Goal: Transaction & Acquisition: Obtain resource

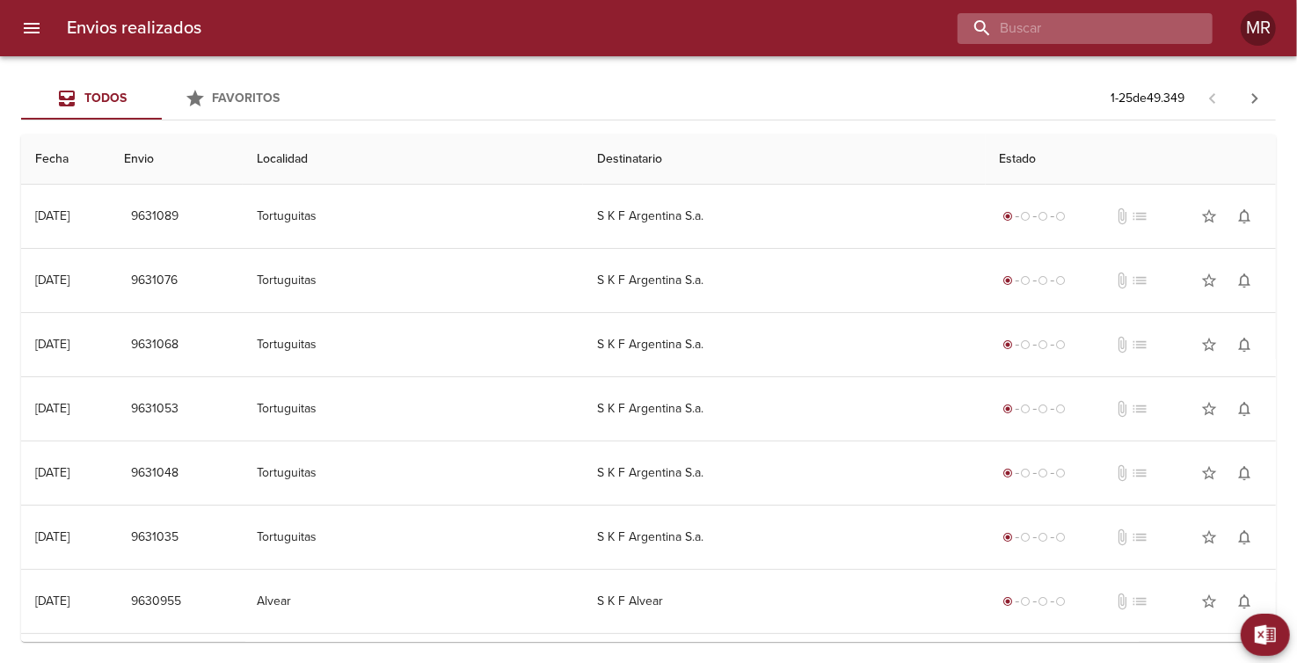
click at [1129, 25] on input "buscar" at bounding box center [1069, 28] width 225 height 31
type input "celulosa"
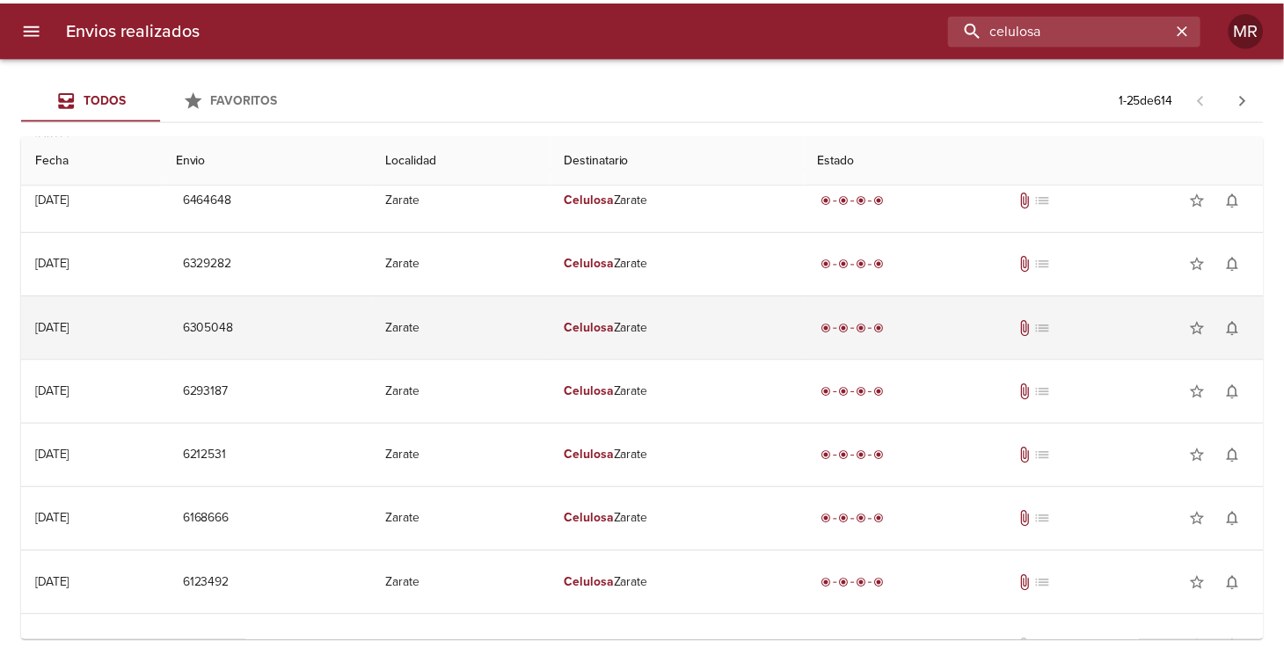
scroll to position [1140, 0]
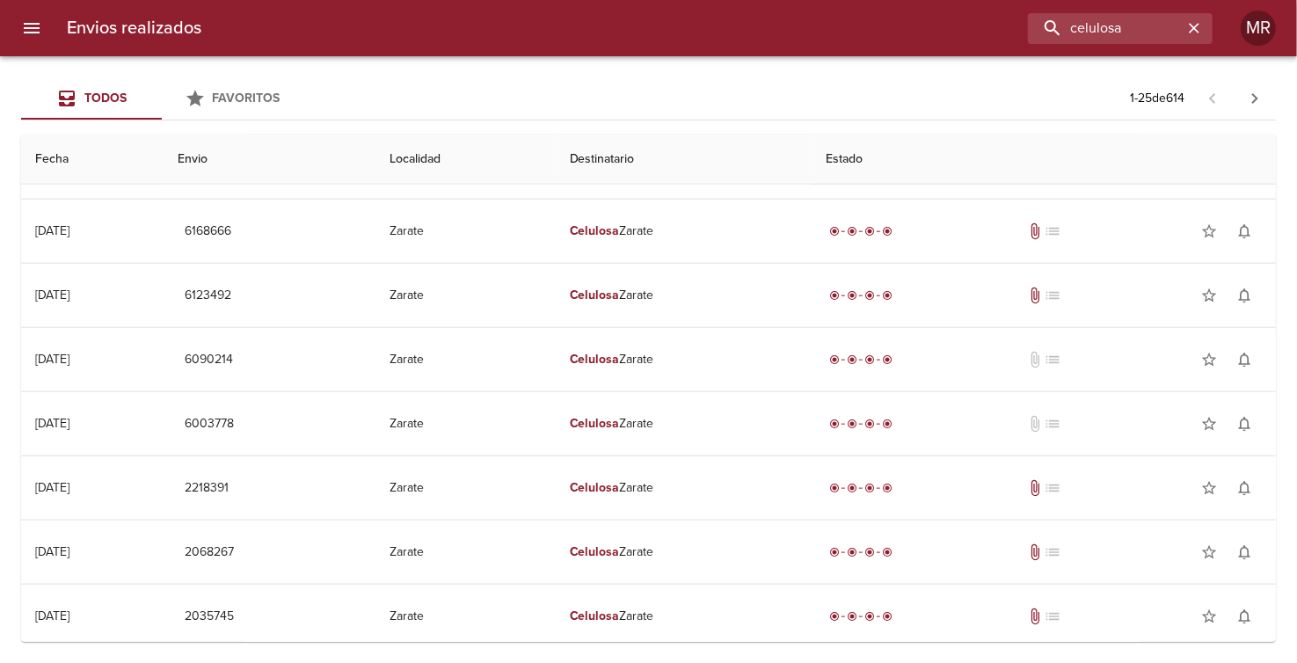
click at [33, 36] on icon "menu" at bounding box center [31, 28] width 21 height 21
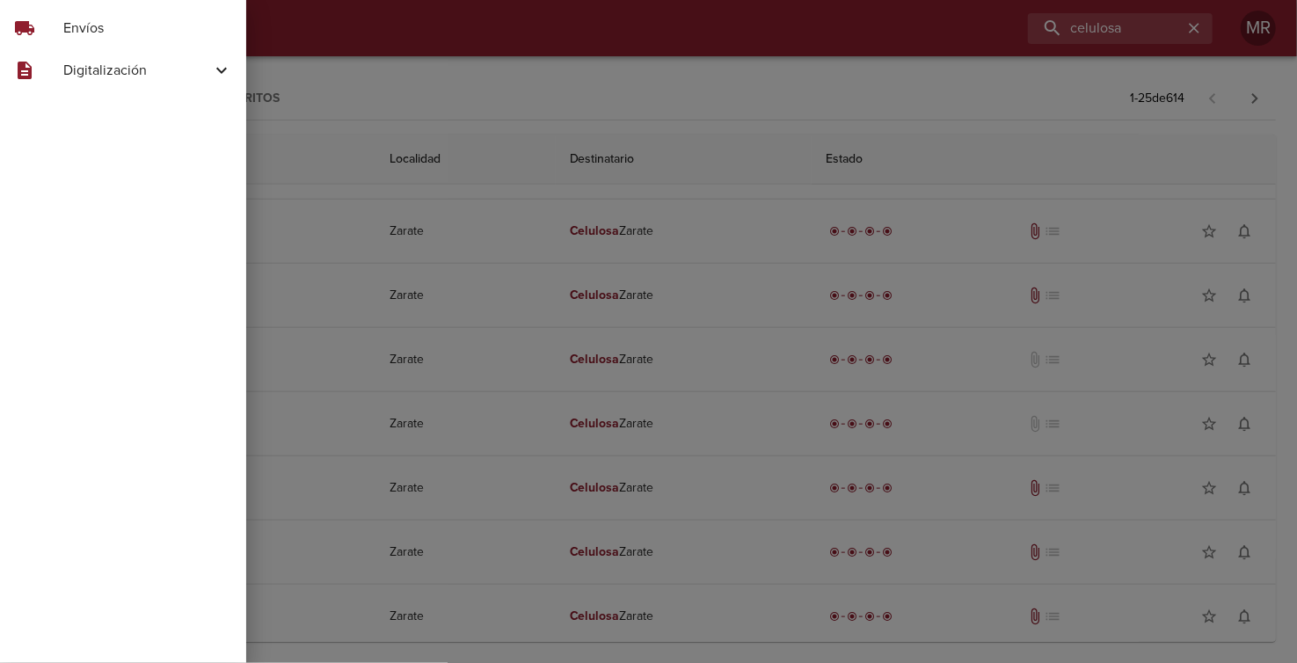
click at [154, 55] on div "description Digitalización" at bounding box center [123, 70] width 246 height 42
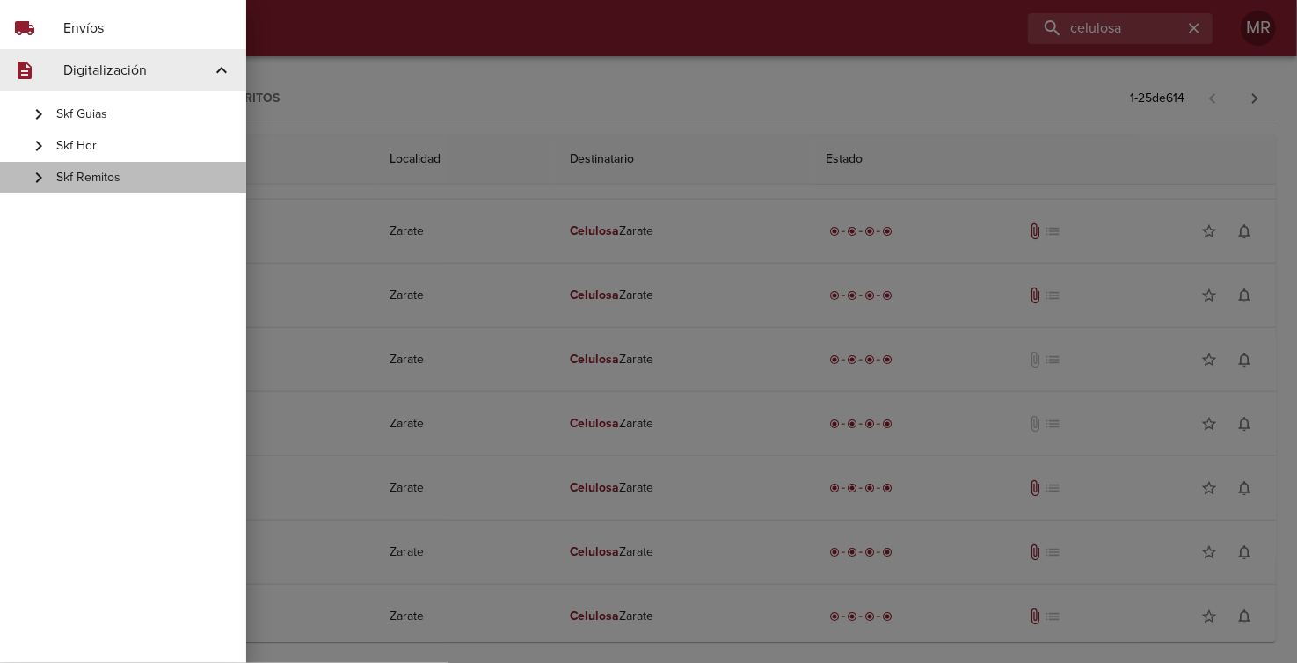
click at [92, 182] on span "Skf Remitos" at bounding box center [144, 178] width 176 height 18
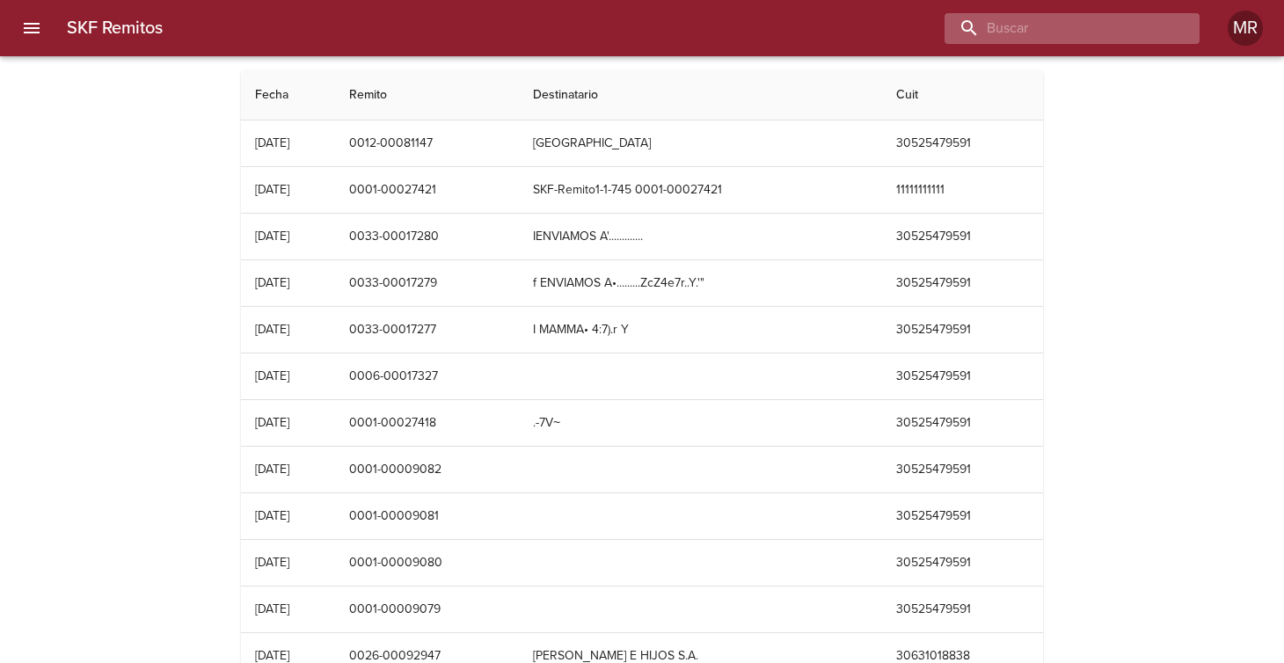
click at [1099, 25] on input "buscar" at bounding box center [1056, 28] width 225 height 31
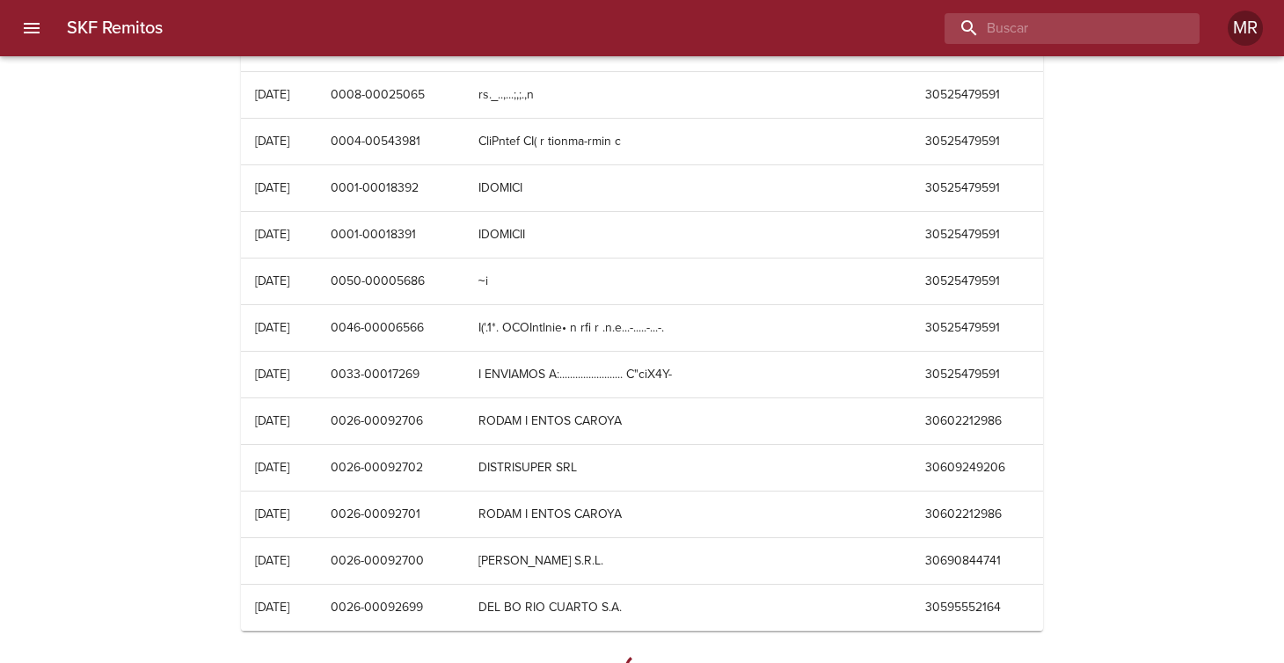
scroll to position [8813, 0]
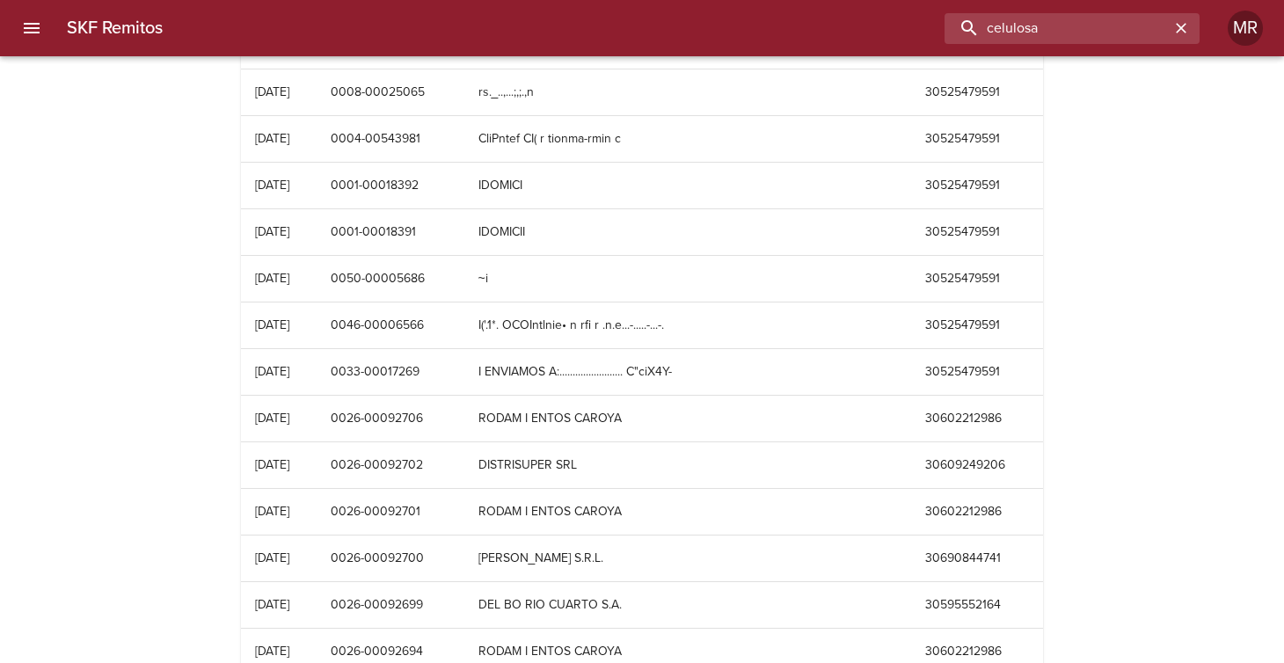
type input "celulosa"
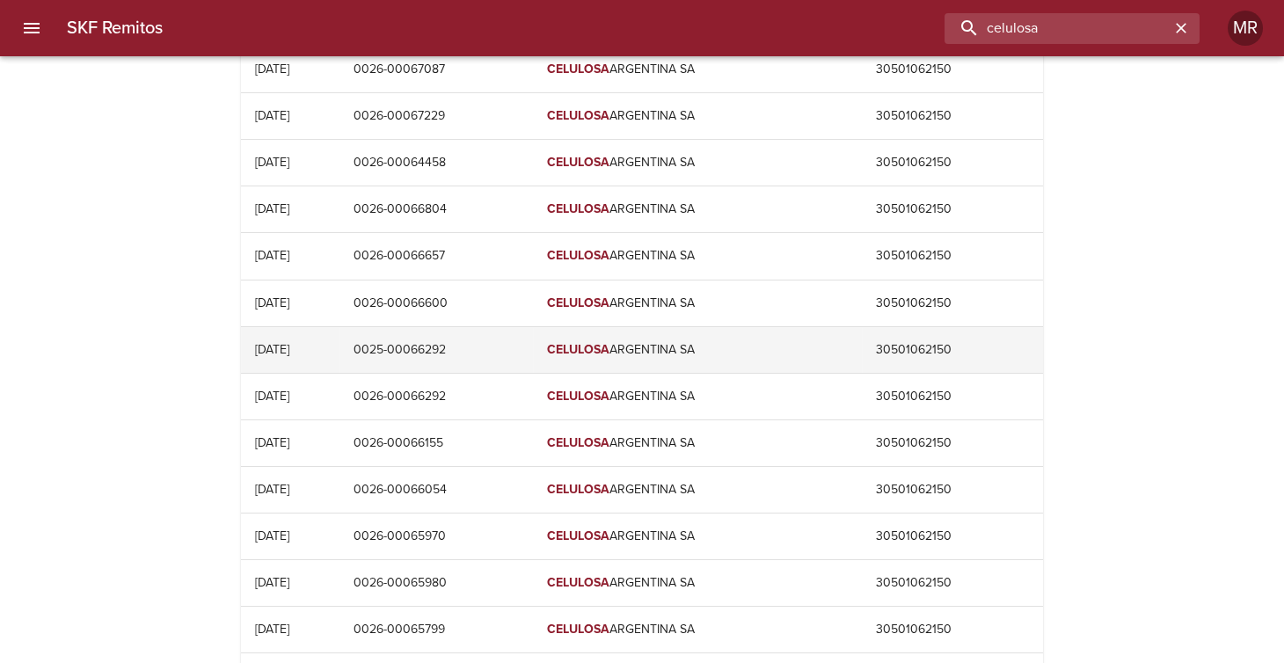
scroll to position [1302, 0]
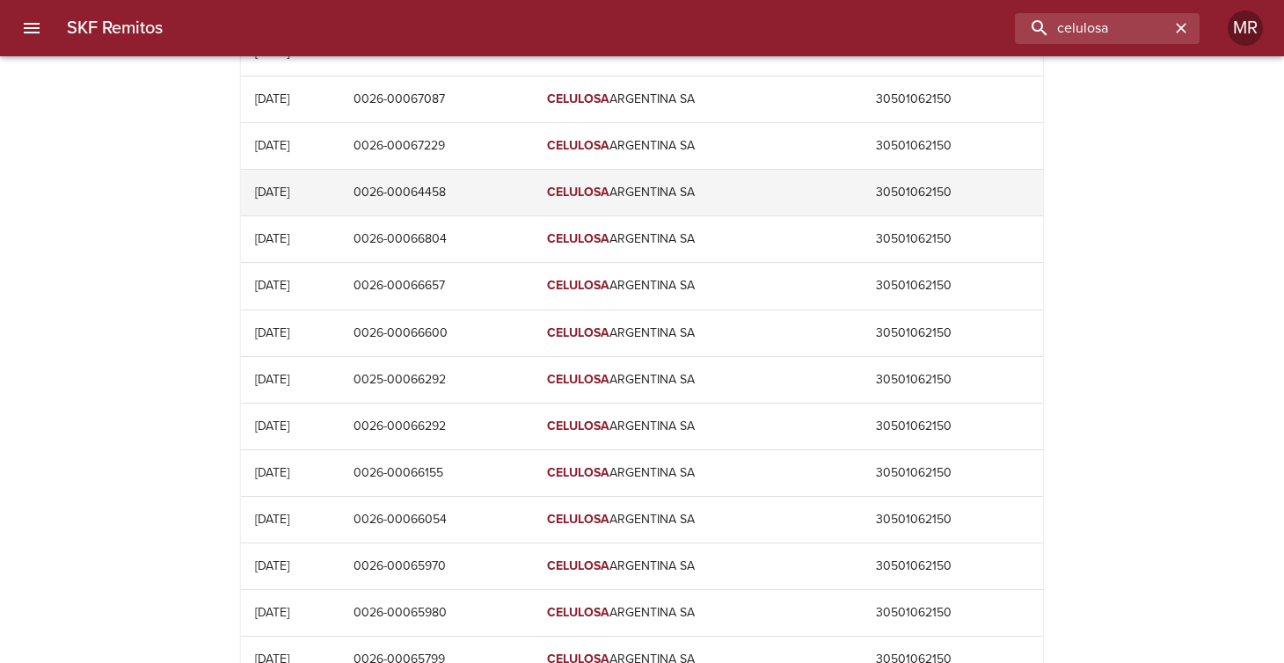
click at [289, 185] on td "[DATE]" at bounding box center [290, 193] width 98 height 46
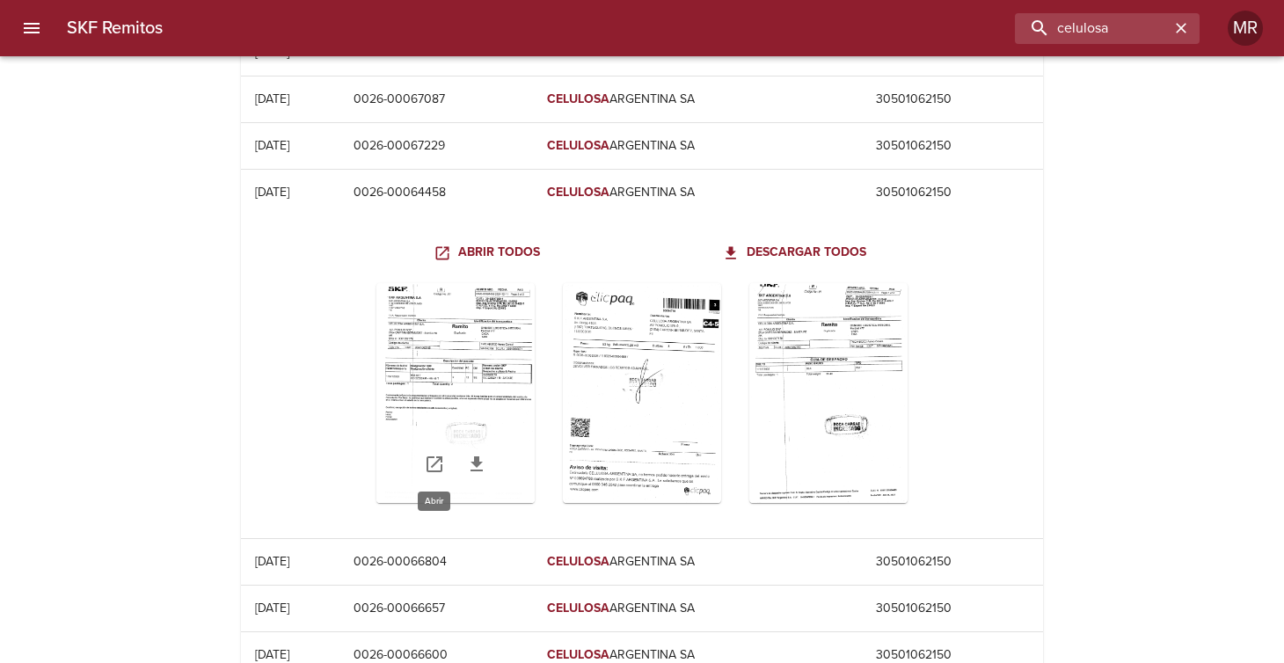
click at [439, 458] on icon "Table digitalización - SKF Remitos" at bounding box center [434, 464] width 21 height 21
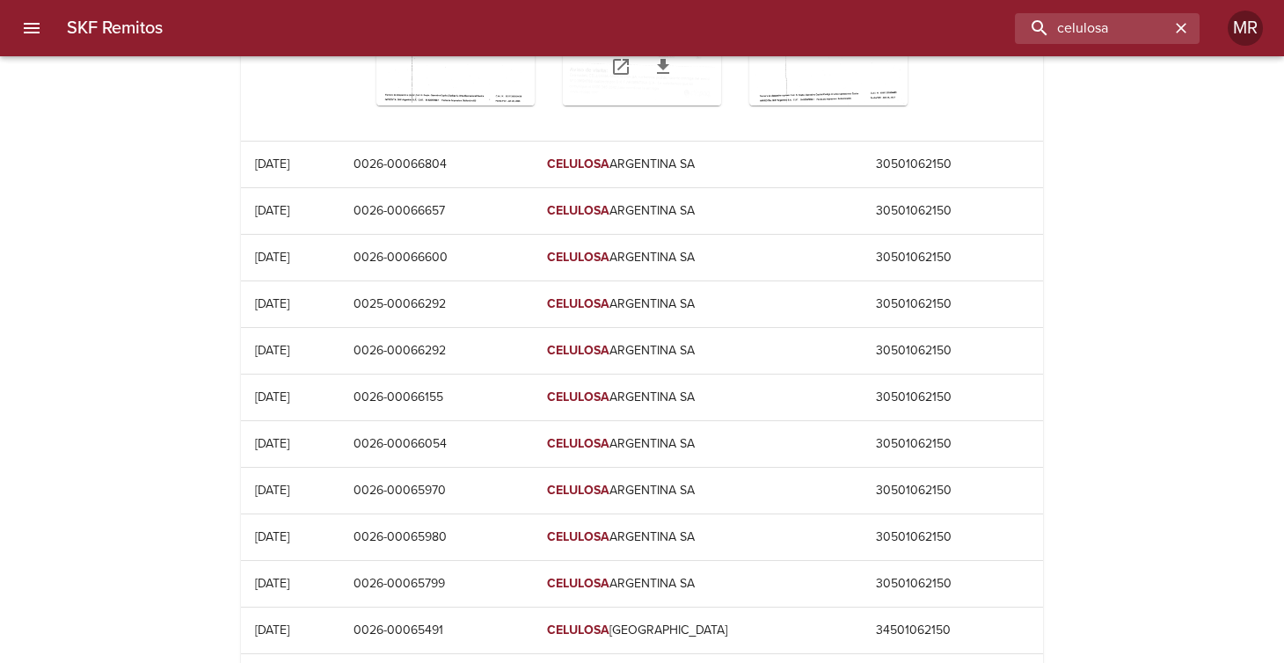
scroll to position [1742, 0]
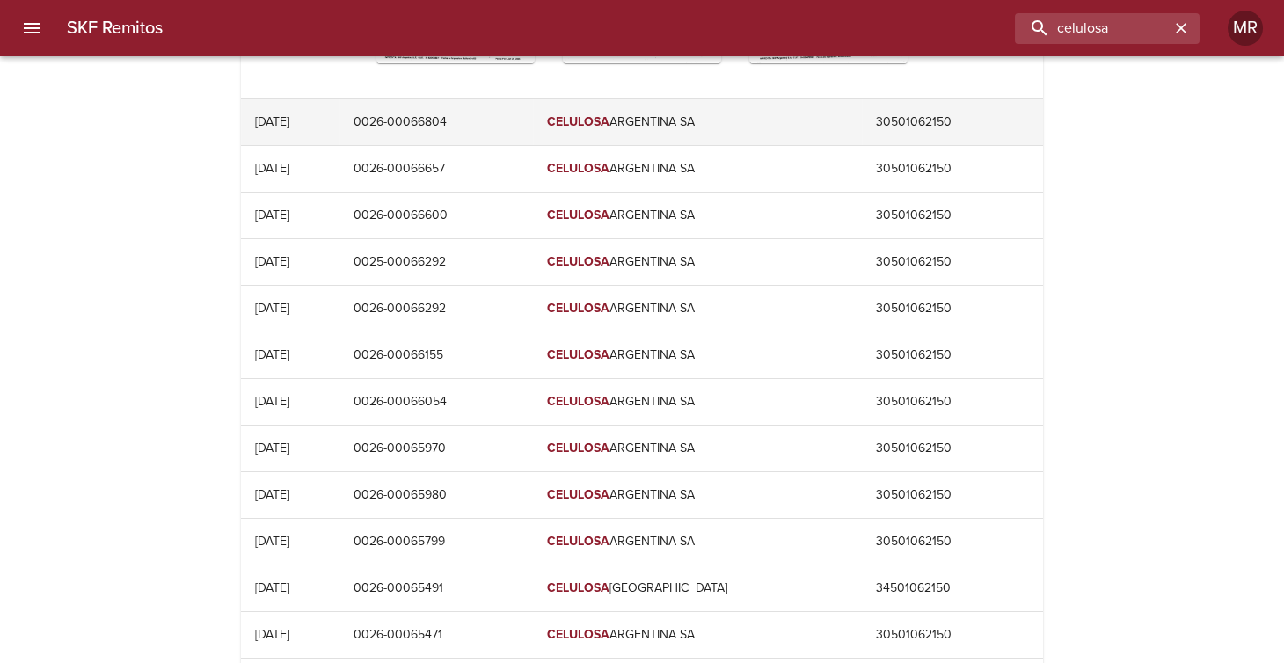
click at [287, 114] on td "[DATE]" at bounding box center [290, 122] width 98 height 46
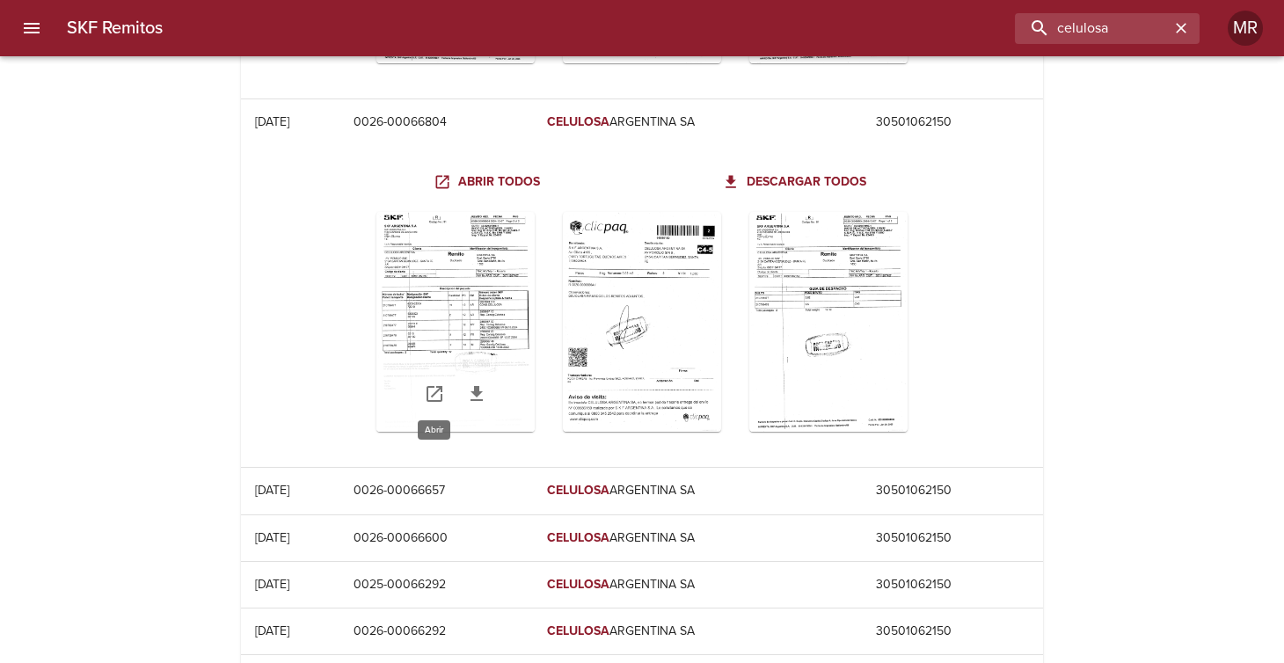
click at [433, 386] on icon "Table digitalización - SKF Remitos" at bounding box center [434, 394] width 16 height 16
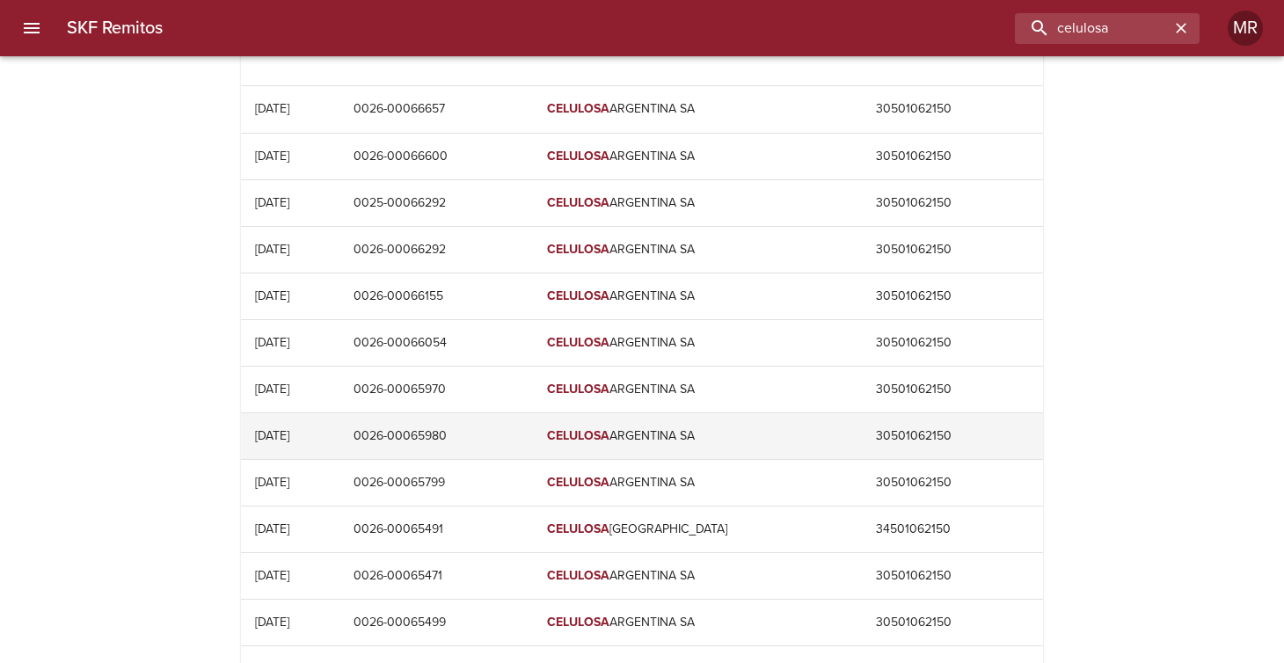
scroll to position [2093, 0]
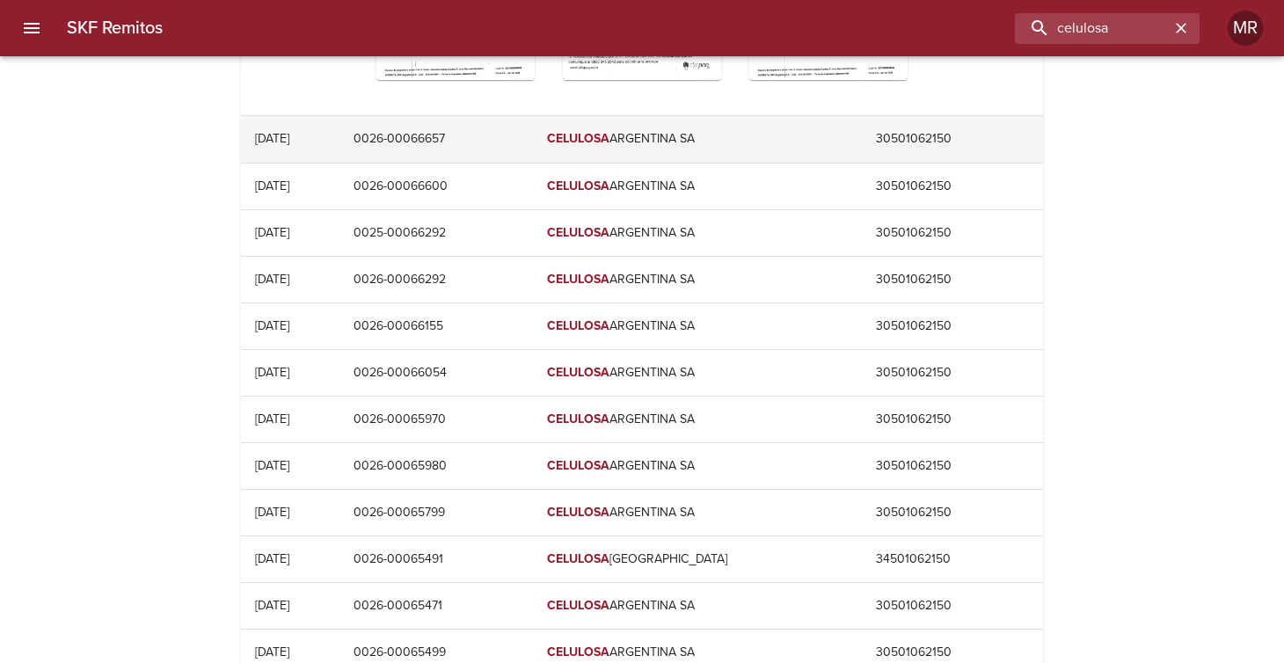
click at [325, 136] on td "[DATE]" at bounding box center [290, 139] width 98 height 46
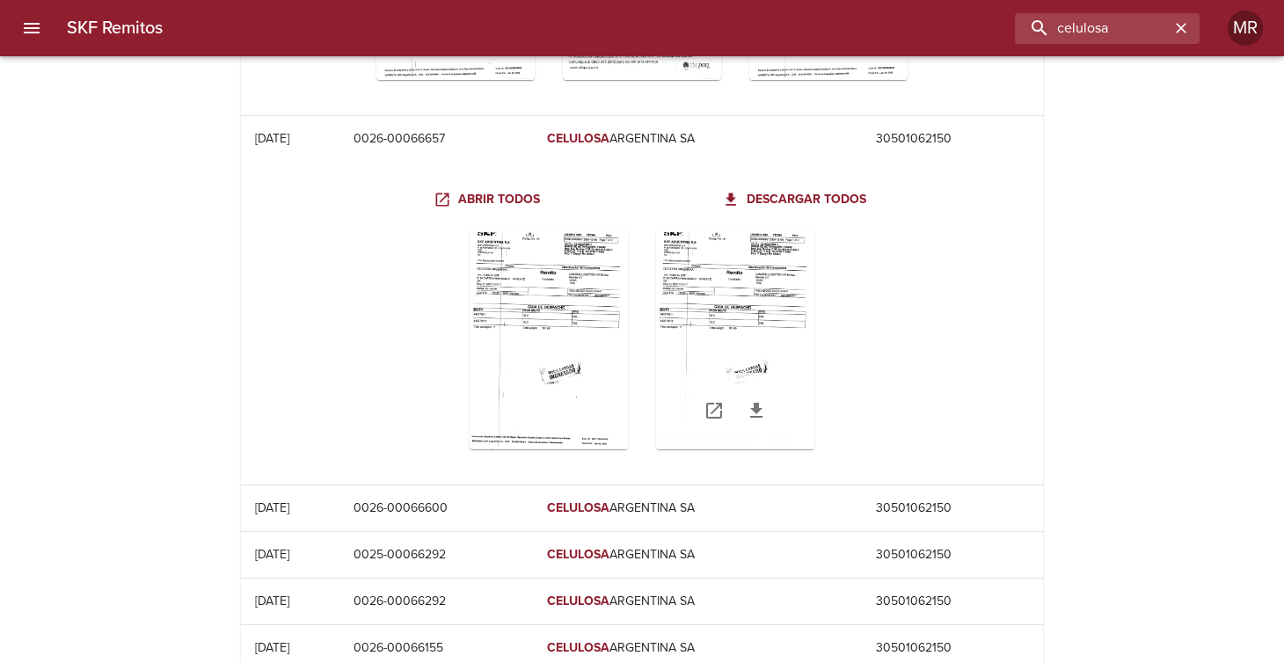
click at [716, 400] on icon "Table digitalización - SKF Remitos" at bounding box center [713, 410] width 21 height 21
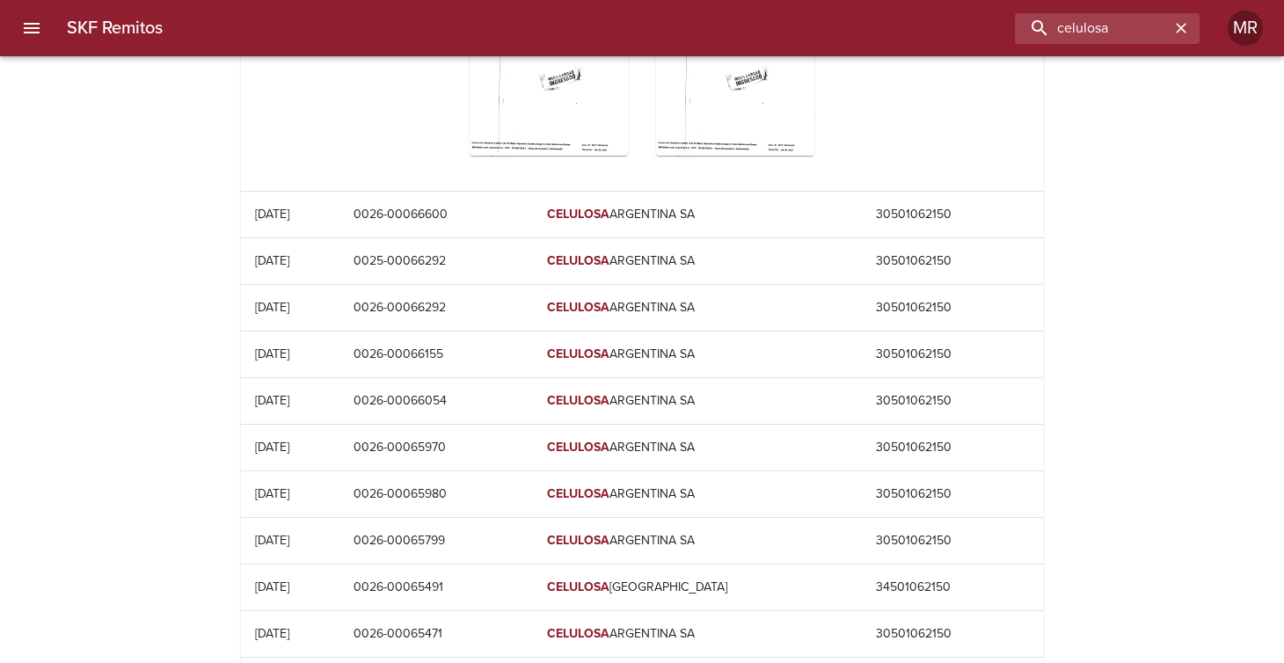
scroll to position [2357, 0]
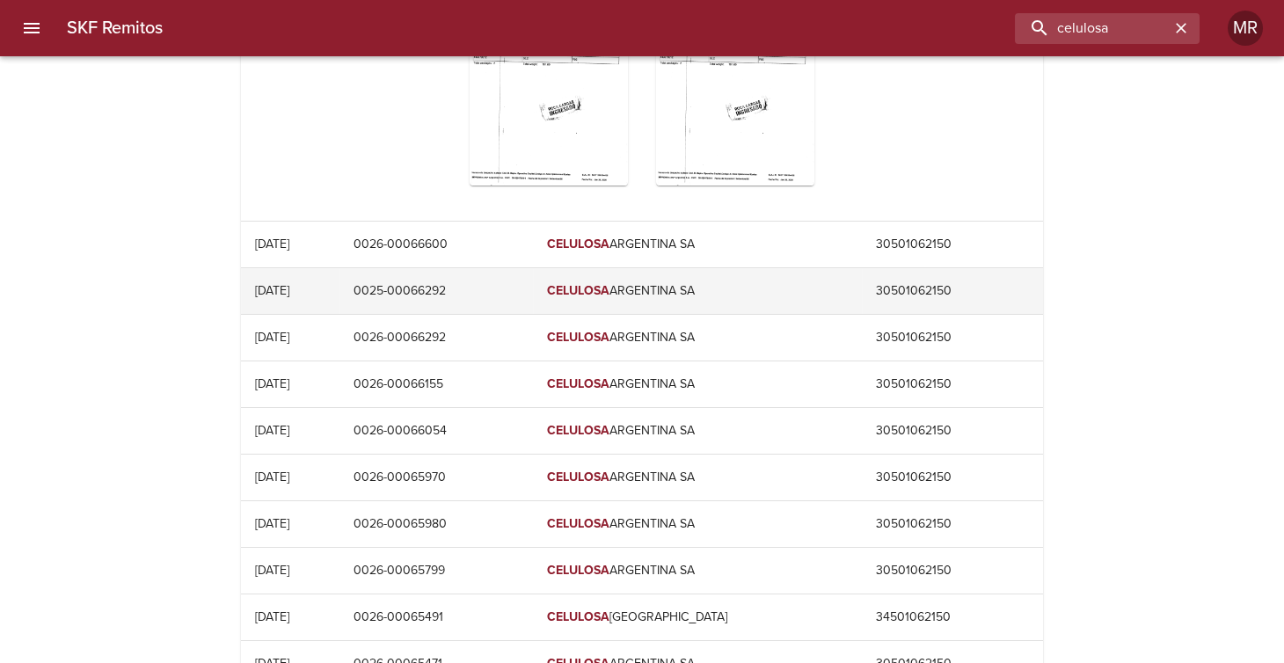
click at [459, 286] on td "0025-00066292" at bounding box center [436, 291] width 194 height 46
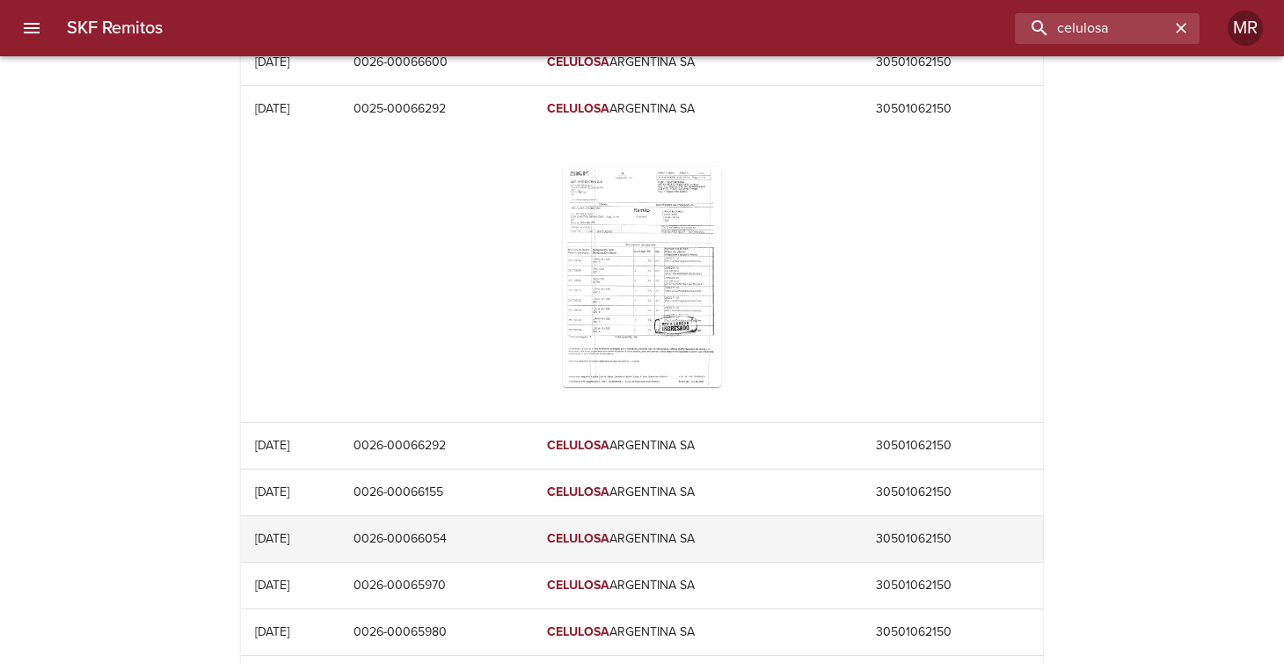
scroll to position [2621, 0]
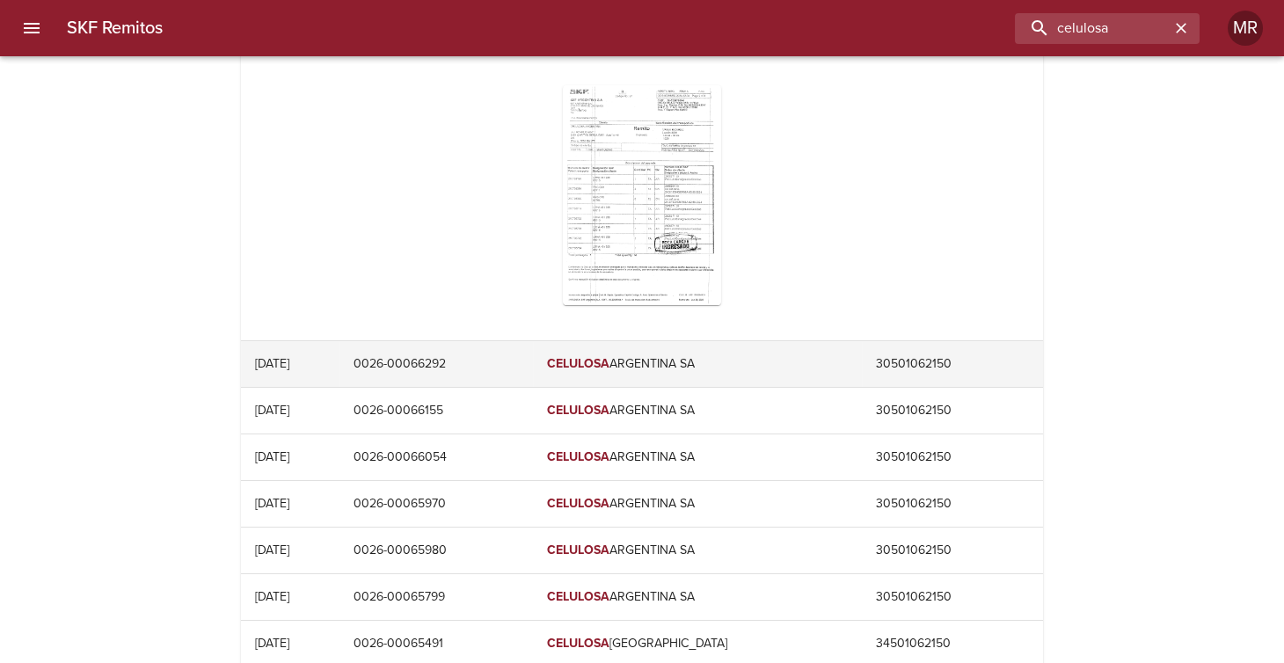
click at [486, 359] on td "0026-00066292" at bounding box center [436, 364] width 194 height 46
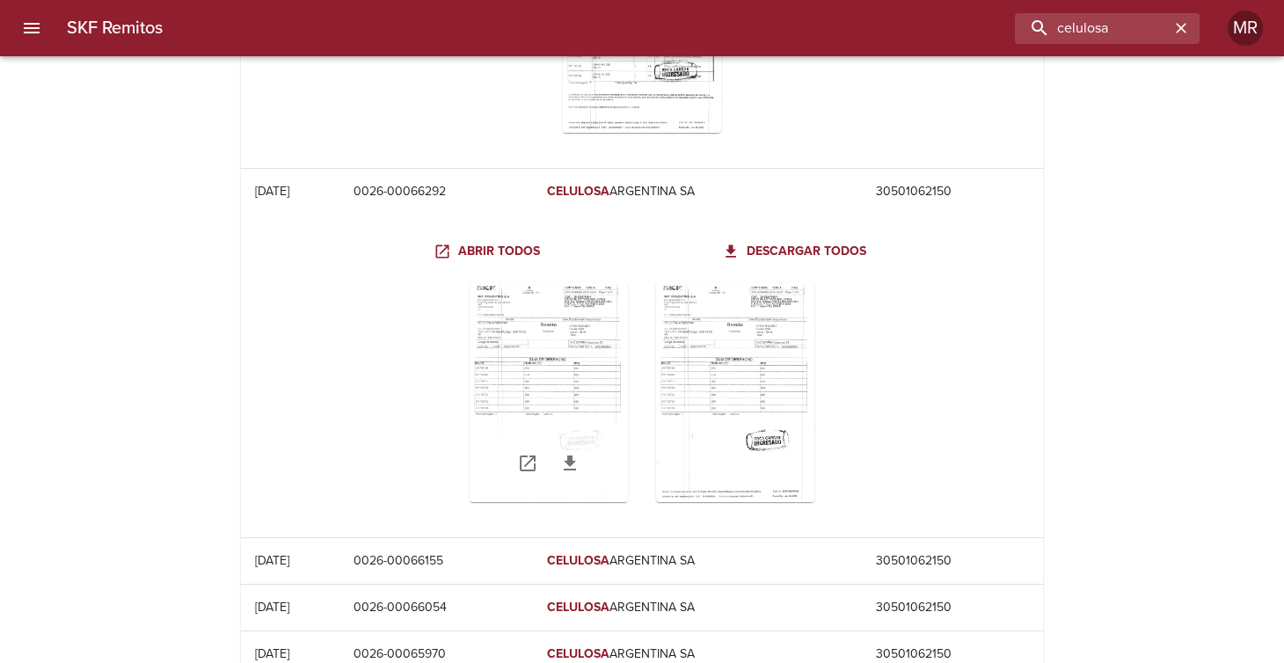
scroll to position [2884, 0]
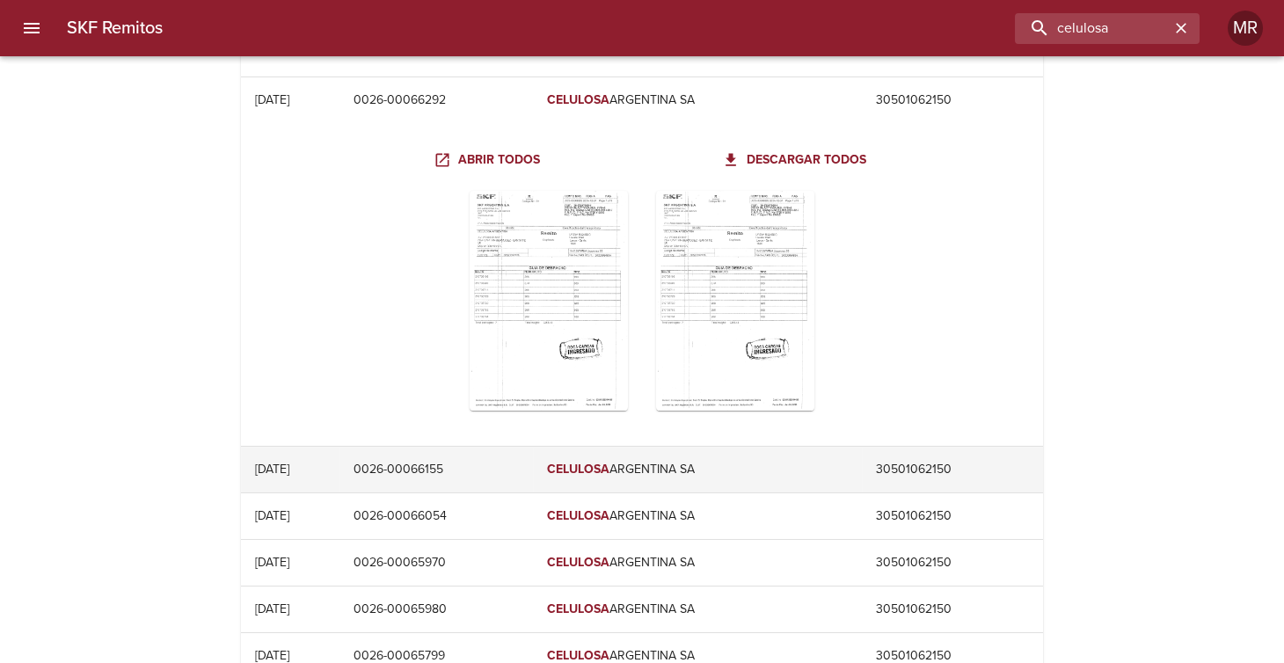
click at [455, 458] on td "0026-00066155" at bounding box center [436, 470] width 194 height 46
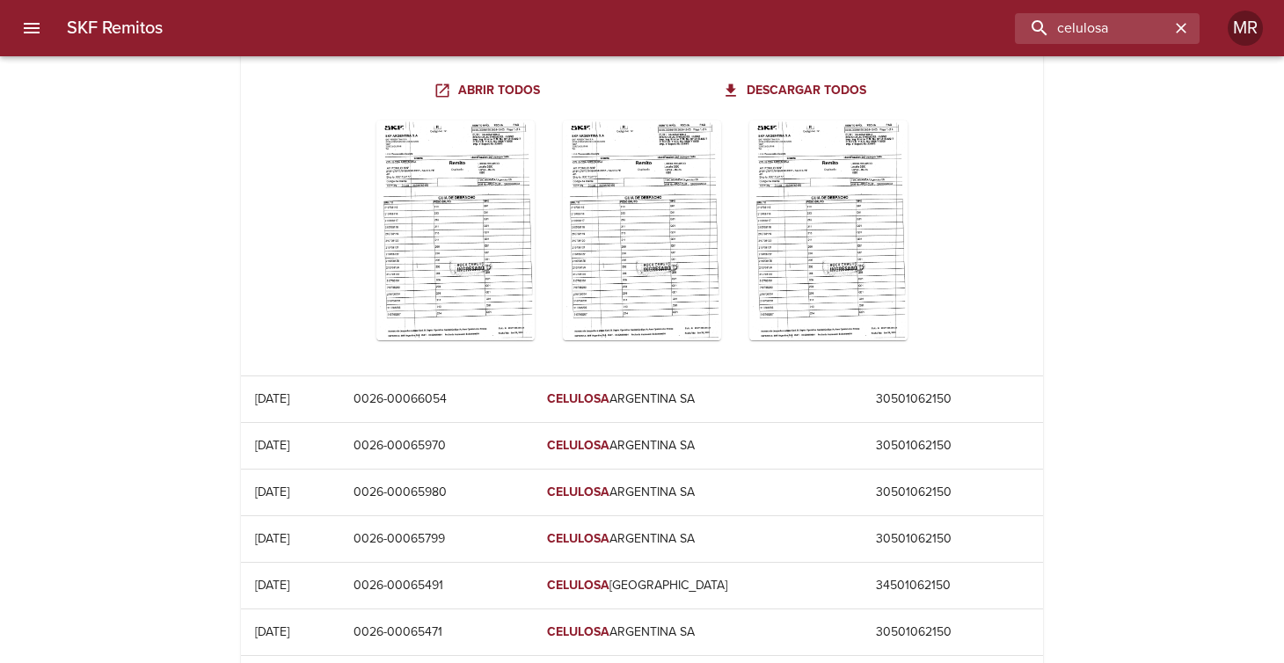
scroll to position [3324, 0]
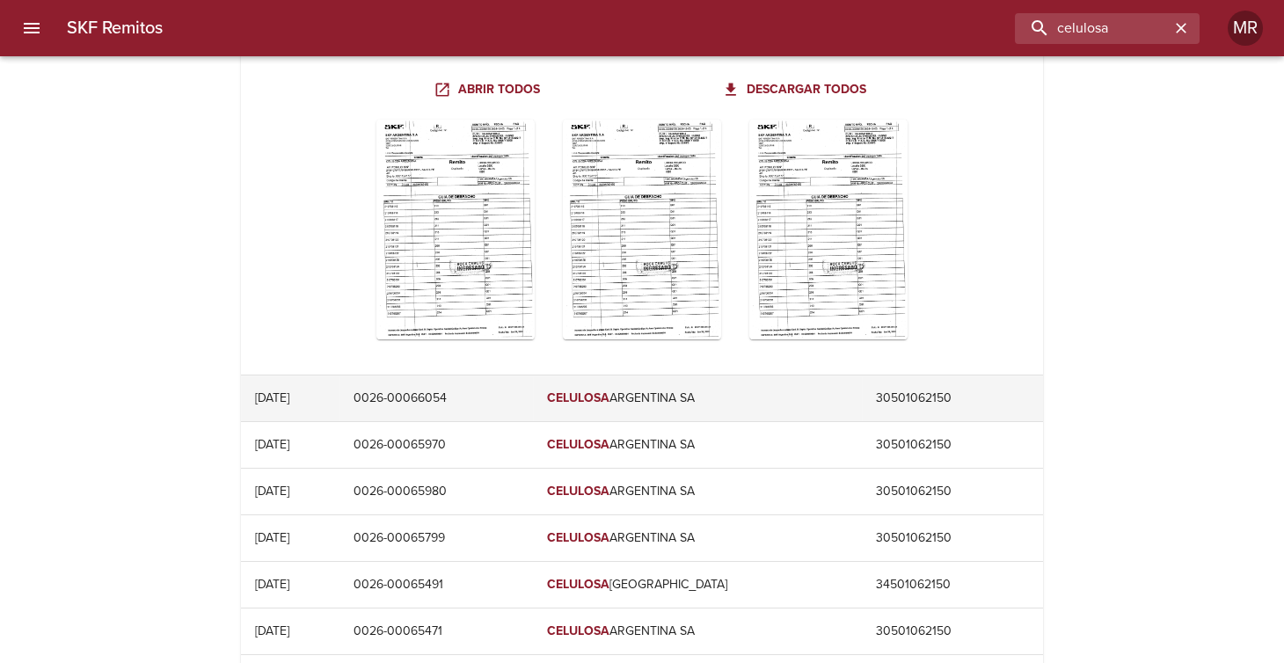
click at [484, 394] on td "0026-00066054" at bounding box center [436, 398] width 194 height 46
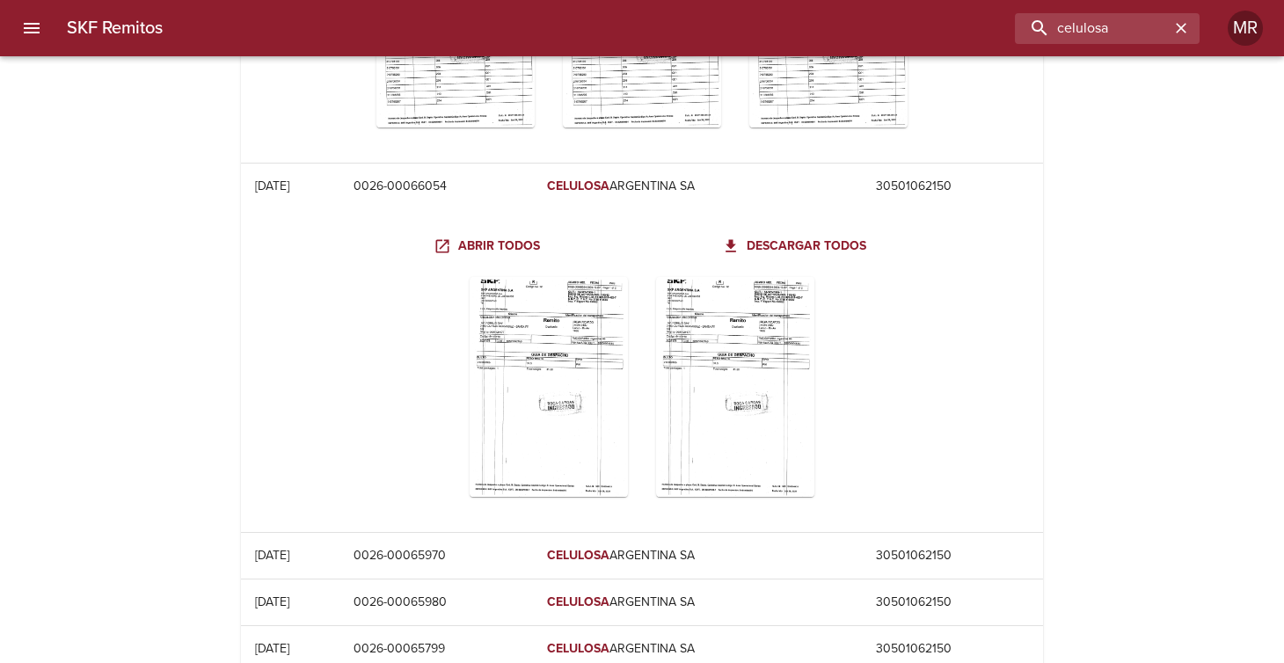
scroll to position [3588, 0]
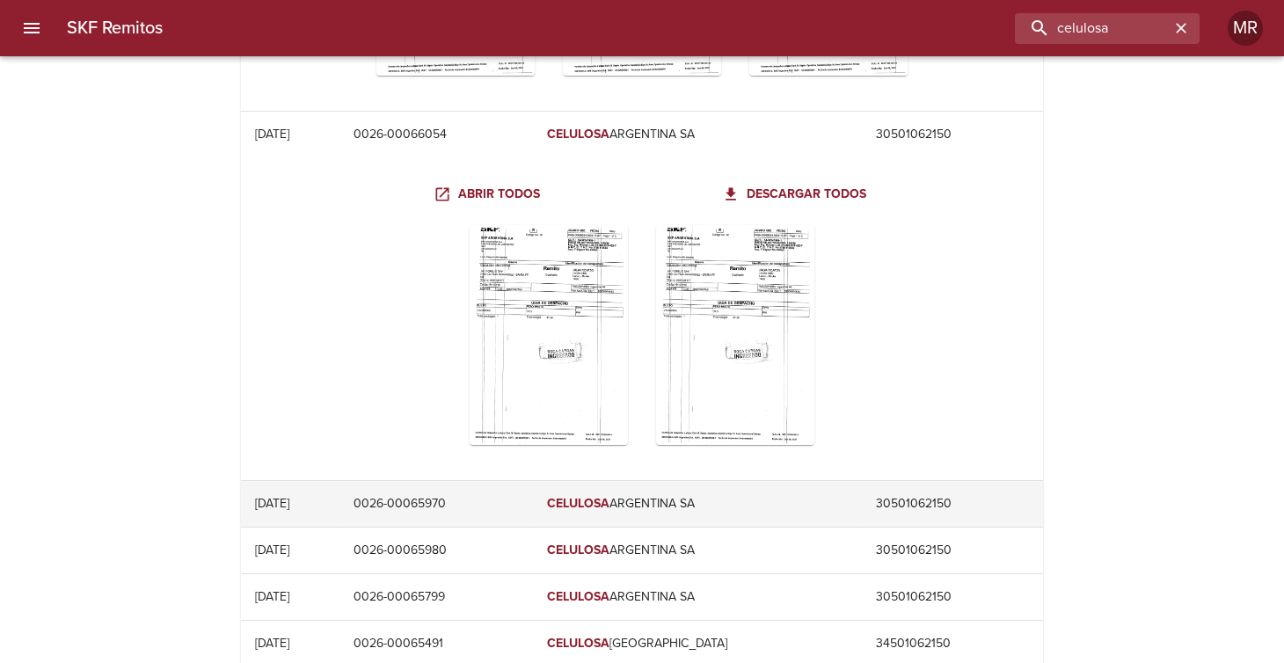
click at [455, 498] on td "0026-00065970" at bounding box center [436, 504] width 194 height 46
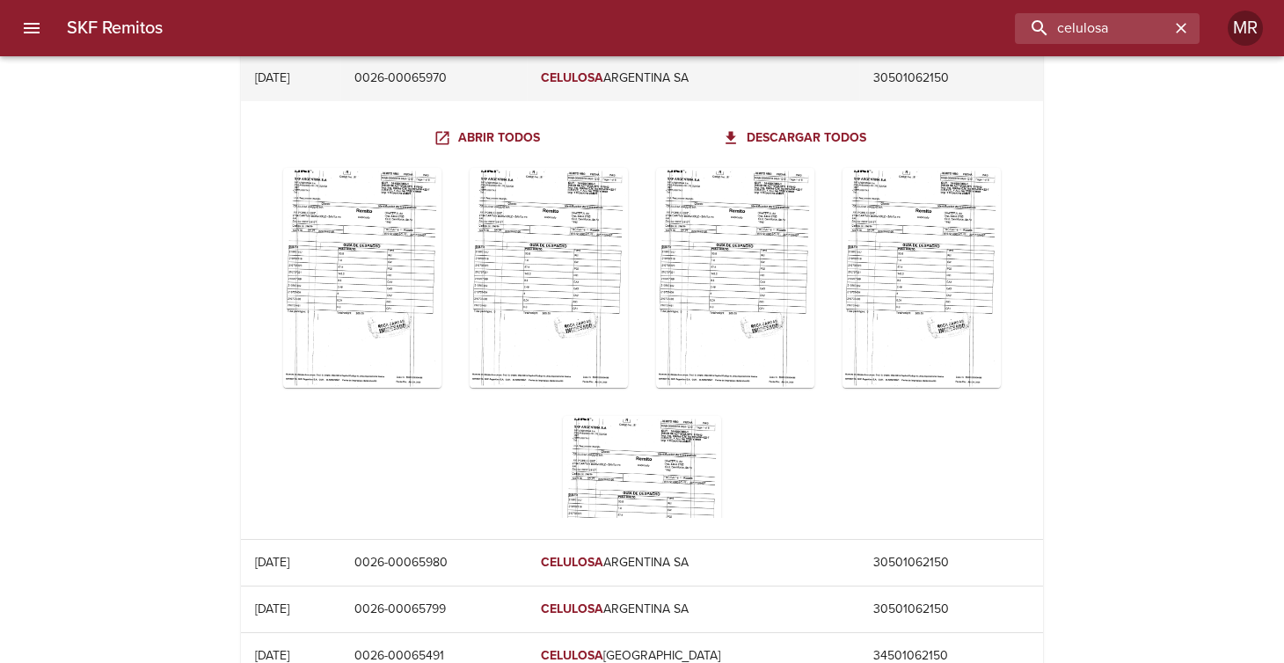
scroll to position [4027, 0]
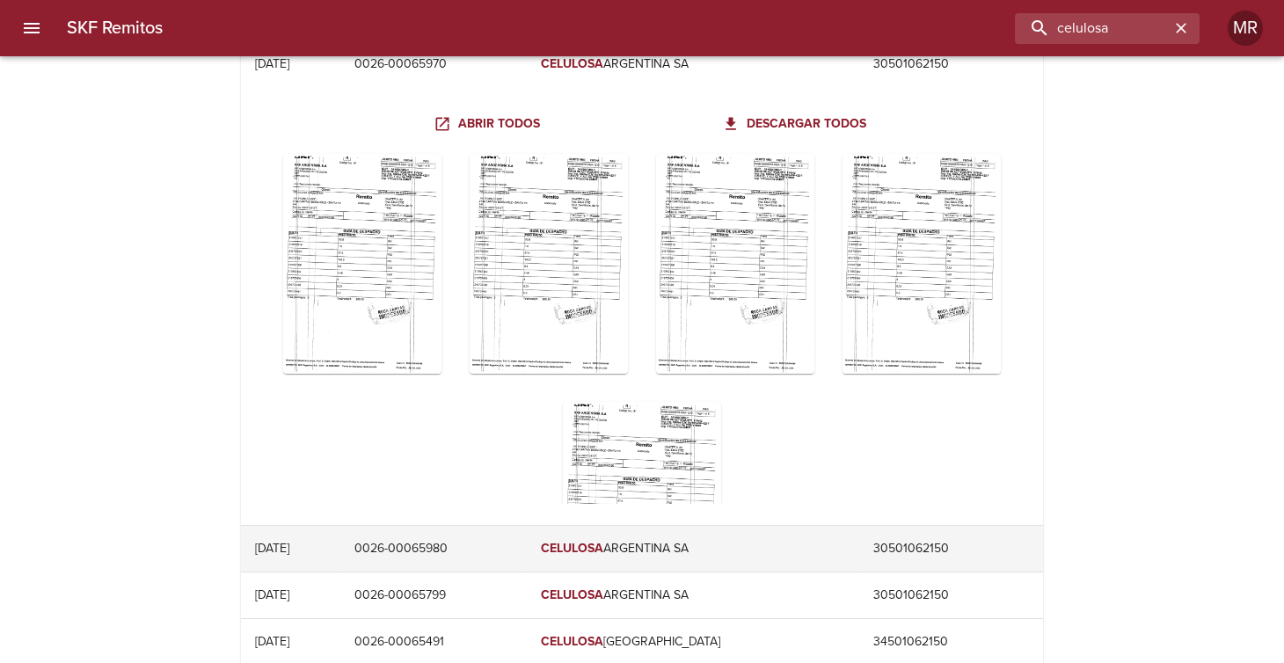
click at [456, 532] on td "0026-00065980" at bounding box center [432, 549] width 185 height 46
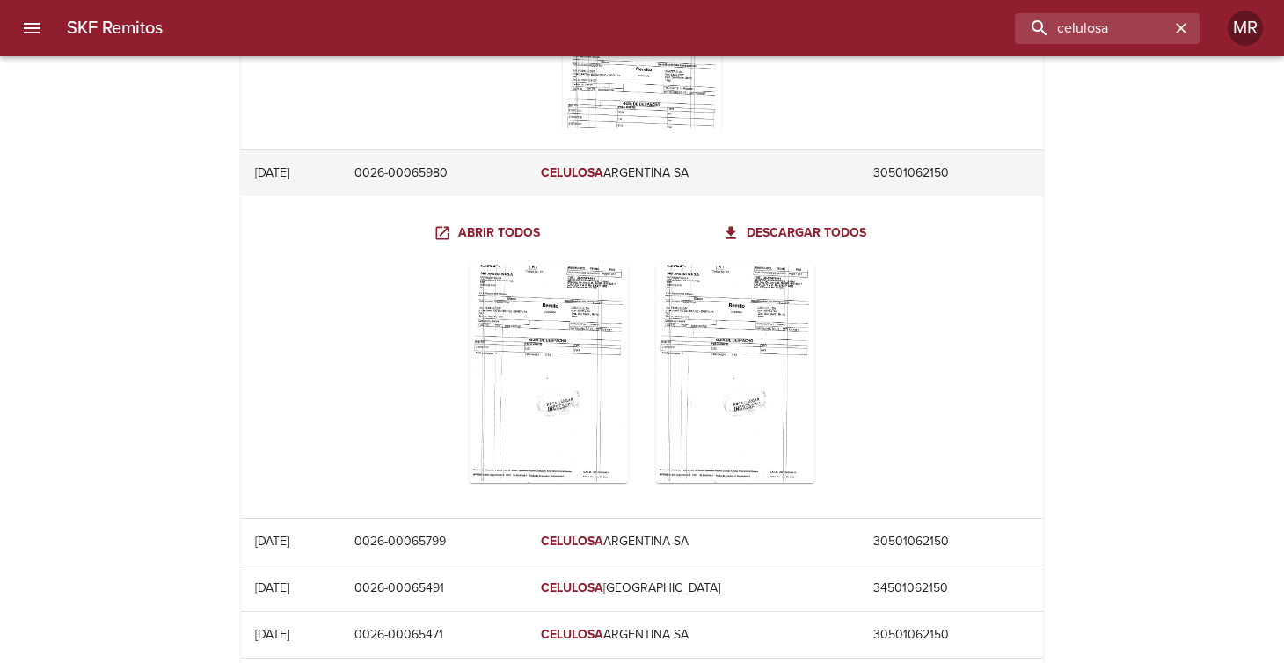
scroll to position [4467, 0]
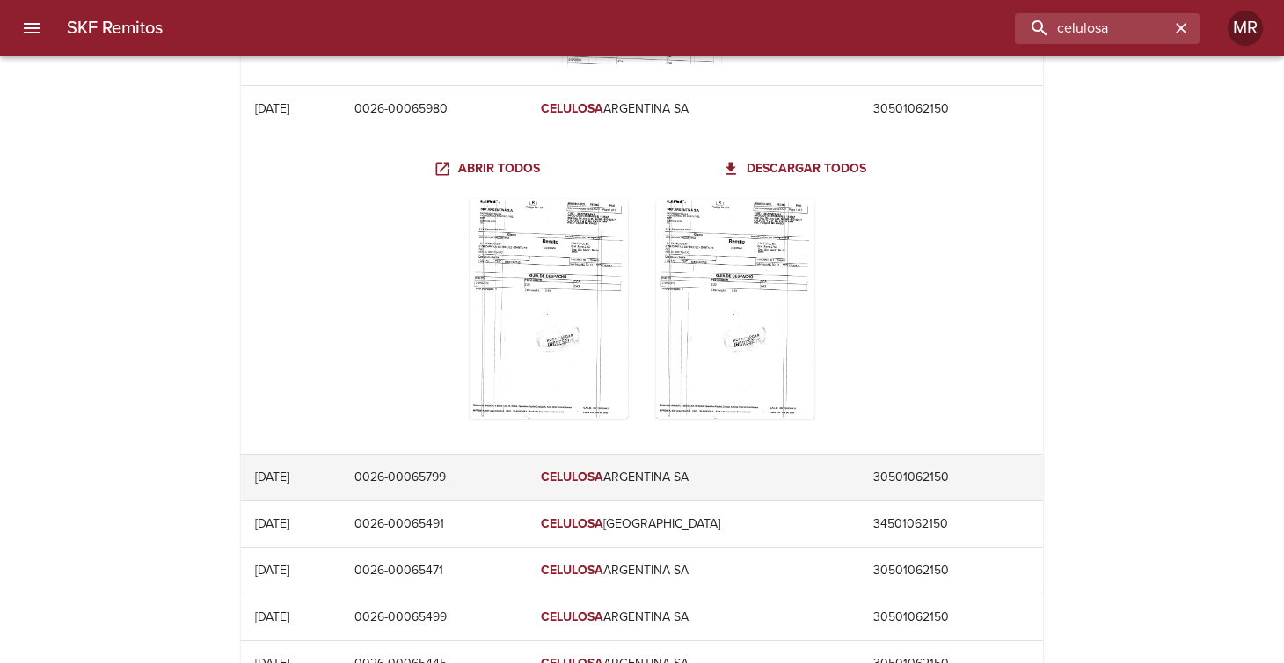
click at [494, 472] on td "0026-00065799" at bounding box center [432, 478] width 185 height 46
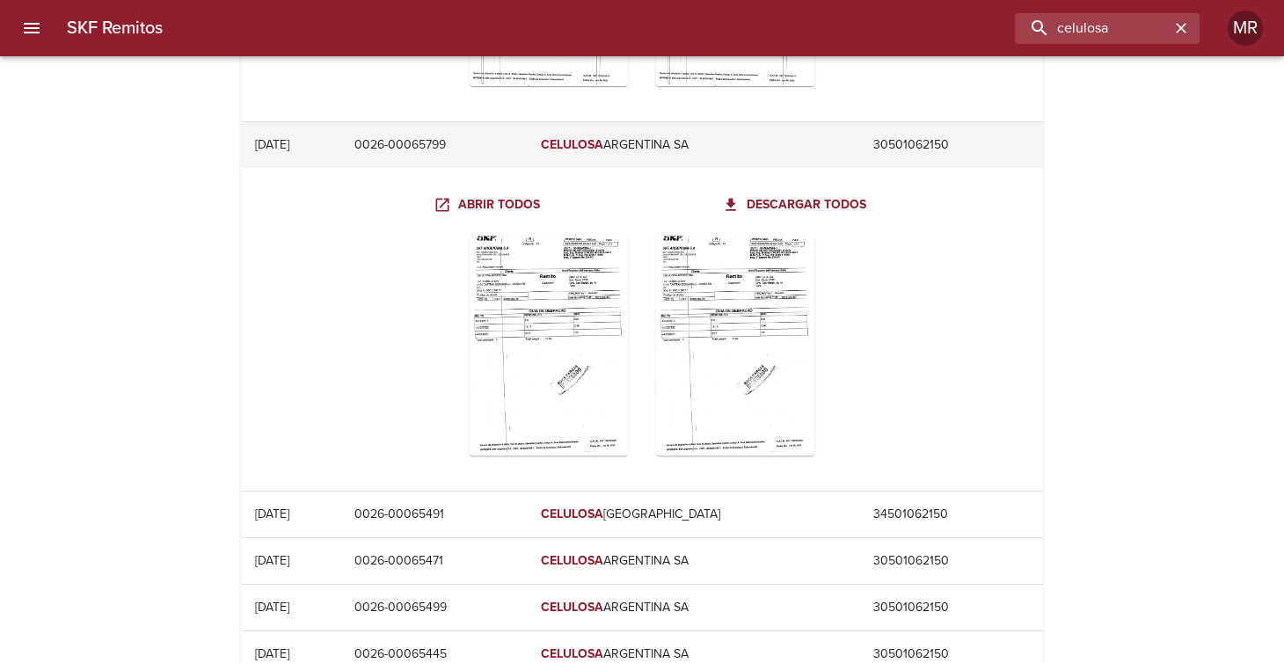
scroll to position [4819, 0]
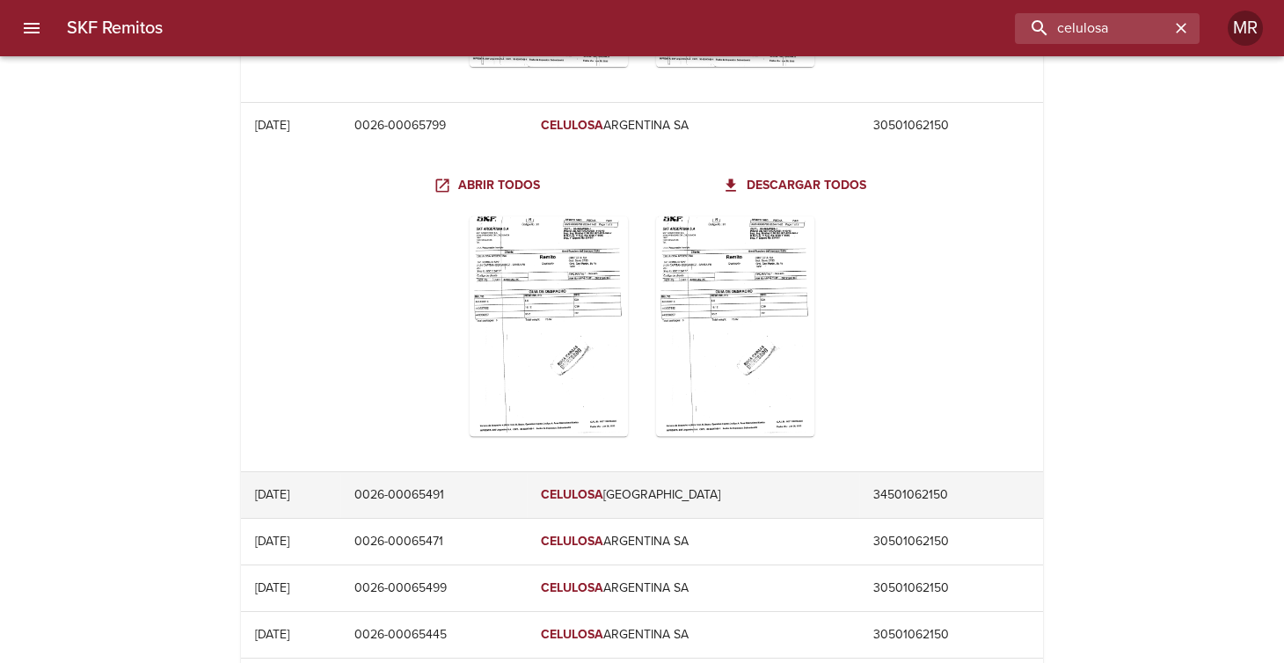
click at [468, 486] on td "0026-00065491" at bounding box center [432, 495] width 185 height 46
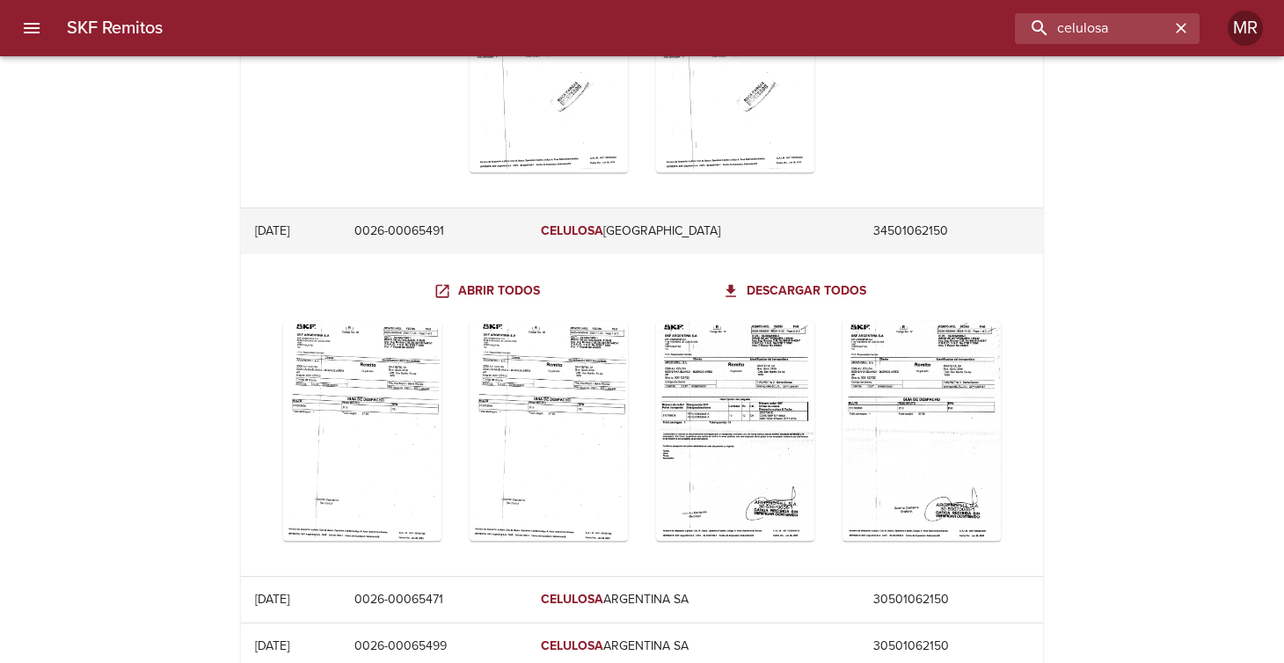
scroll to position [5170, 0]
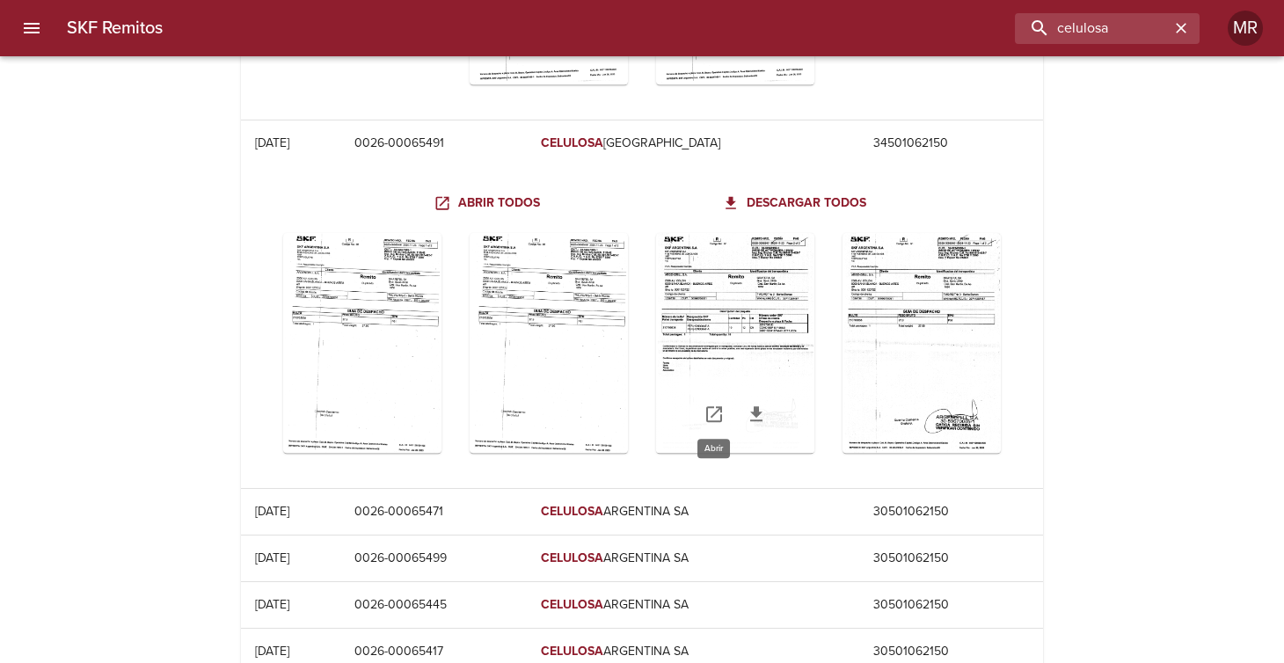
click at [709, 405] on icon "Table digitalización - SKF Remitos" at bounding box center [713, 414] width 21 height 21
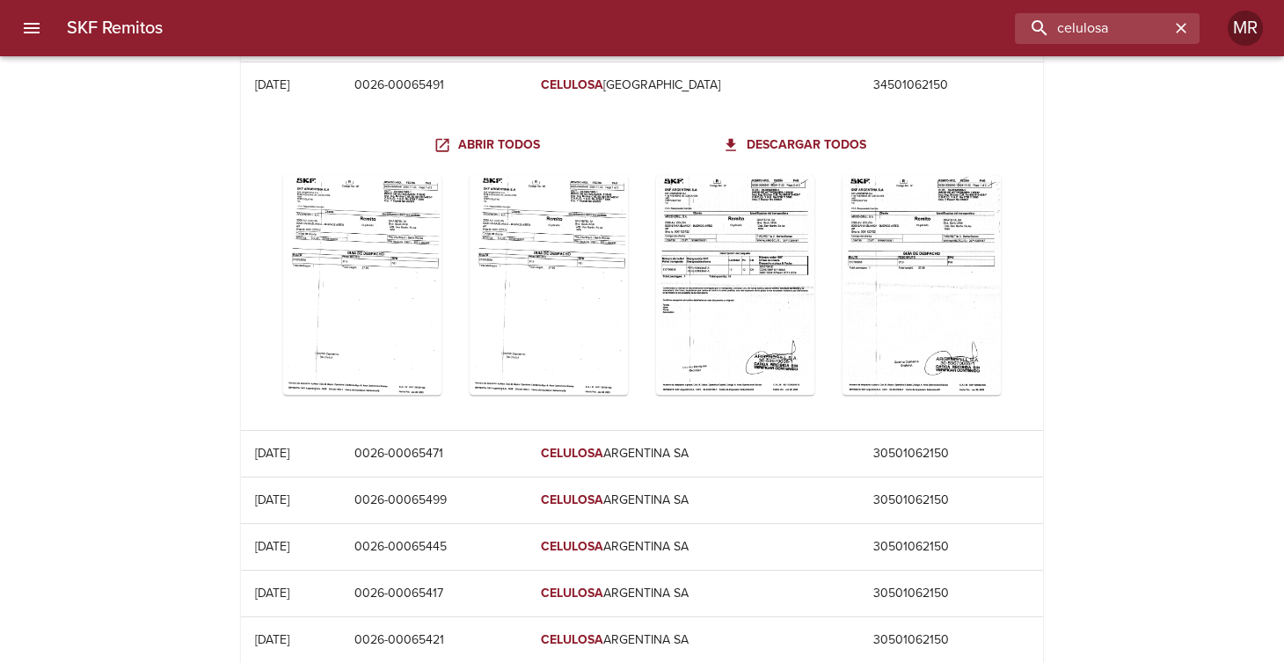
scroll to position [5346, 0]
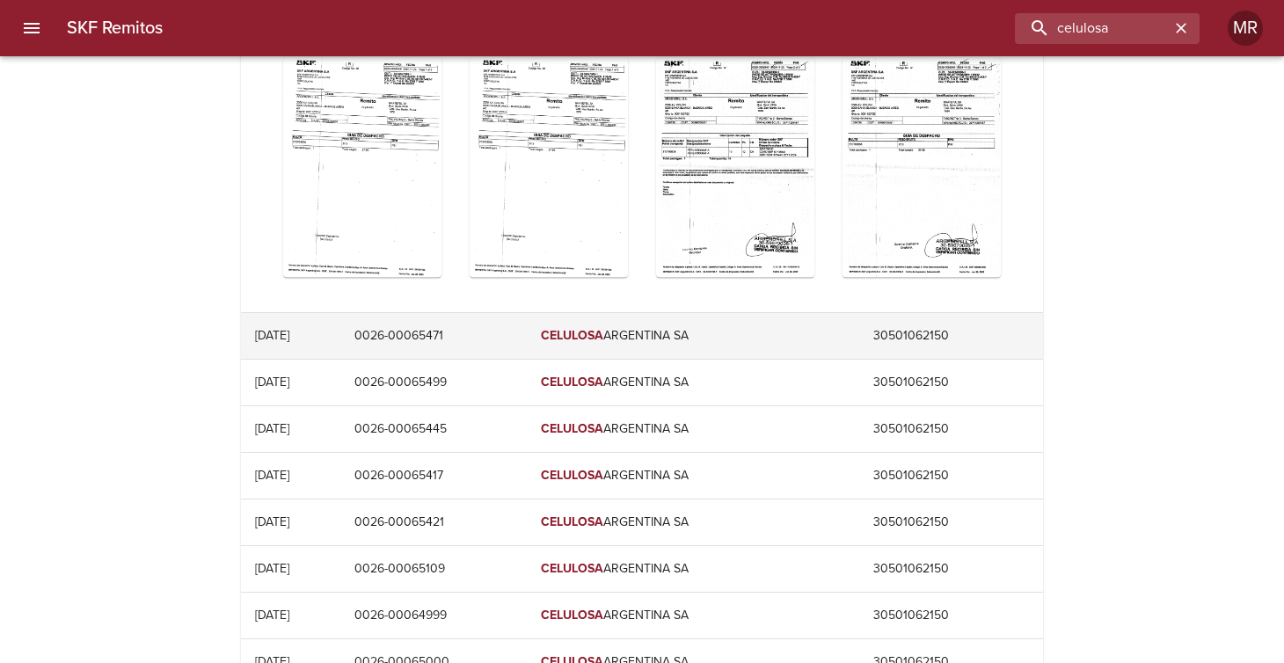
click at [462, 313] on td "0026-00065471" at bounding box center [432, 336] width 185 height 46
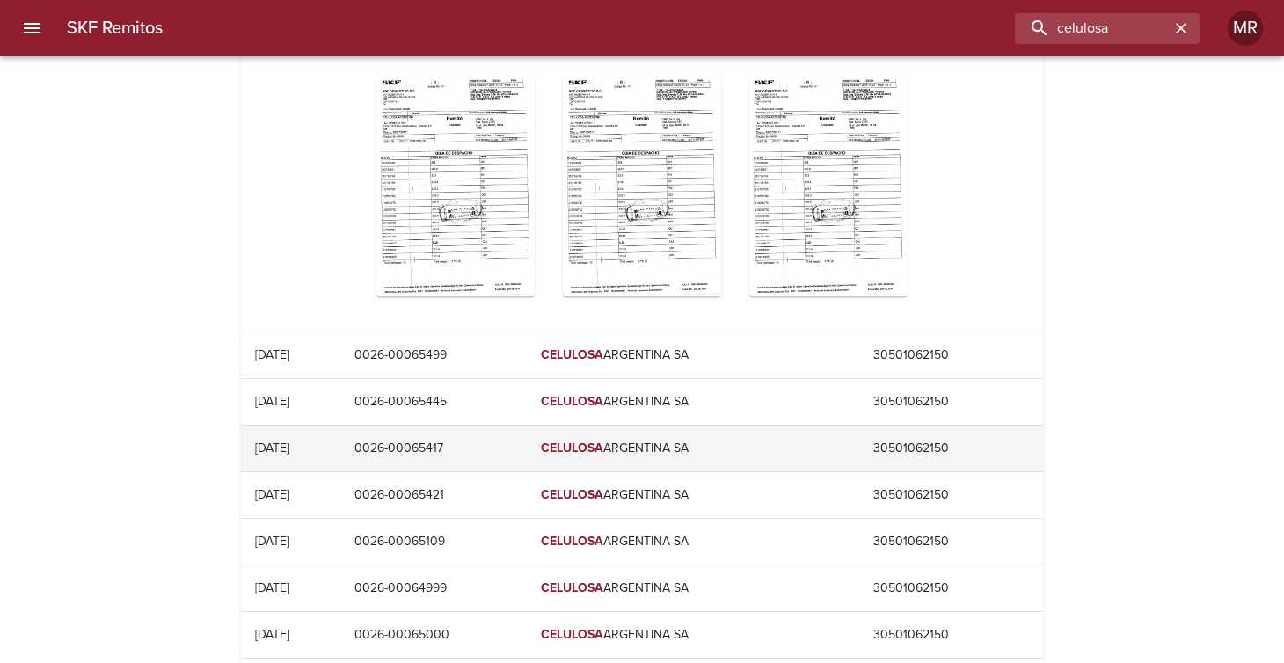
scroll to position [5698, 0]
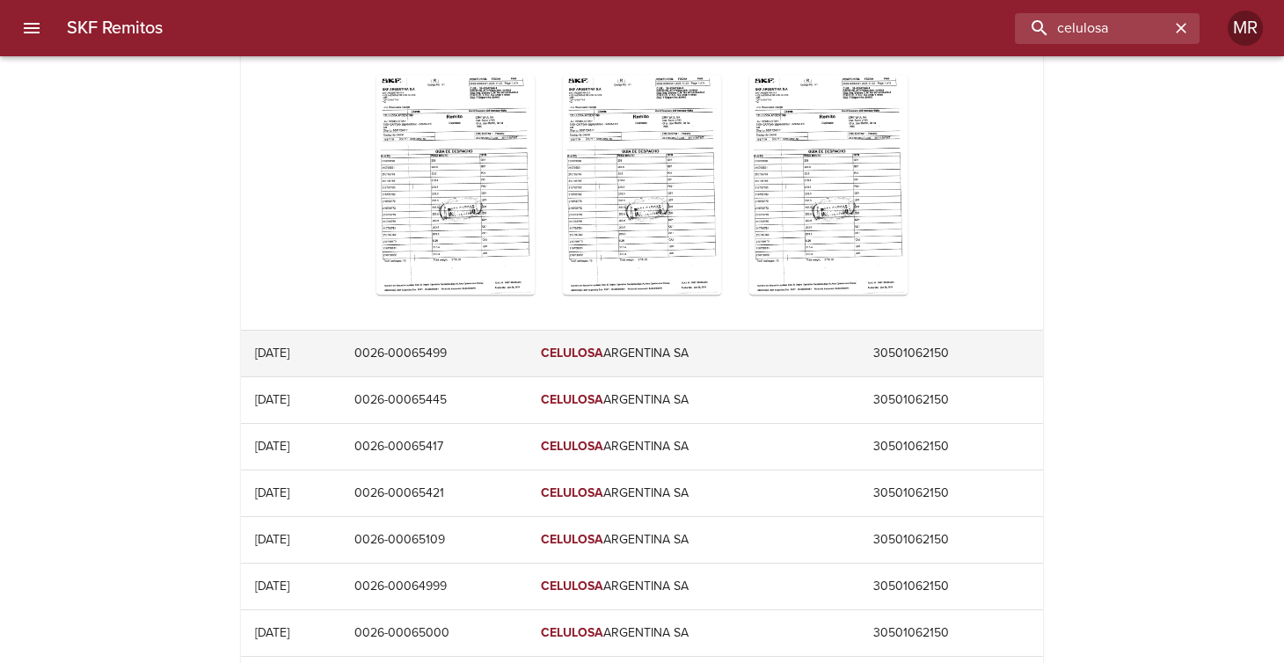
click at [476, 338] on td "0026-00065499" at bounding box center [432, 354] width 185 height 46
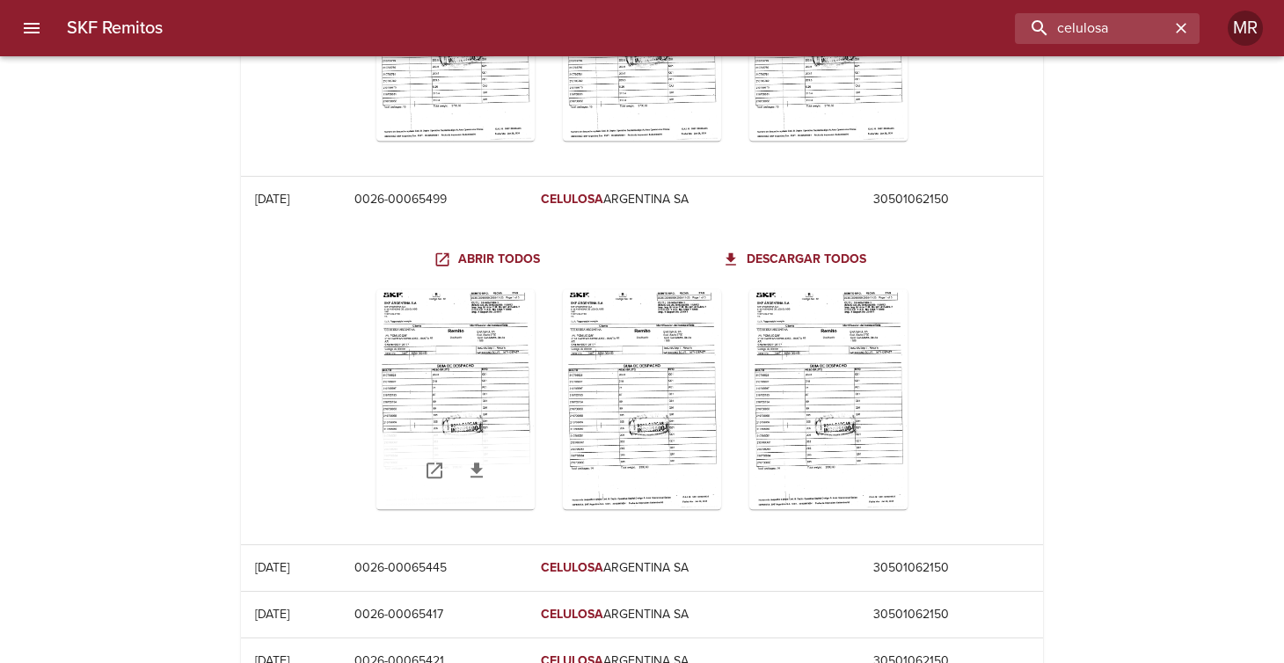
scroll to position [5961, 0]
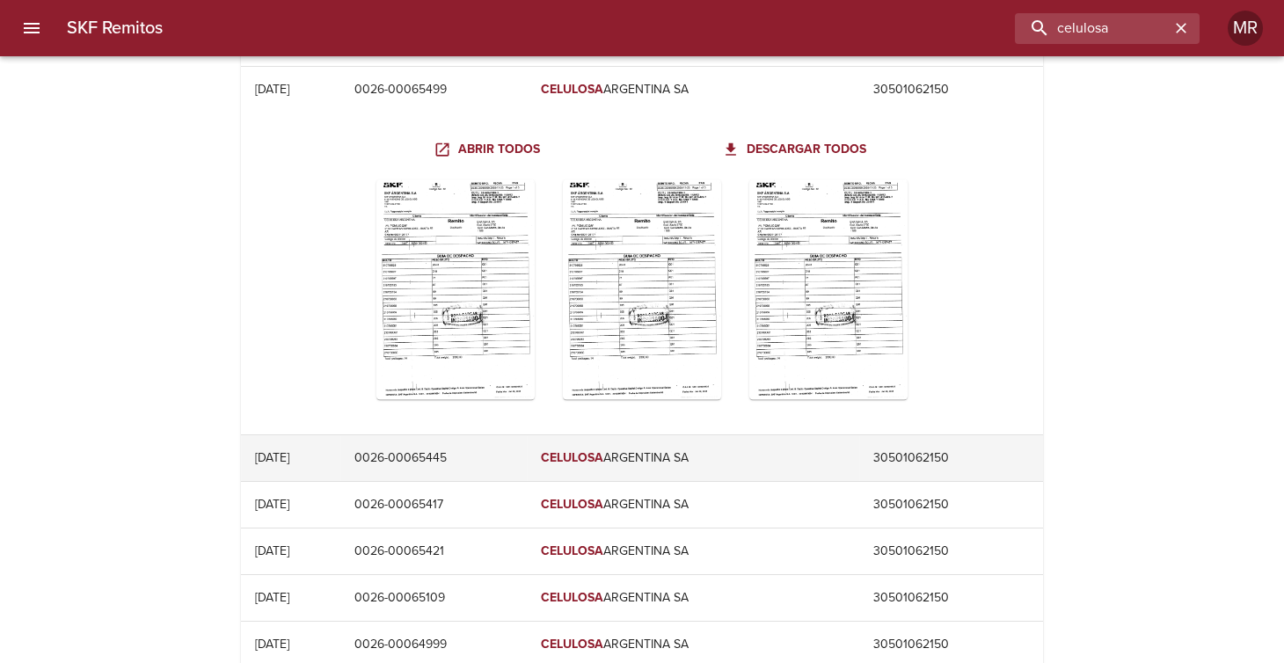
click at [476, 441] on td "0026-00065445" at bounding box center [432, 458] width 185 height 46
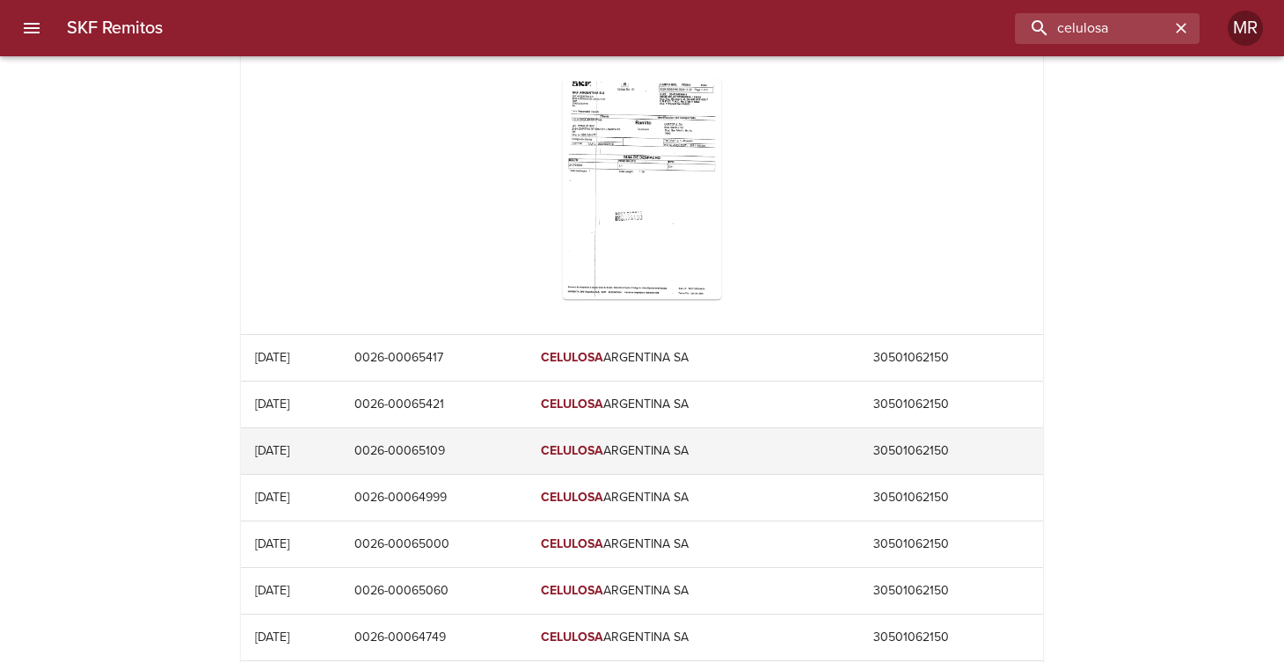
scroll to position [6401, 0]
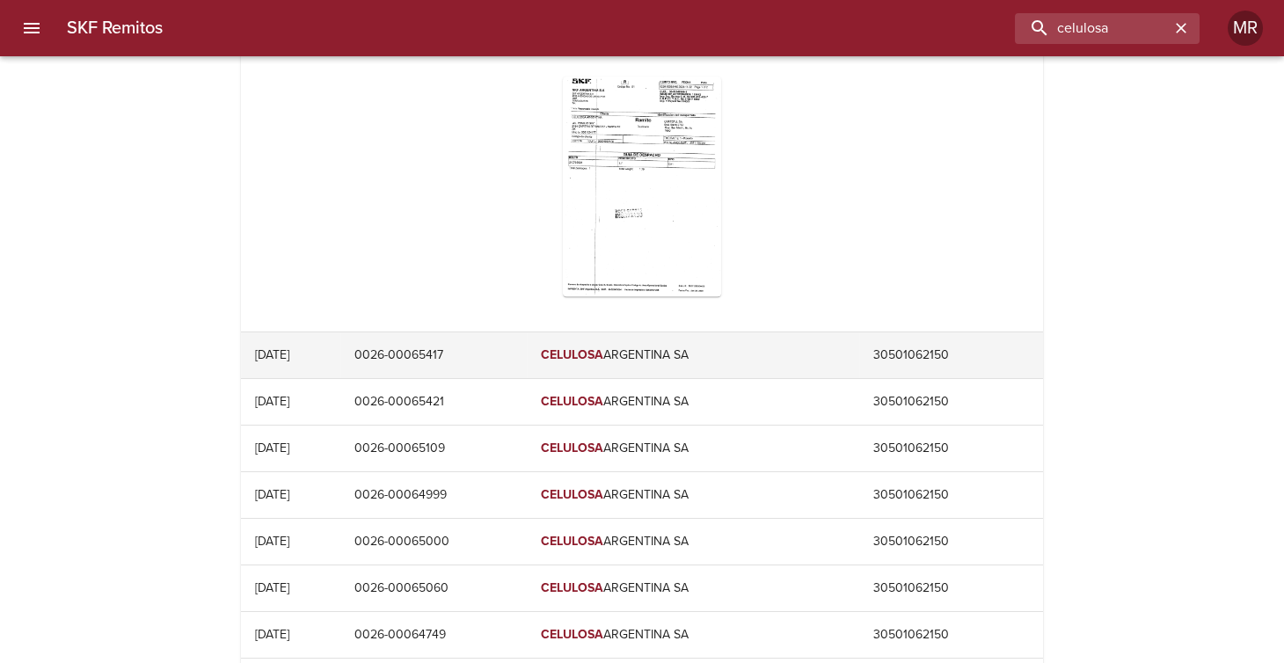
click at [476, 346] on td "0026-00065417" at bounding box center [432, 355] width 185 height 46
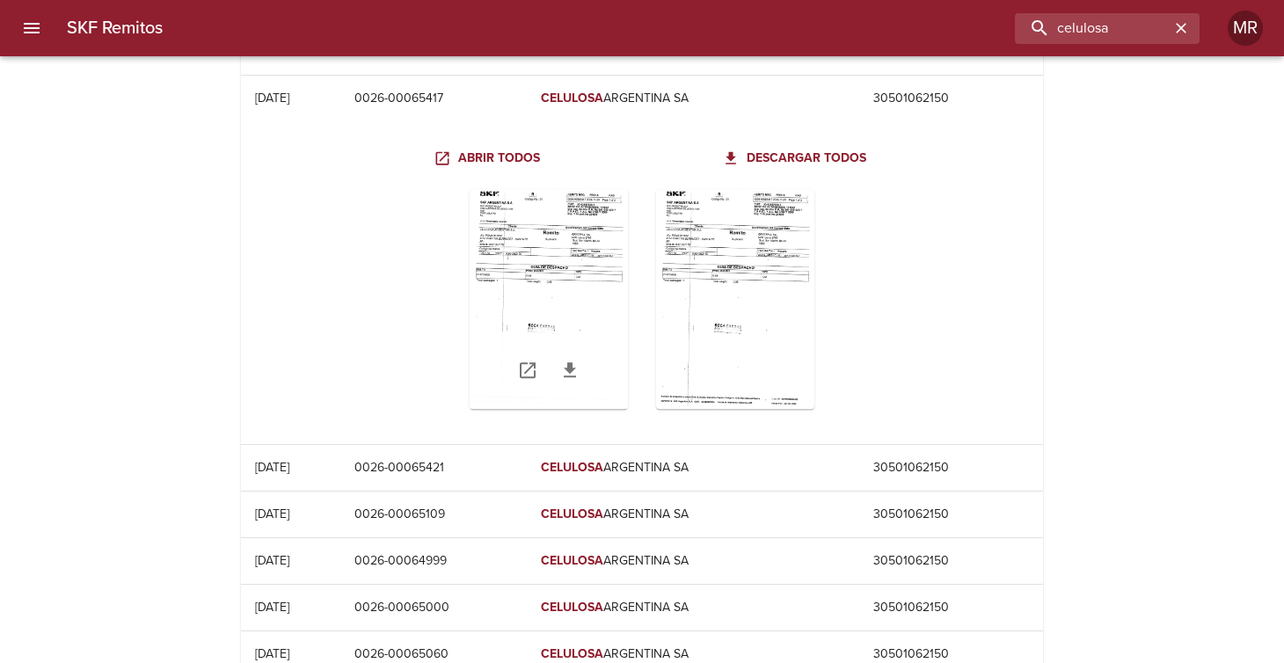
scroll to position [6665, 0]
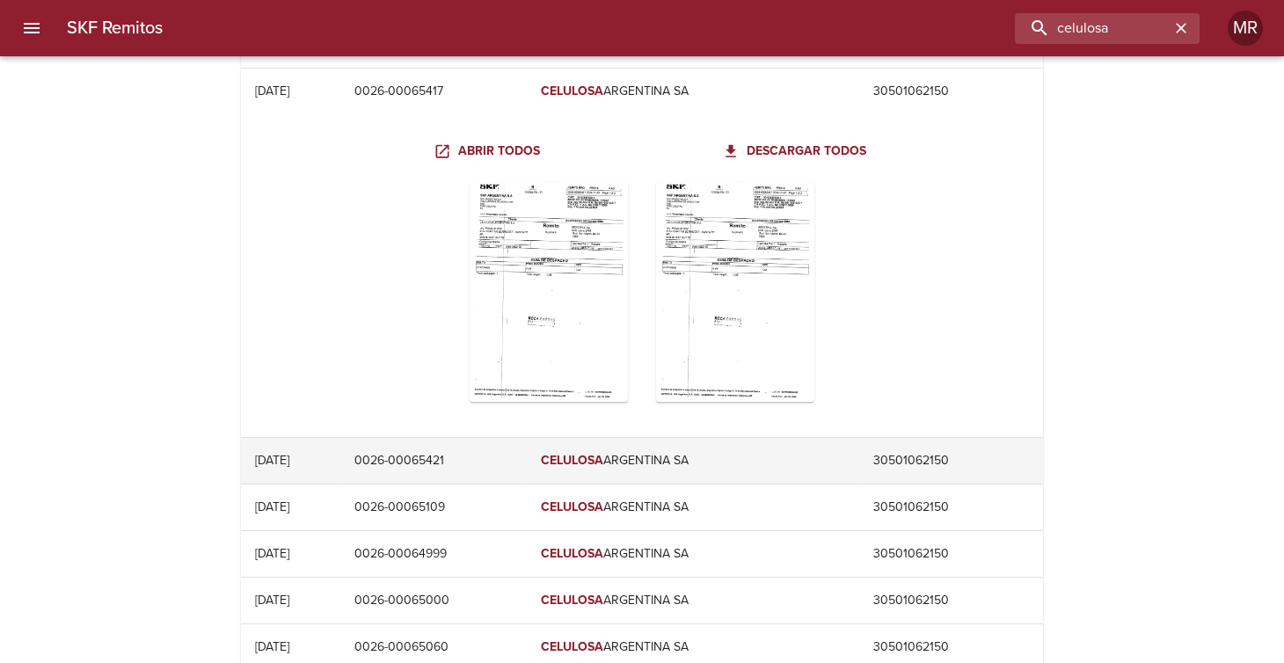
click at [453, 449] on td "0026-00065421" at bounding box center [432, 461] width 185 height 46
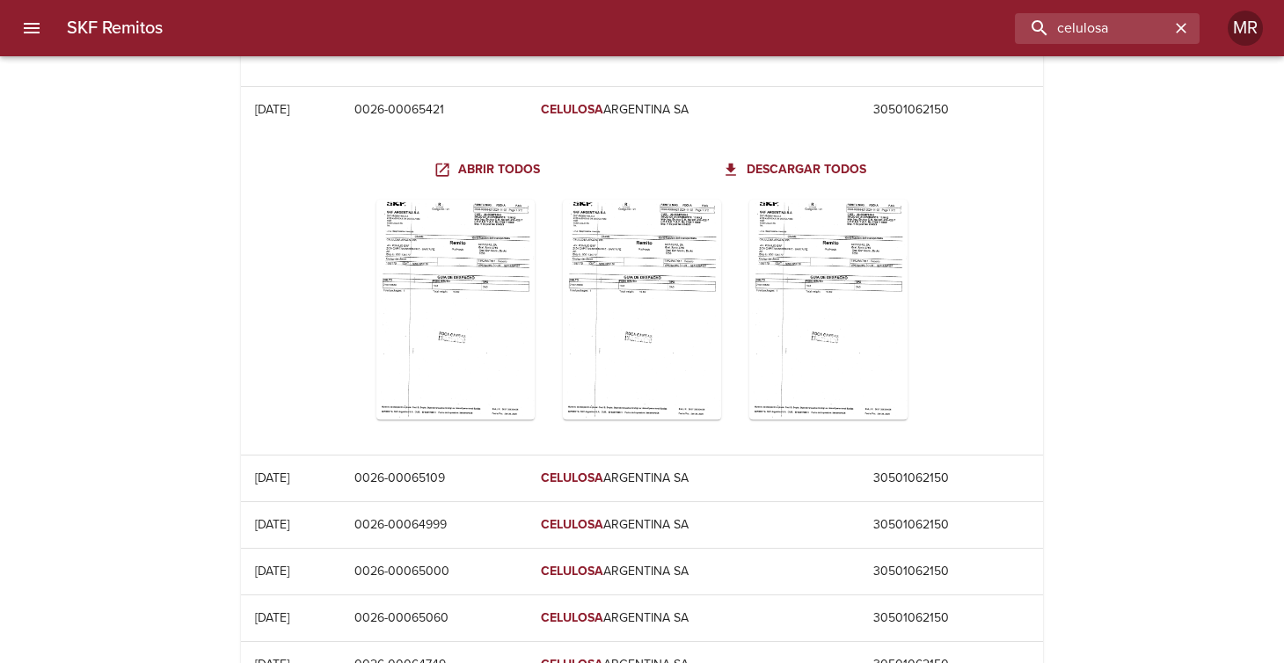
scroll to position [7016, 0]
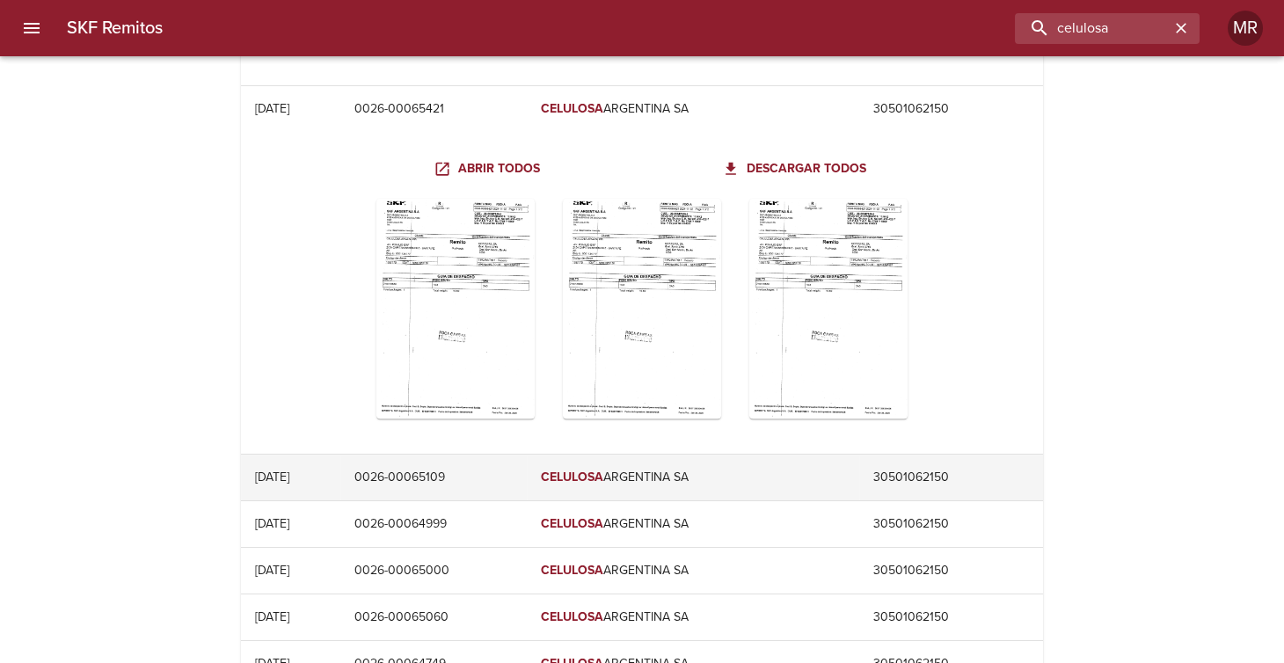
click at [474, 466] on td "0026-00065109" at bounding box center [432, 478] width 185 height 46
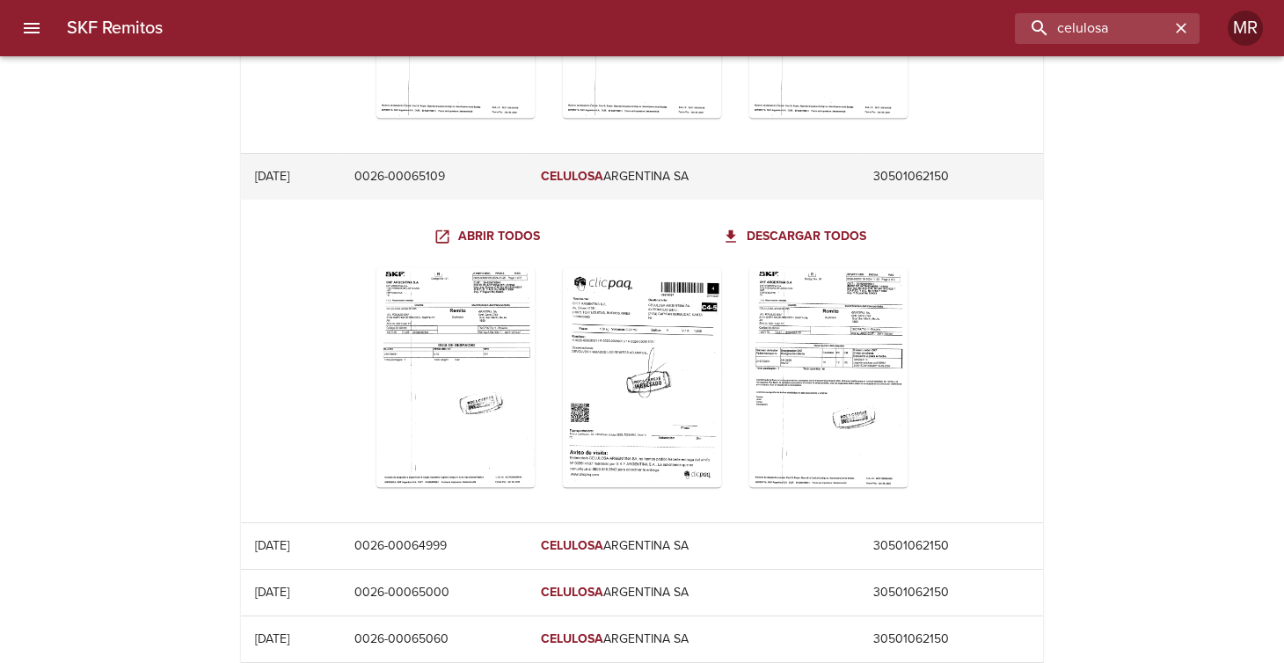
scroll to position [7368, 0]
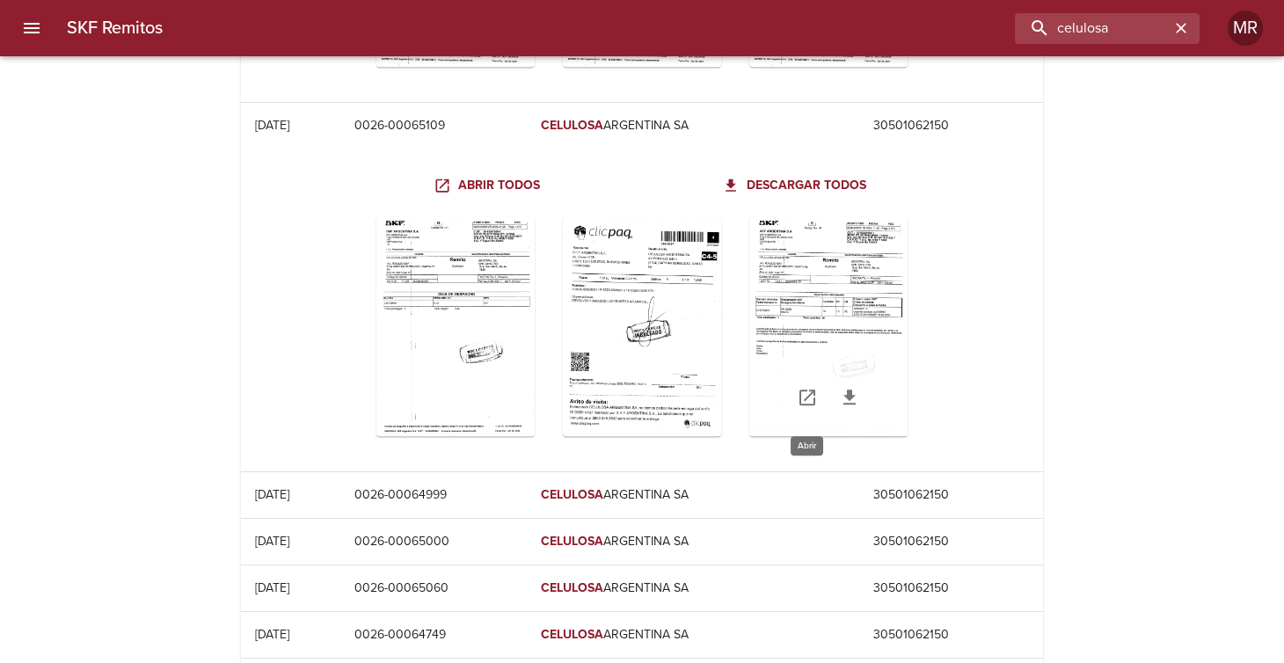
click at [804, 389] on icon "Table digitalización - SKF Remitos" at bounding box center [807, 397] width 16 height 16
click at [622, 389] on icon "Table digitalización - SKF Remitos" at bounding box center [621, 397] width 16 height 16
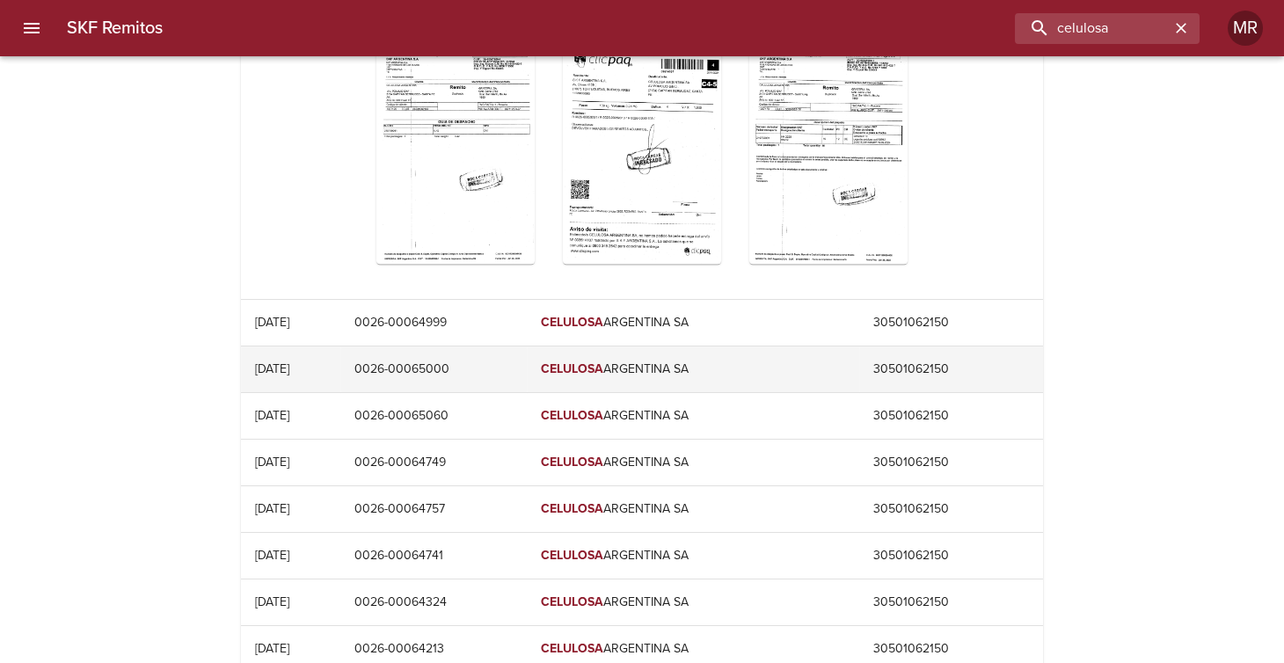
scroll to position [7544, 0]
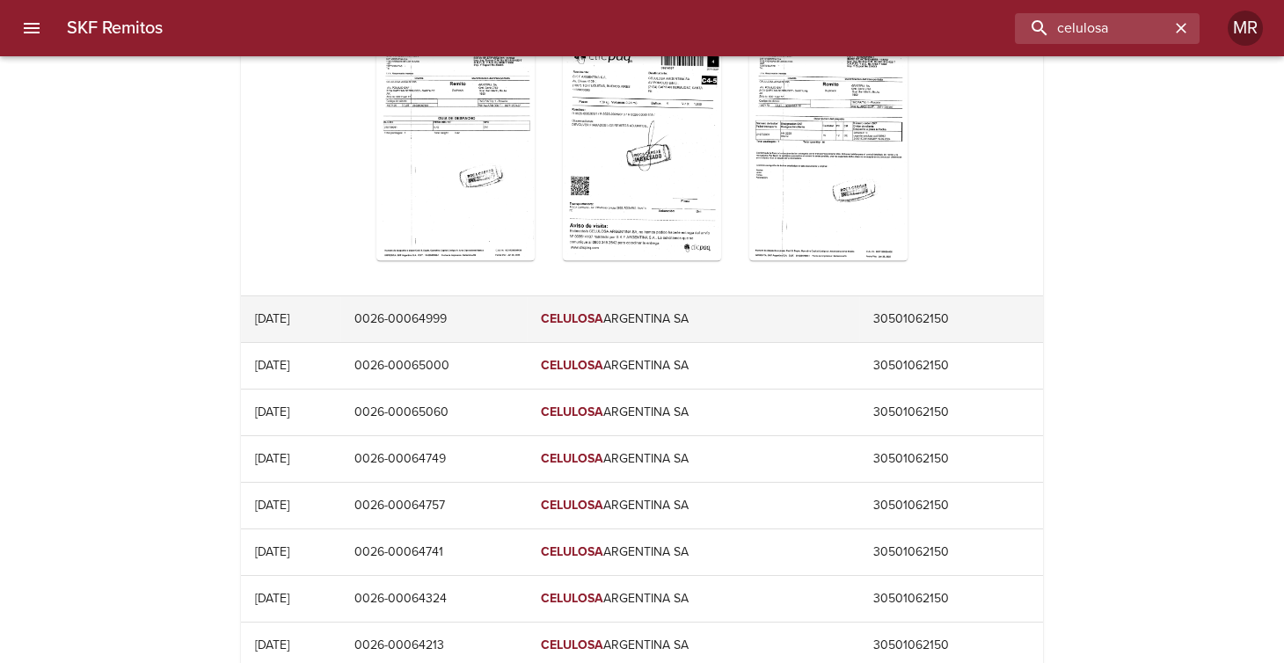
click at [436, 307] on td "0026-00064999" at bounding box center [432, 319] width 185 height 46
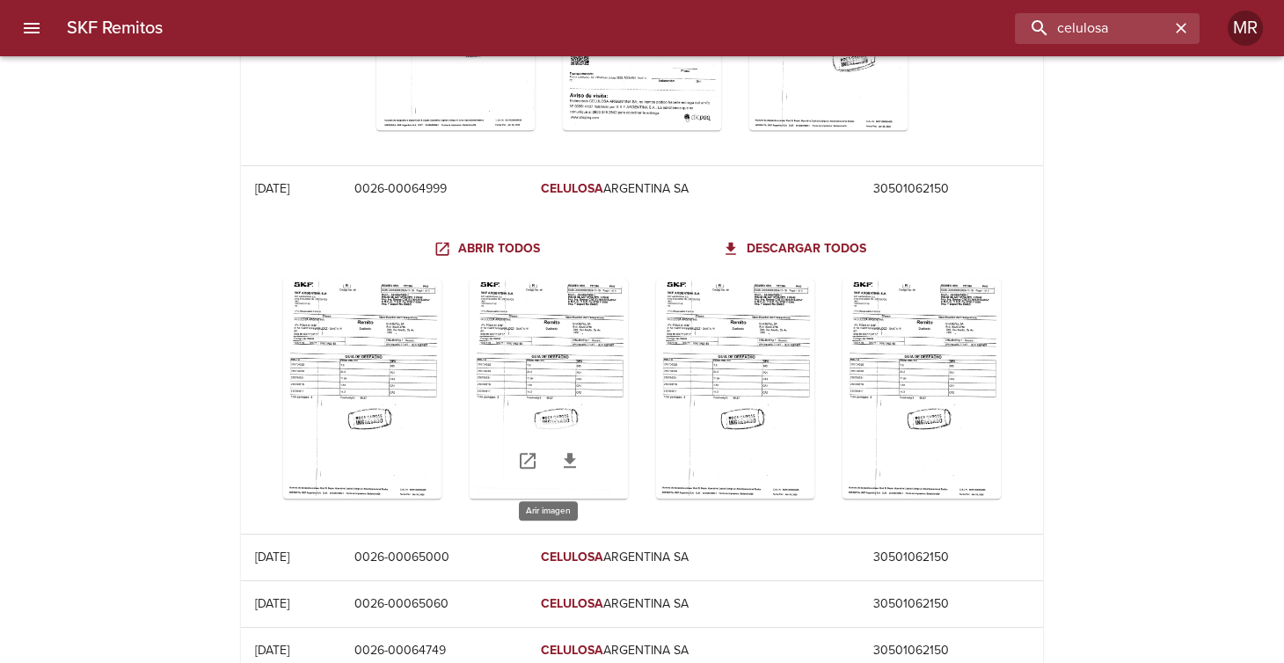
scroll to position [7720, 0]
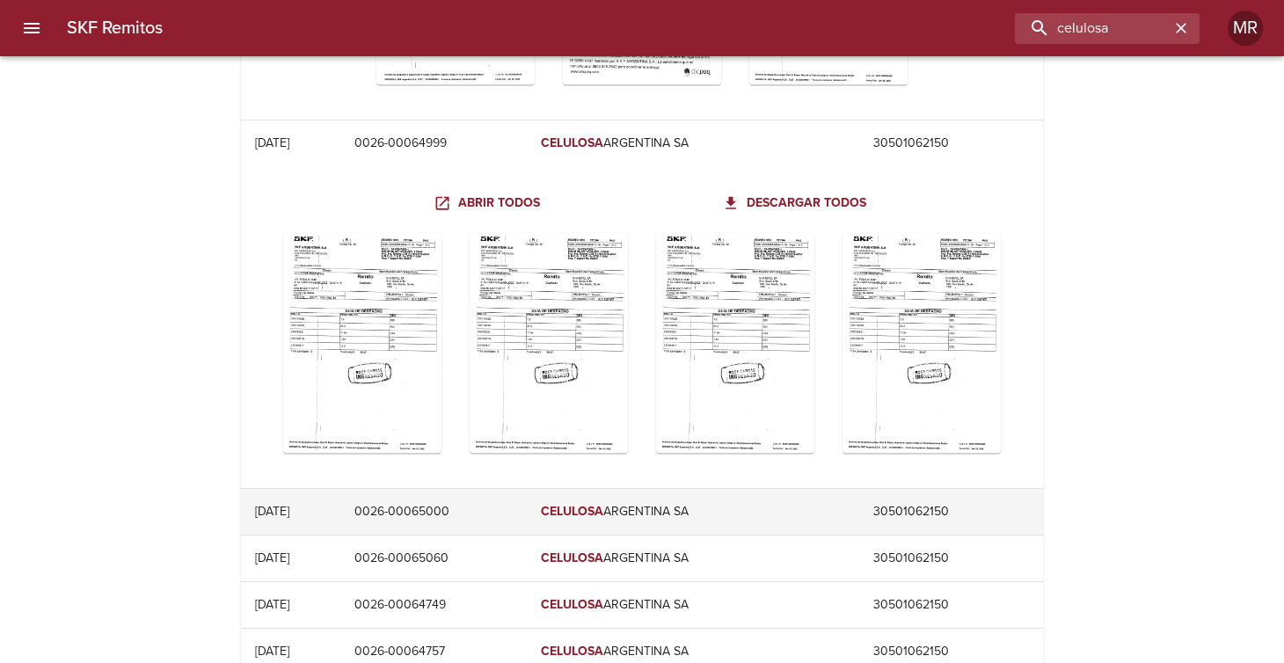
click at [474, 502] on td "0026-00065000" at bounding box center [432, 512] width 185 height 46
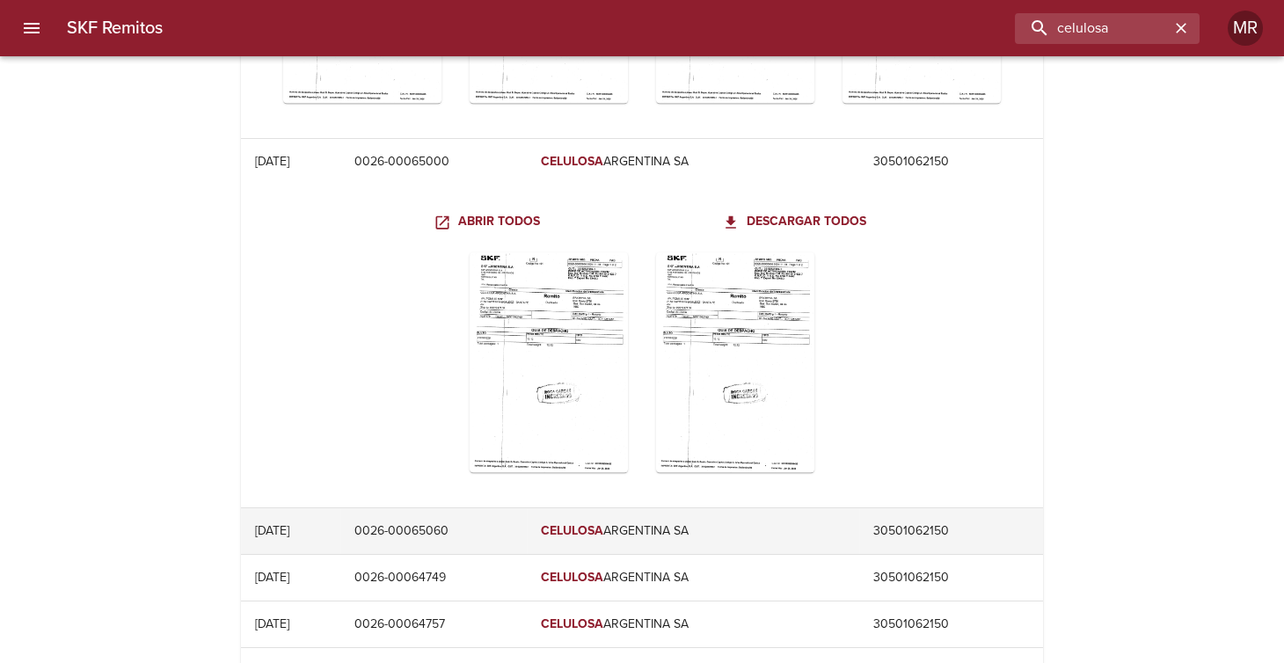
scroll to position [8071, 0]
click at [470, 513] on td "0026-00065060" at bounding box center [432, 529] width 185 height 46
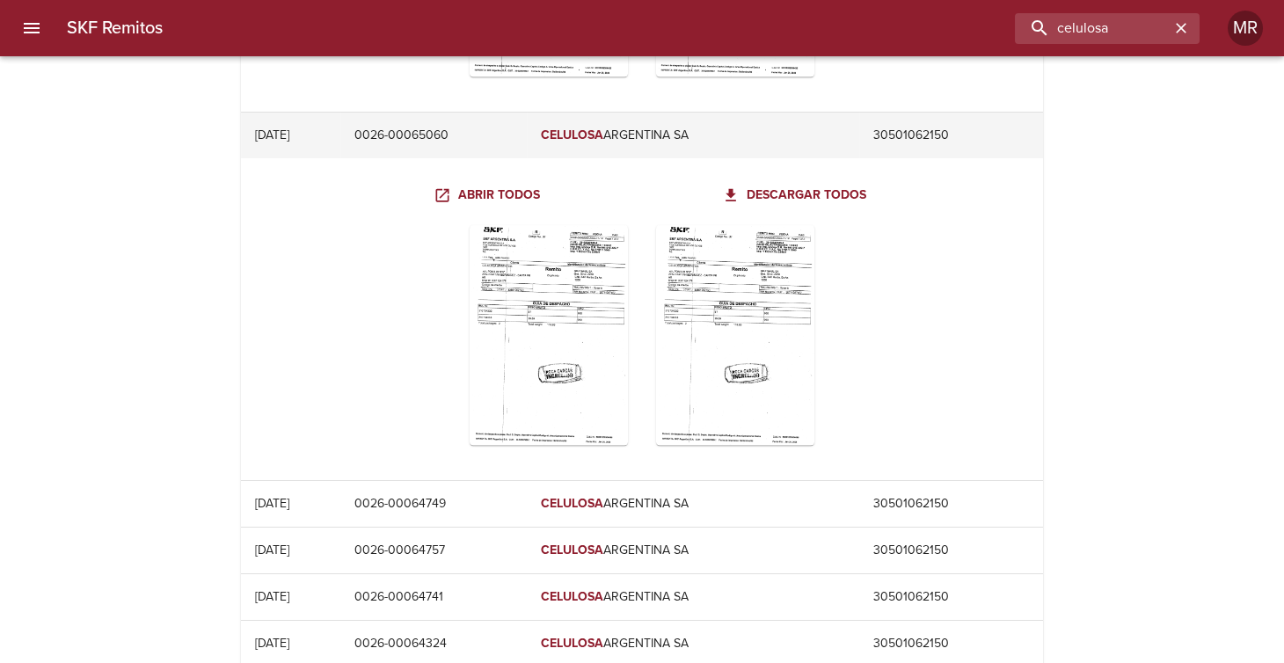
scroll to position [8511, 0]
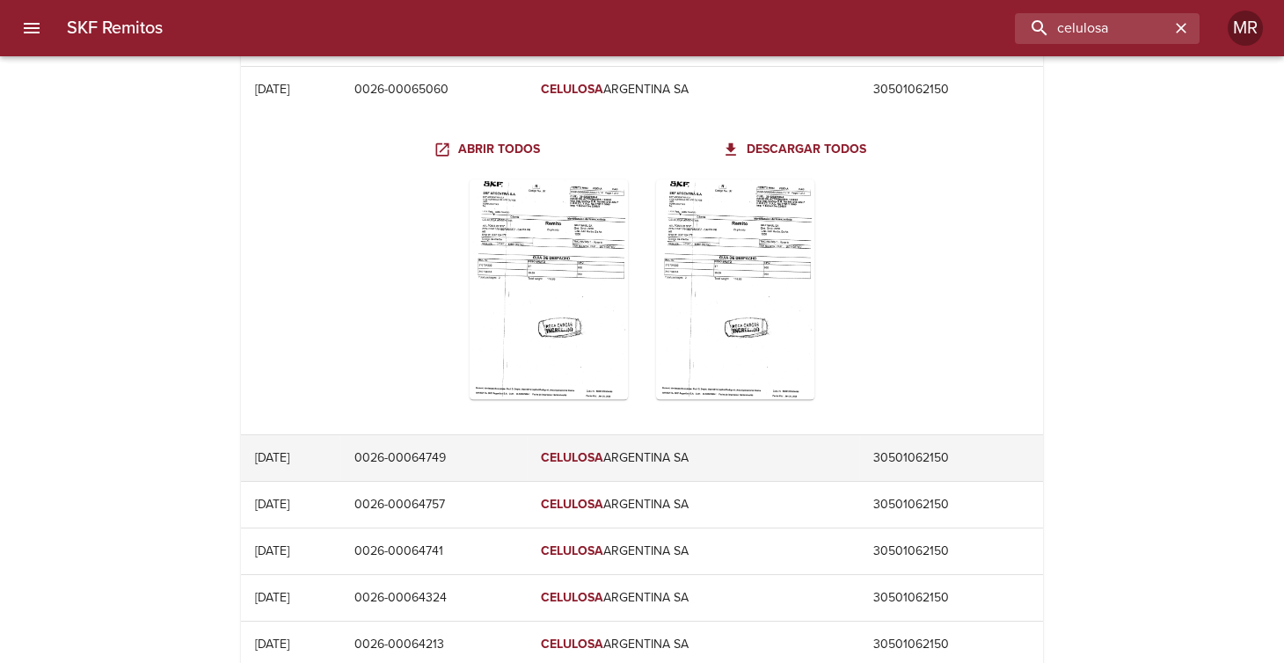
click at [472, 449] on td "0026-00064749" at bounding box center [432, 458] width 185 height 46
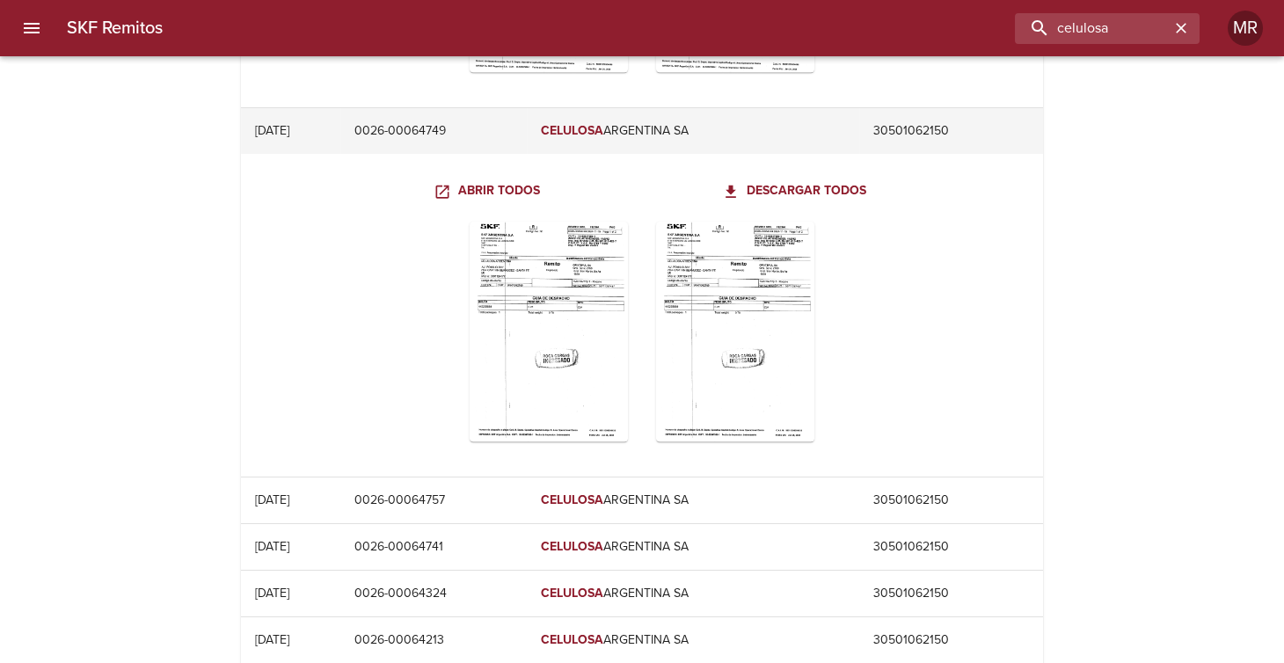
scroll to position [8863, 0]
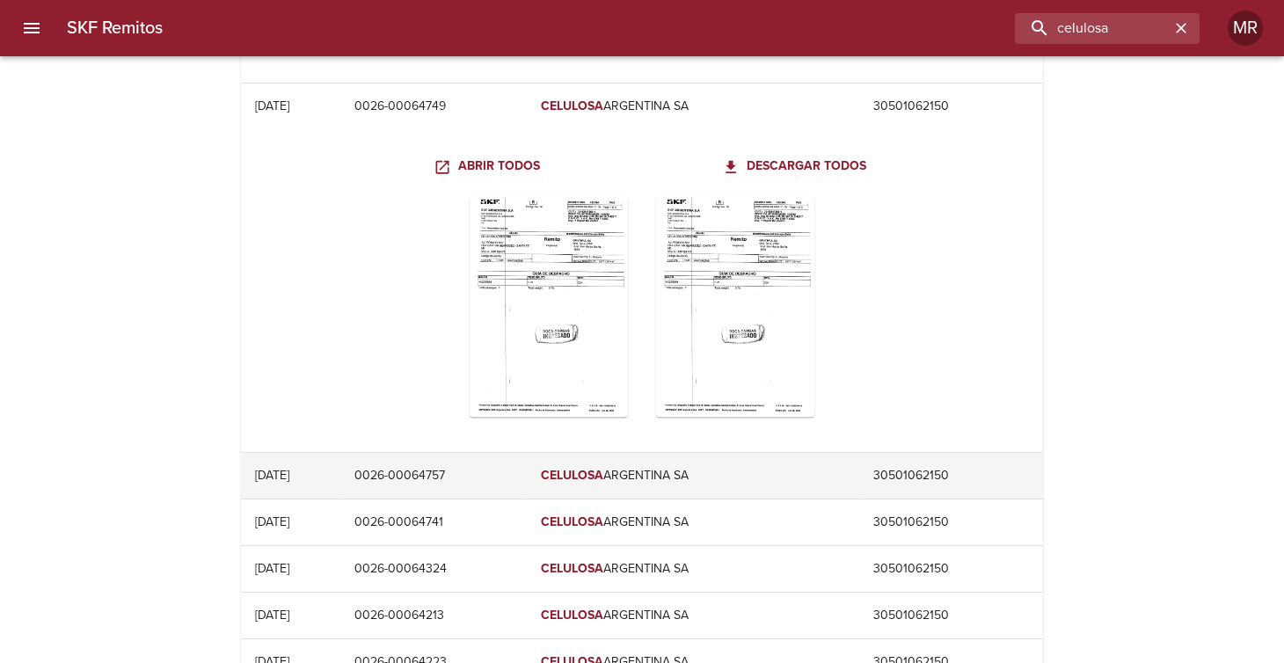
click at [469, 462] on td "0026-00064757" at bounding box center [432, 476] width 185 height 46
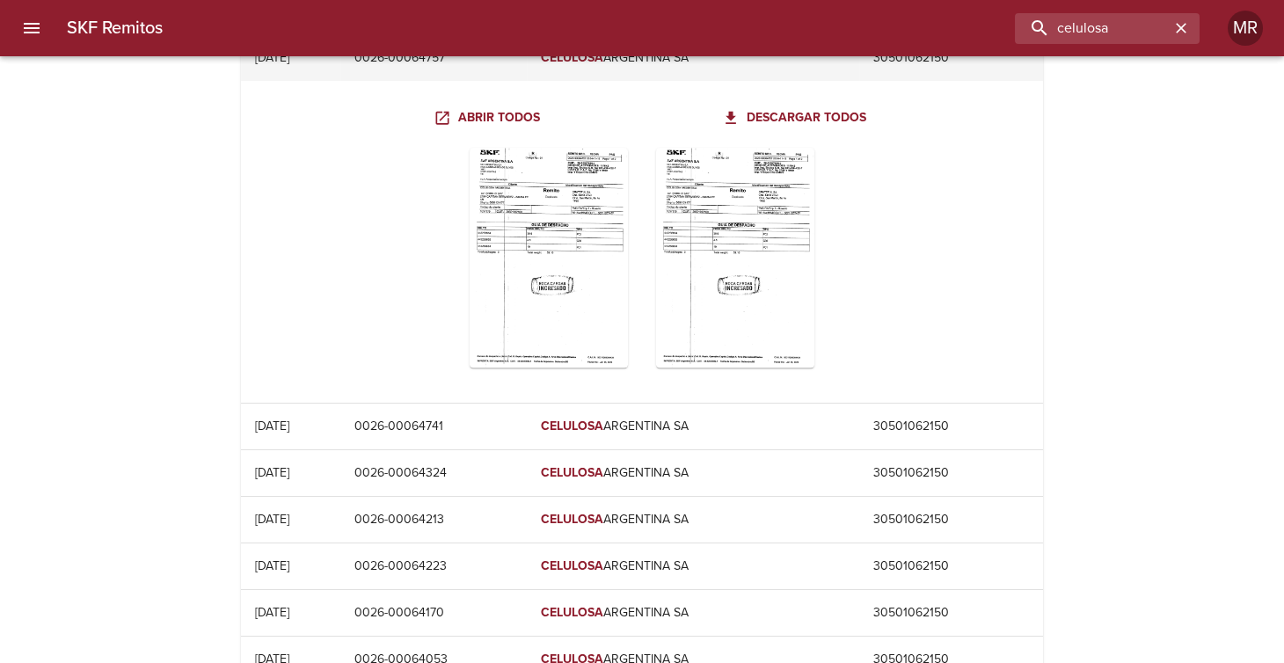
scroll to position [9302, 0]
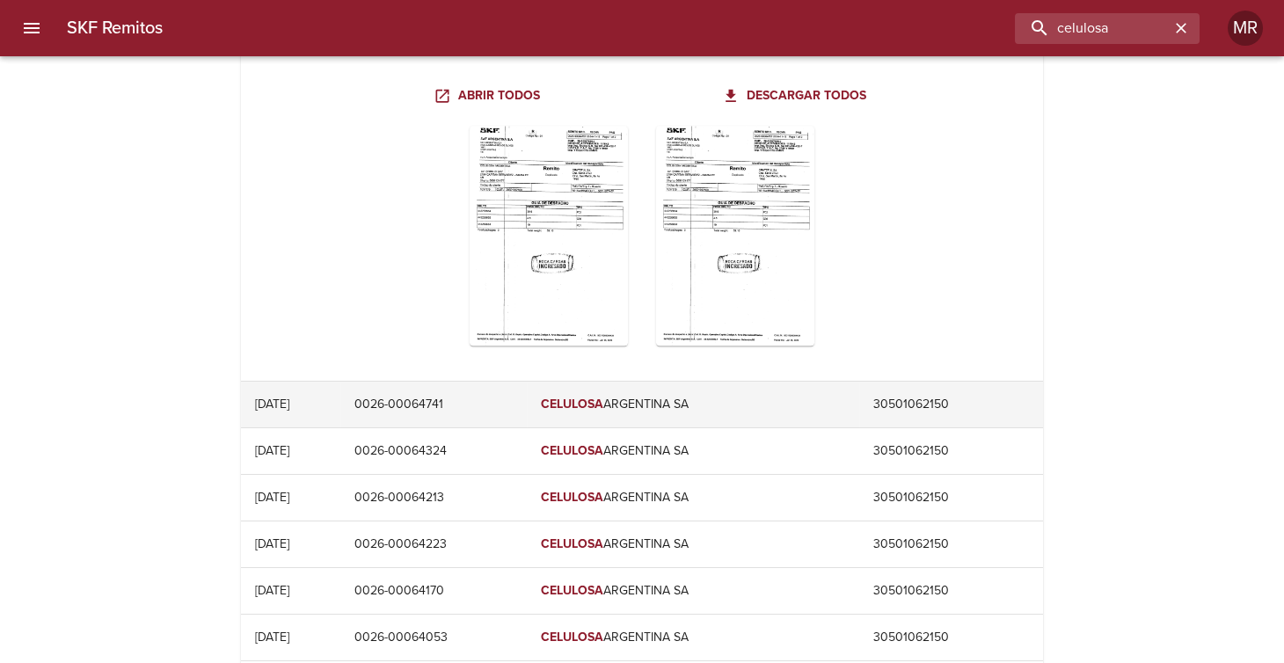
click at [484, 398] on td "0026-00064741" at bounding box center [432, 405] width 185 height 46
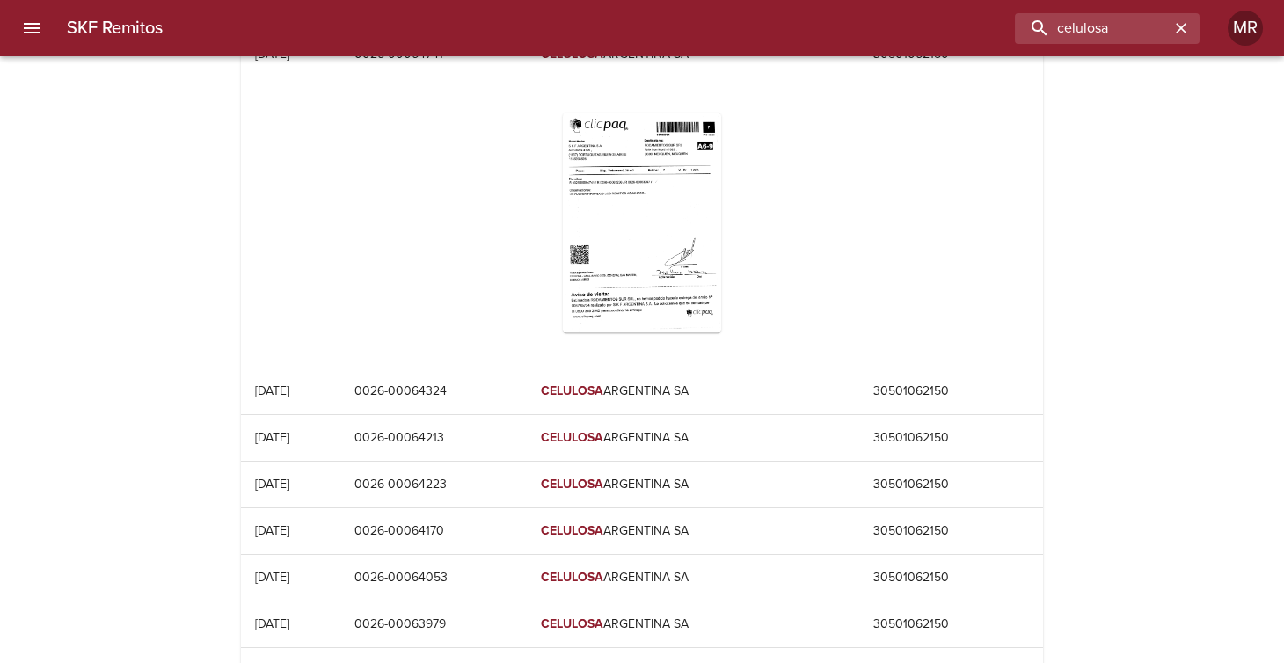
scroll to position [9654, 0]
click at [615, 290] on icon "Table digitalización - SKF Remitos" at bounding box center [620, 292] width 21 height 21
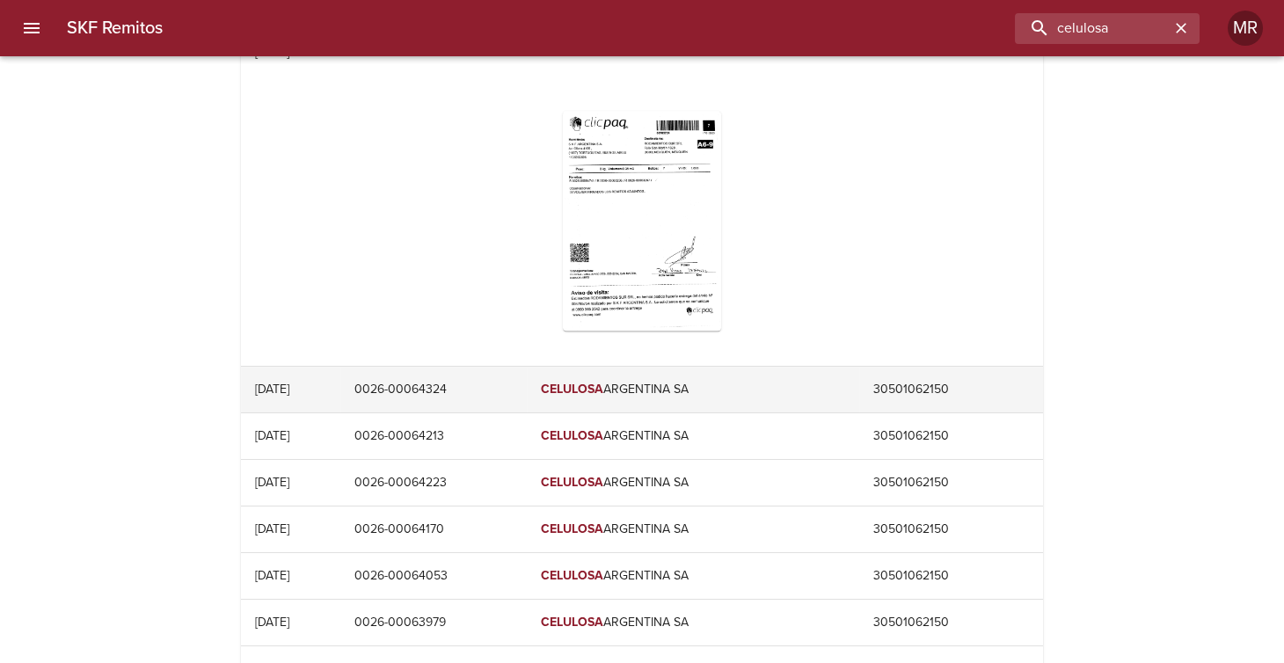
click at [470, 376] on td "0026-00064324" at bounding box center [432, 390] width 185 height 46
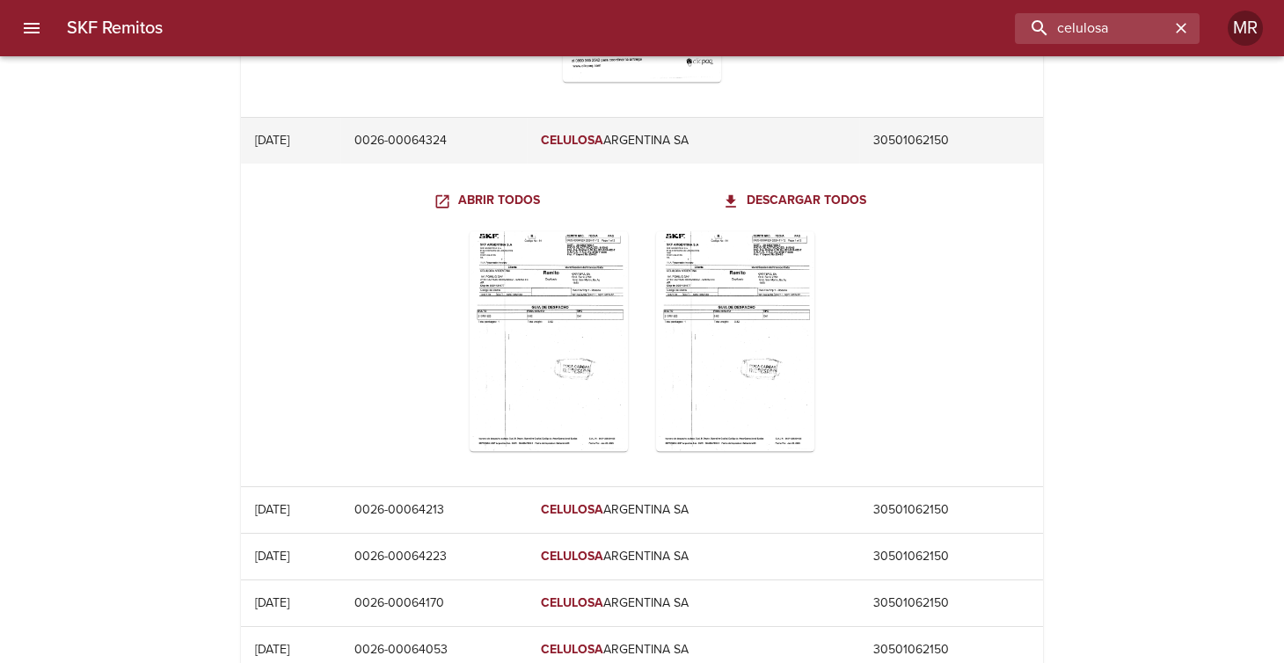
scroll to position [9918, 0]
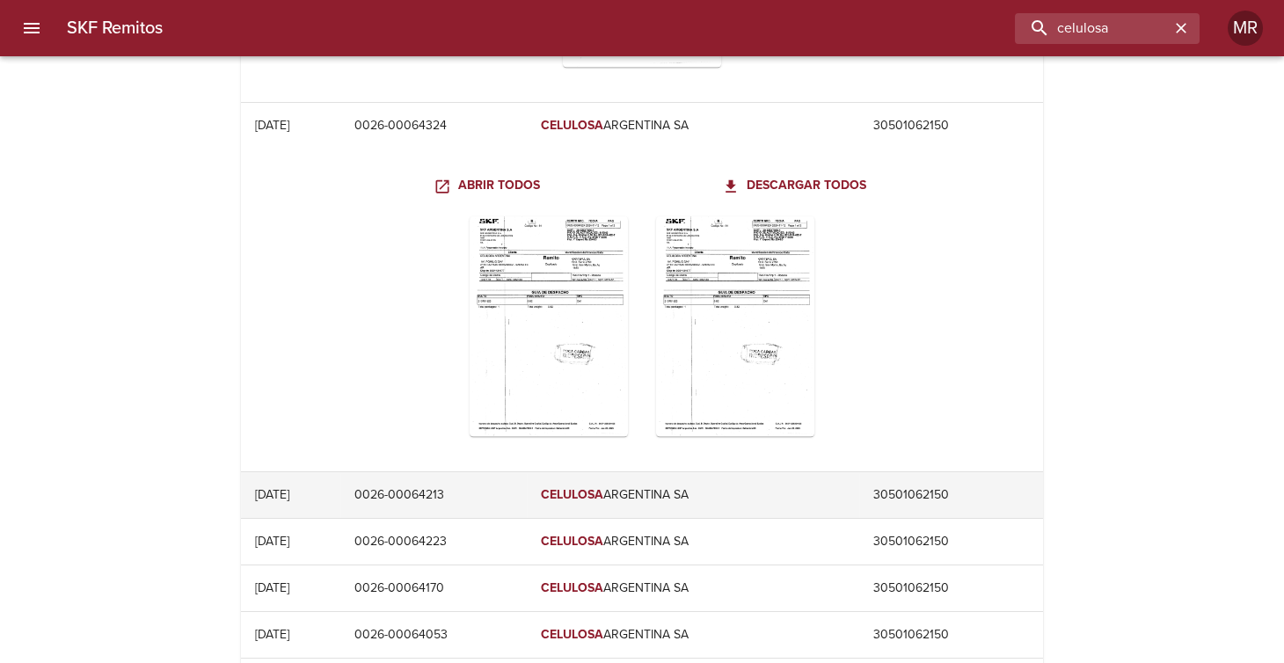
click at [471, 489] on td "0026-00064213" at bounding box center [432, 495] width 185 height 46
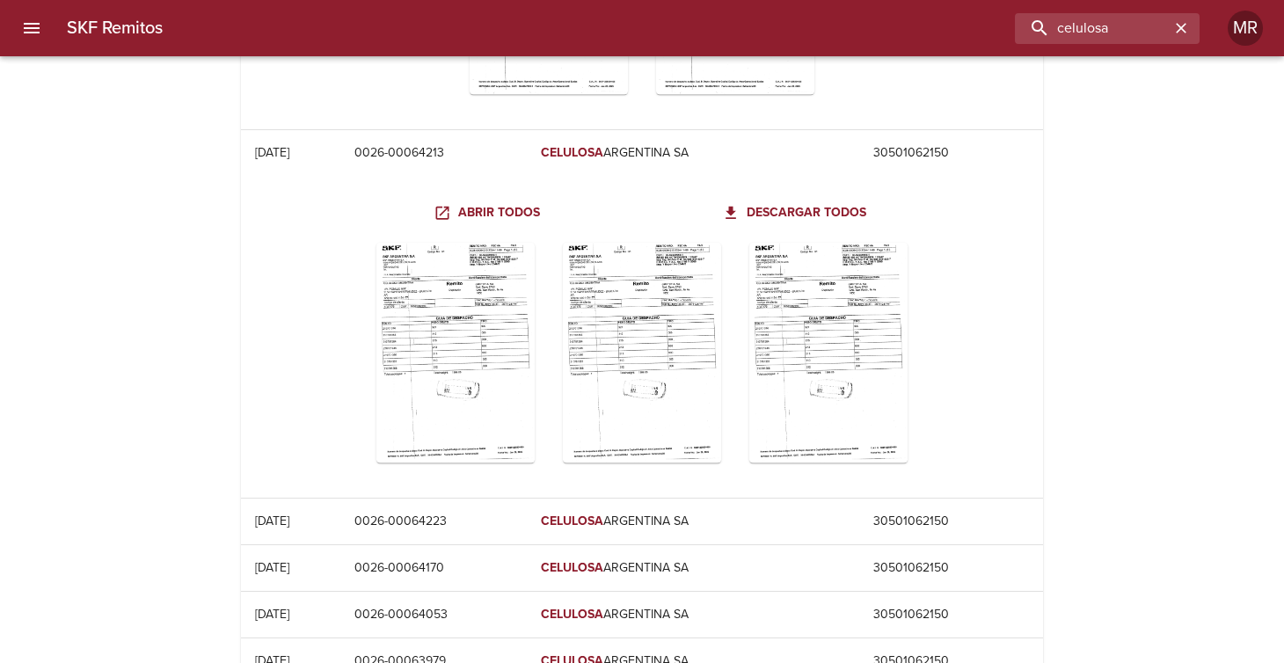
scroll to position [10269, 0]
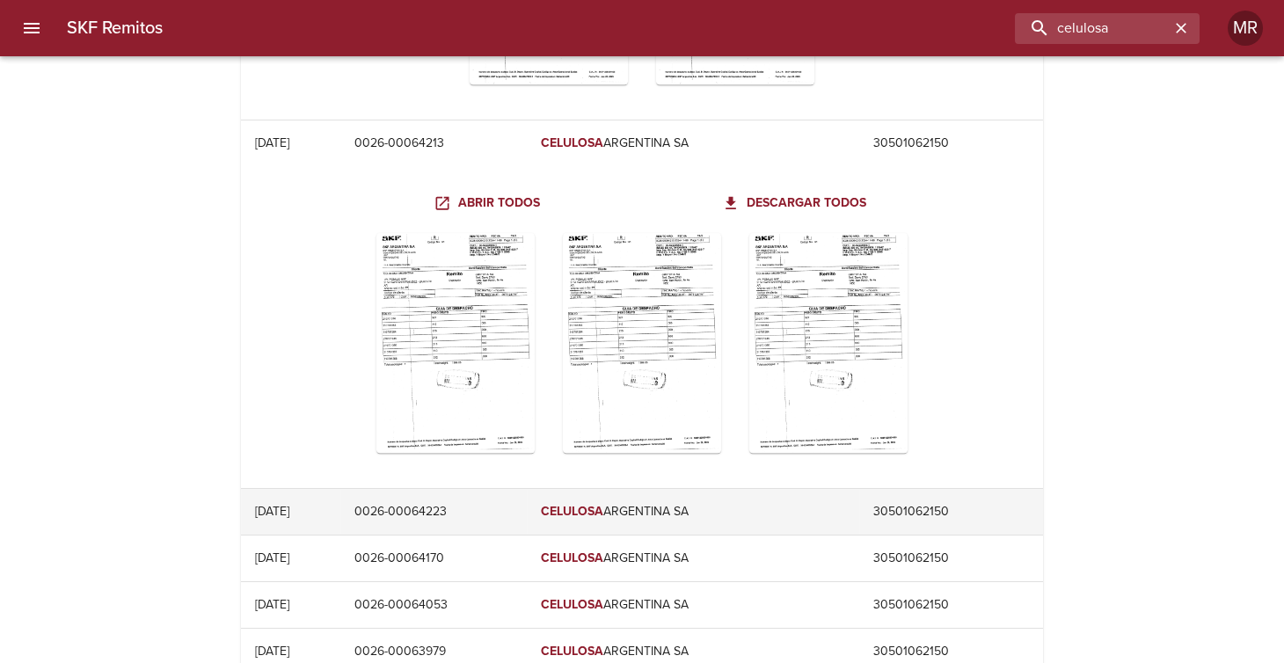
click at [471, 492] on td "0026-00064223" at bounding box center [432, 512] width 185 height 46
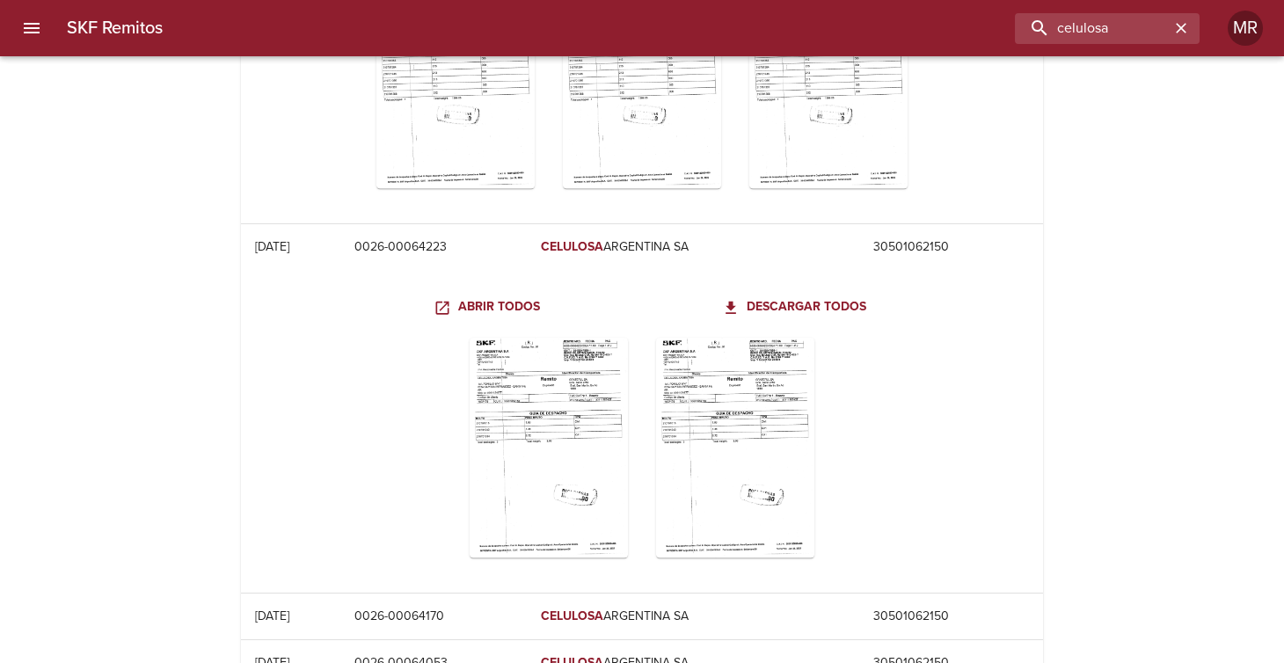
scroll to position [10621, 0]
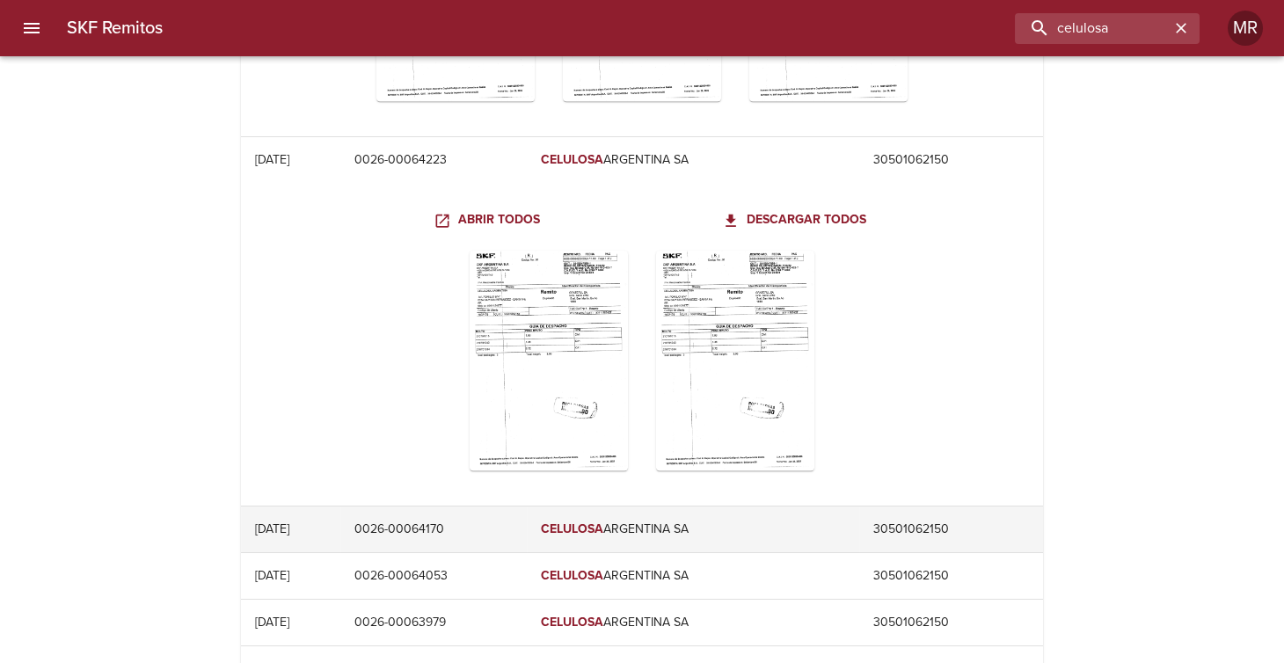
click at [485, 513] on td "0026-00064170" at bounding box center [432, 529] width 185 height 46
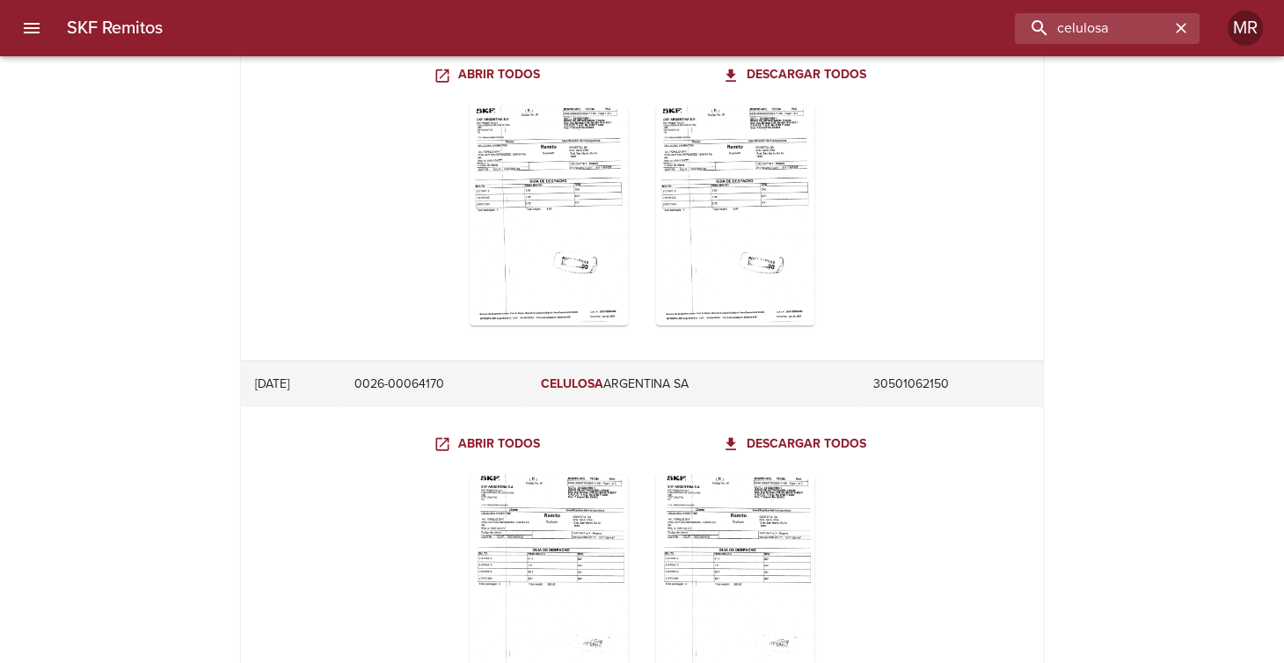
scroll to position [10973, 0]
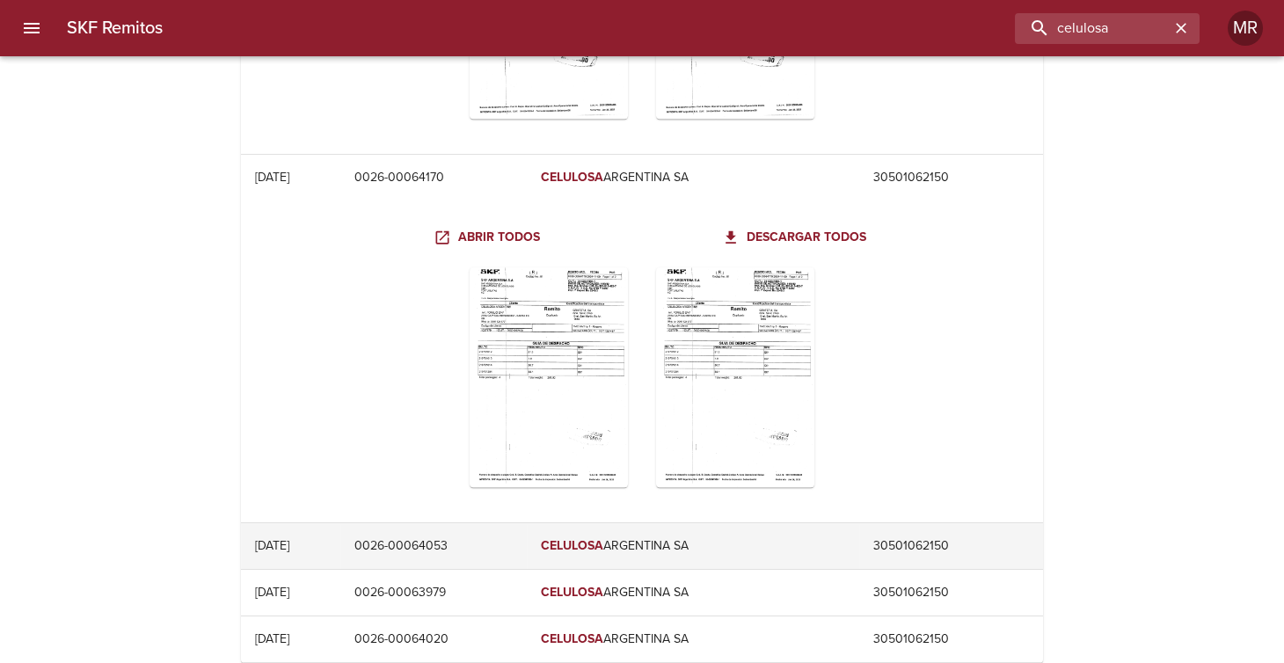
drag, startPoint x: 482, startPoint y: 538, endPoint x: 494, endPoint y: 533, distance: 13.4
click at [482, 537] on td "0026-00064053" at bounding box center [432, 546] width 185 height 46
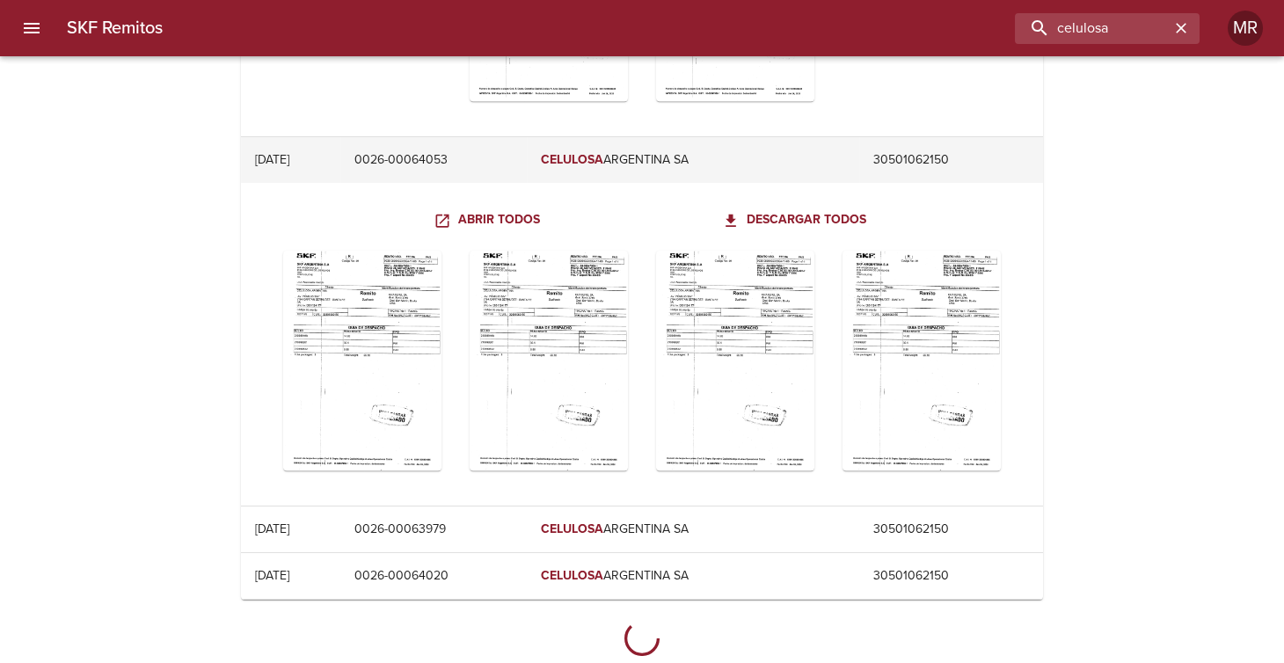
scroll to position [11359, 0]
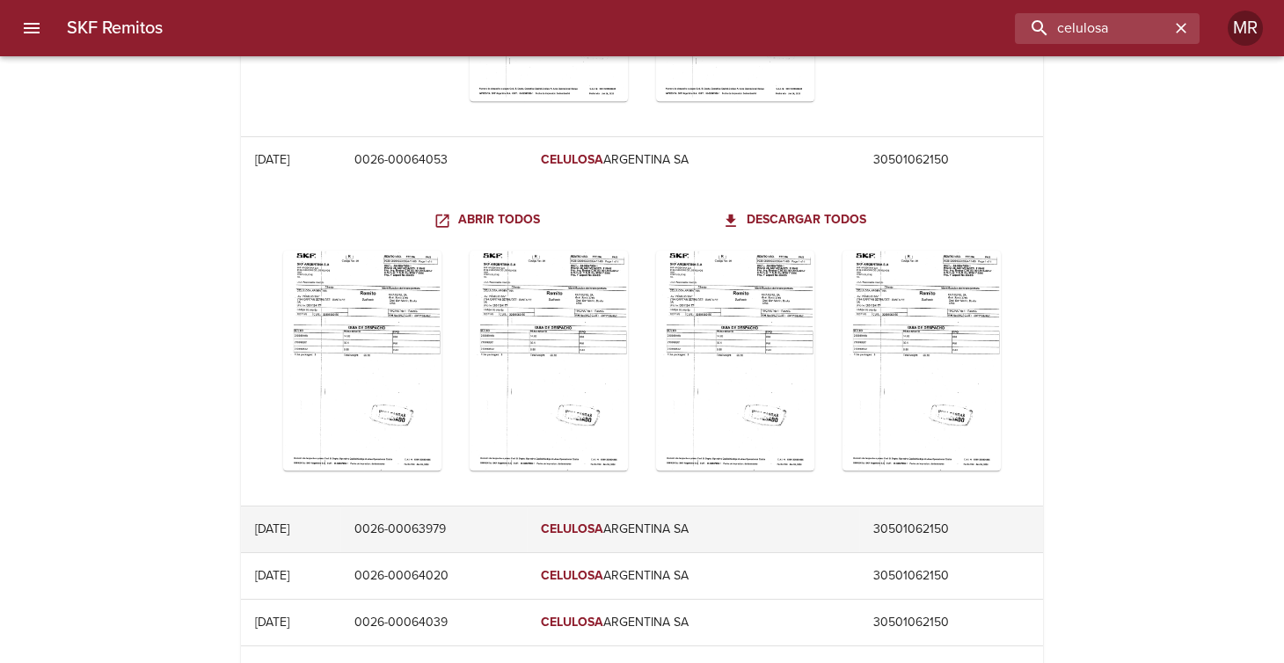
click at [488, 515] on td "0026-00063979" at bounding box center [432, 529] width 185 height 46
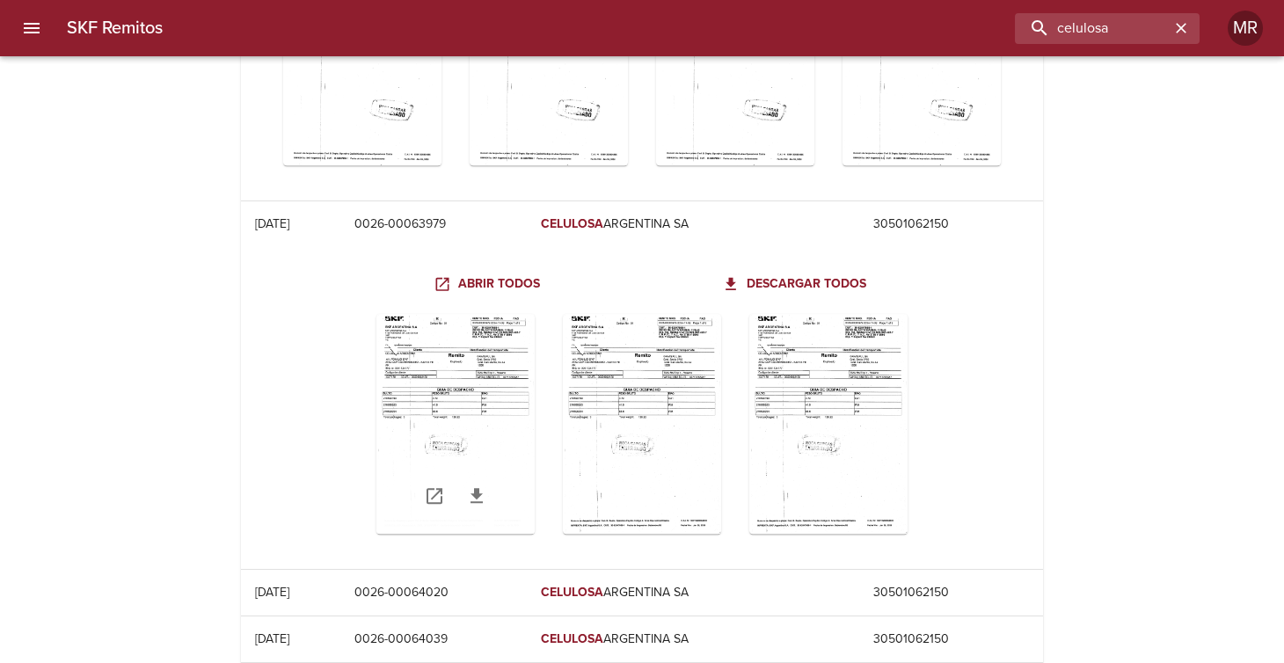
scroll to position [11710, 0]
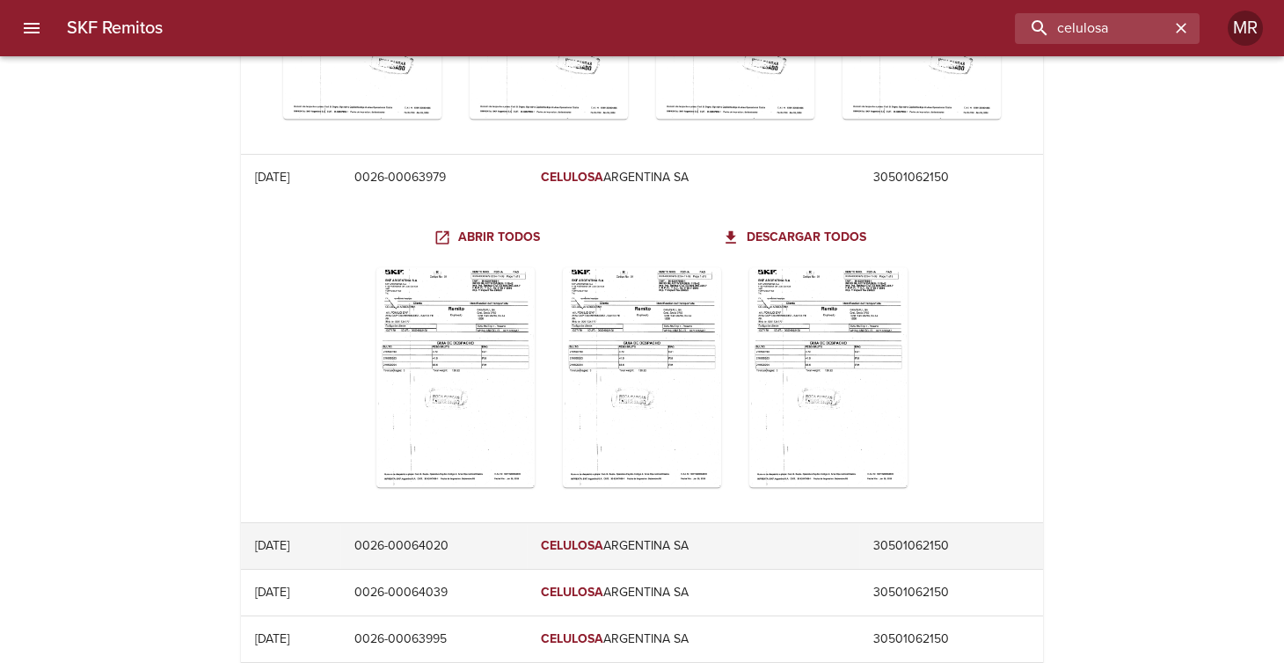
click at [489, 531] on td "0026-00064020" at bounding box center [432, 546] width 185 height 46
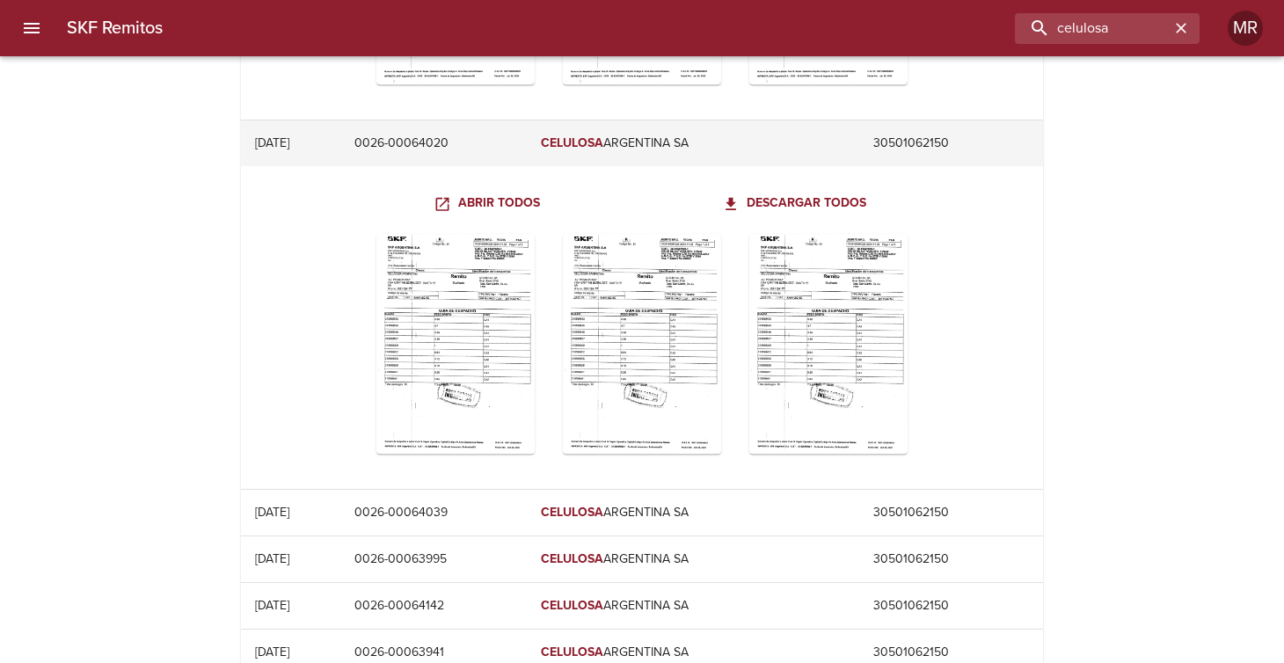
scroll to position [12150, 0]
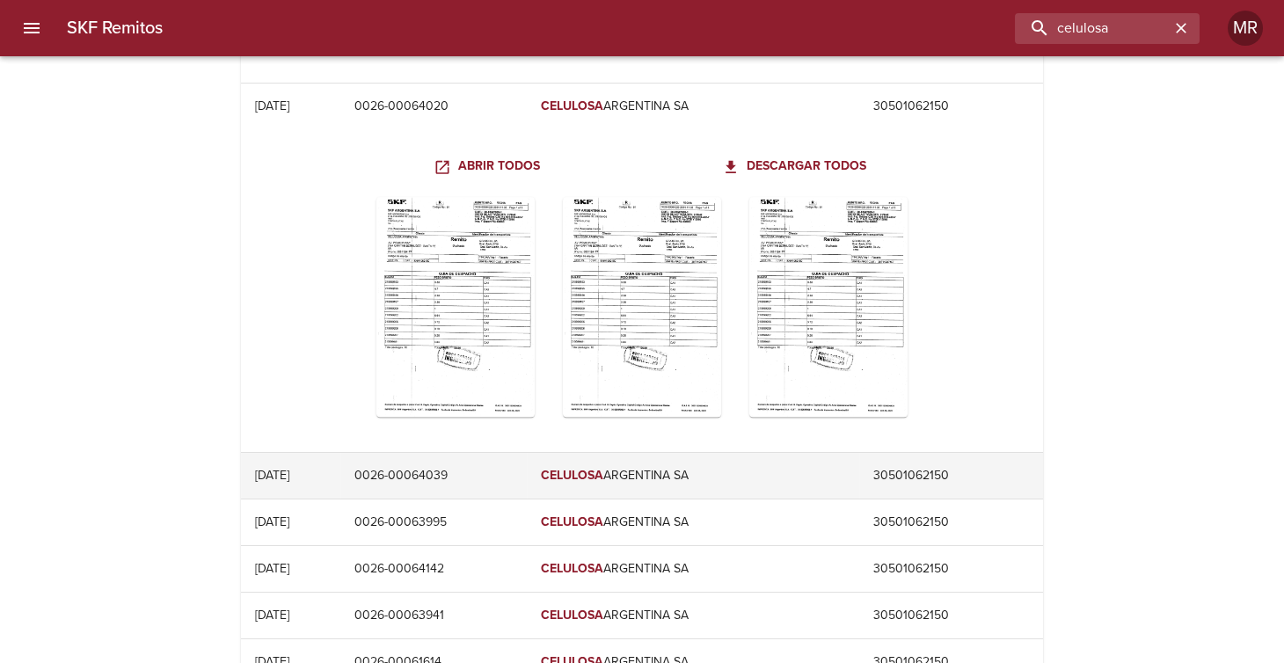
click at [462, 464] on td "0026-00064039" at bounding box center [432, 476] width 185 height 46
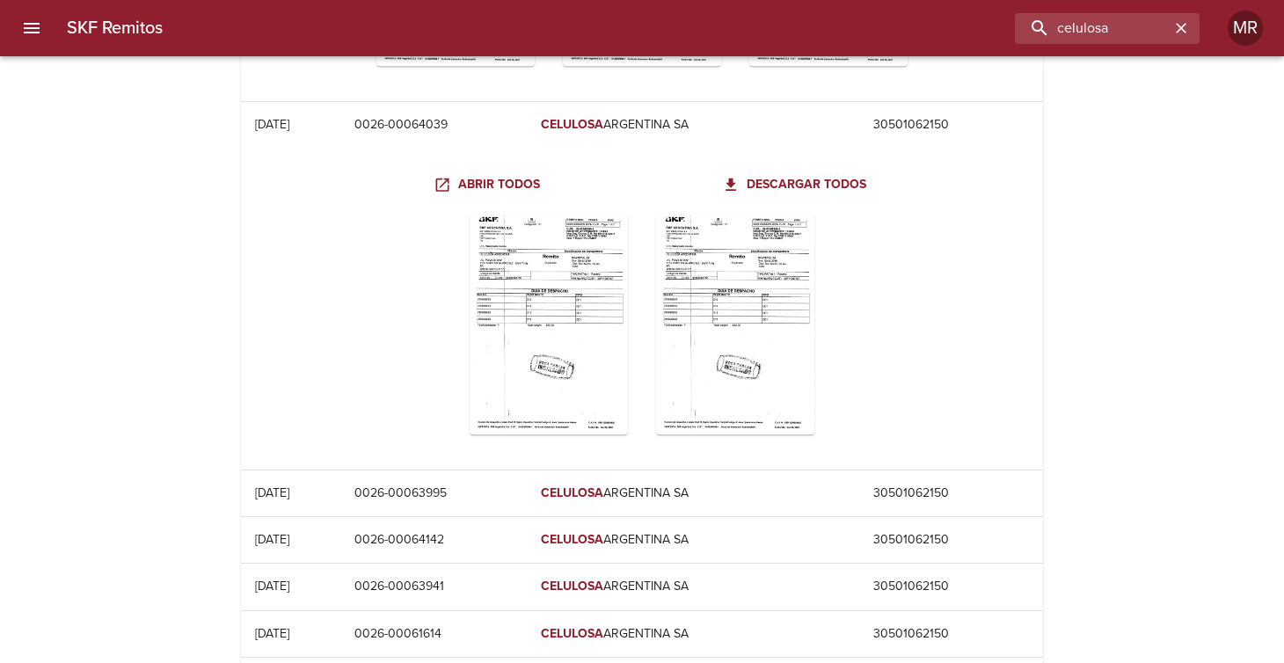
scroll to position [12502, 0]
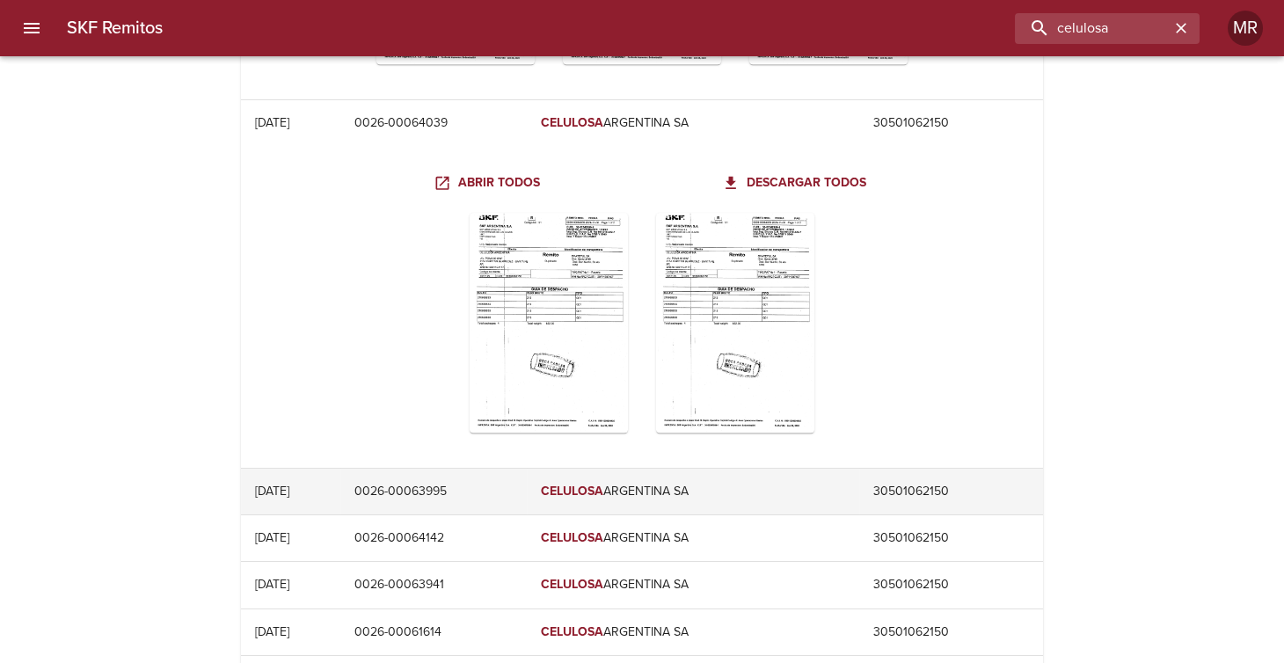
click at [447, 476] on td "0026-00063995" at bounding box center [432, 492] width 185 height 46
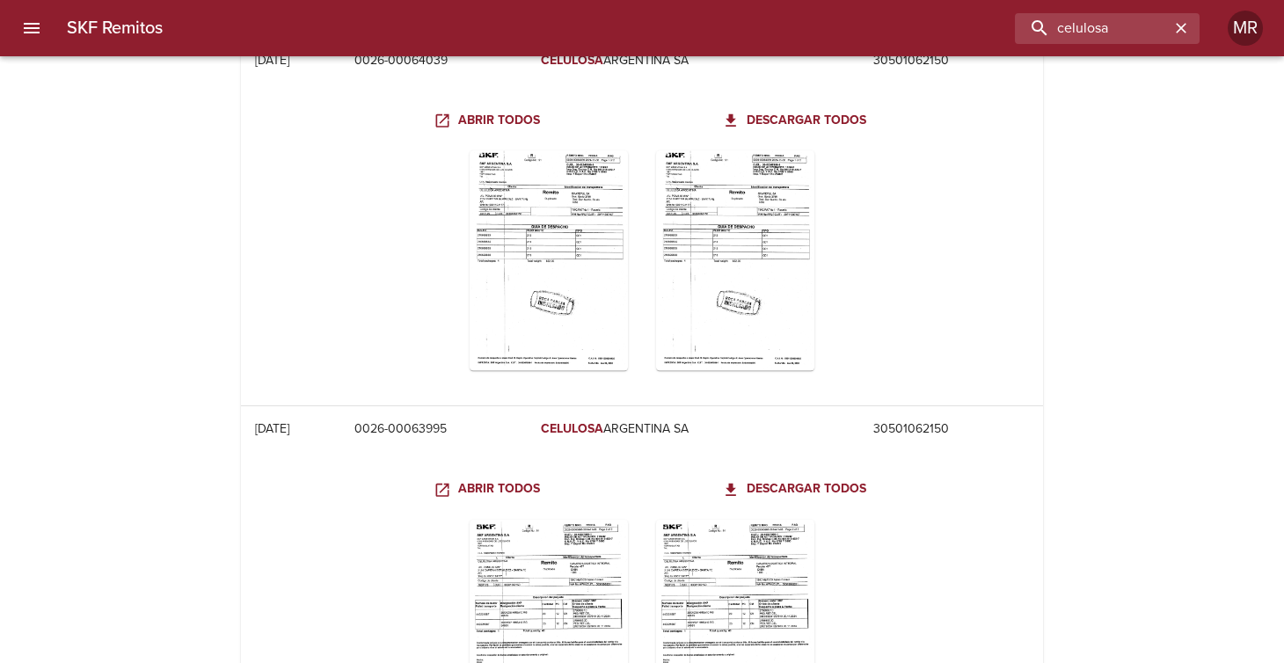
scroll to position [12765, 0]
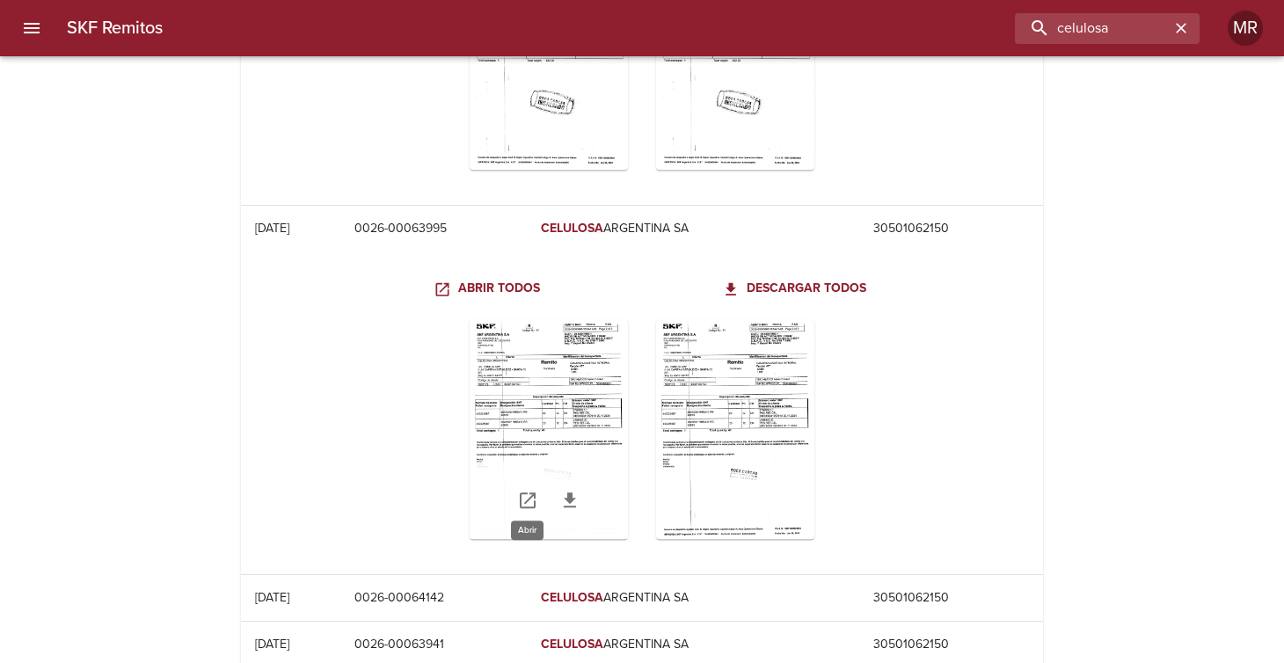
click at [527, 491] on icon "Table digitalización - SKF Remitos" at bounding box center [527, 500] width 21 height 21
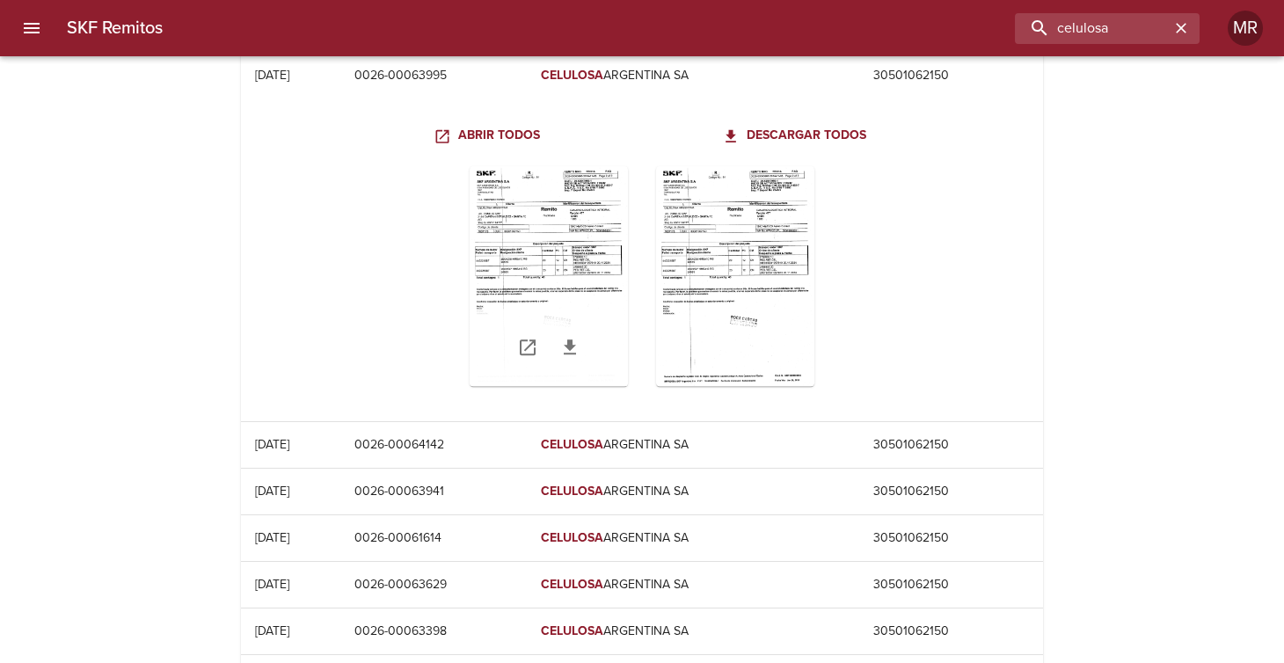
scroll to position [13029, 0]
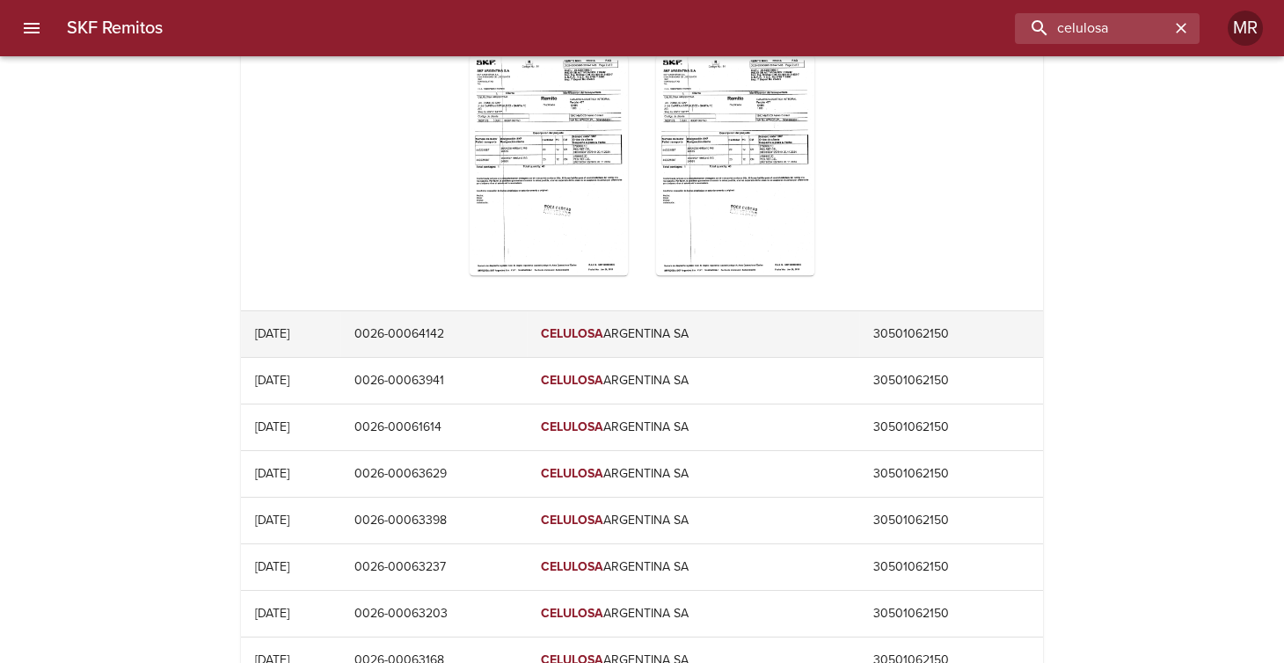
click at [437, 318] on td "0026-00064142" at bounding box center [432, 334] width 185 height 46
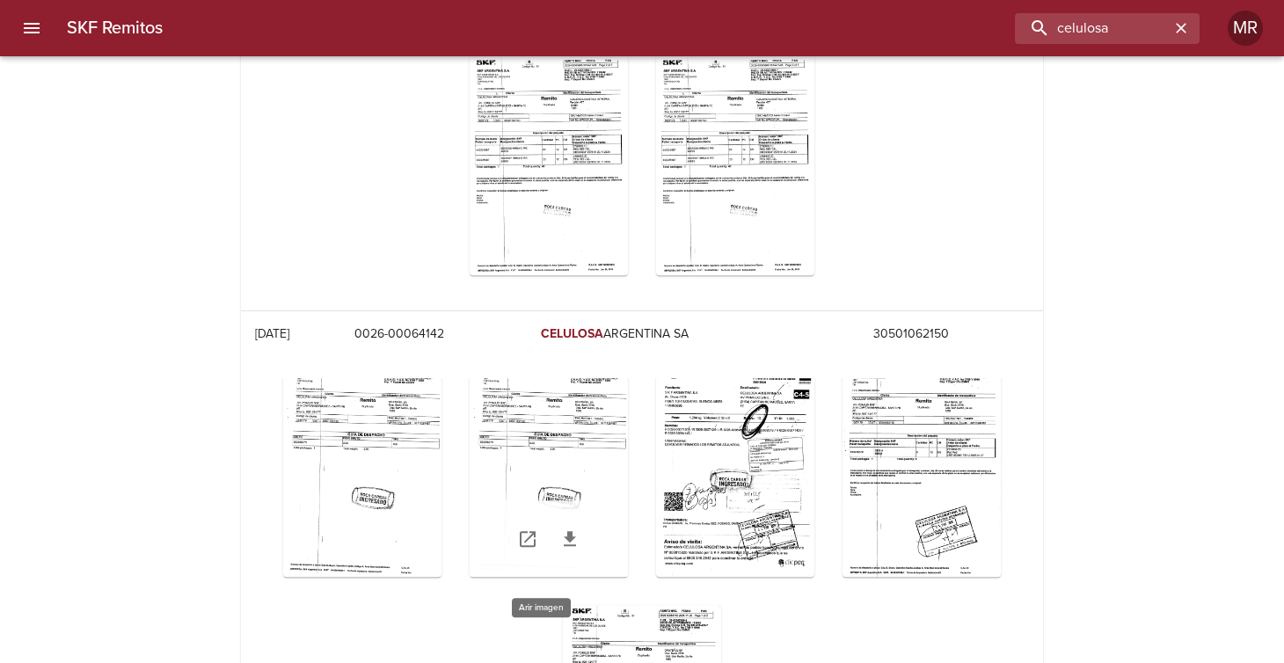
scroll to position [44, 0]
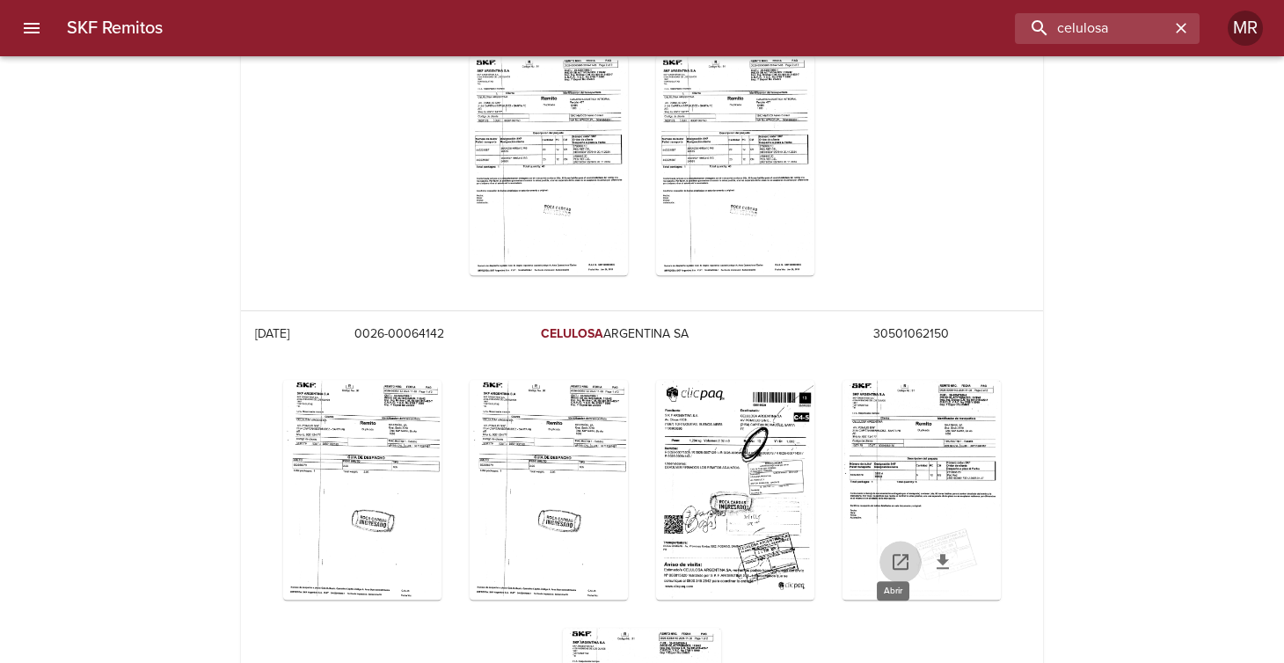
click at [893, 551] on icon "Table digitalización - SKF Remitos" at bounding box center [900, 561] width 21 height 21
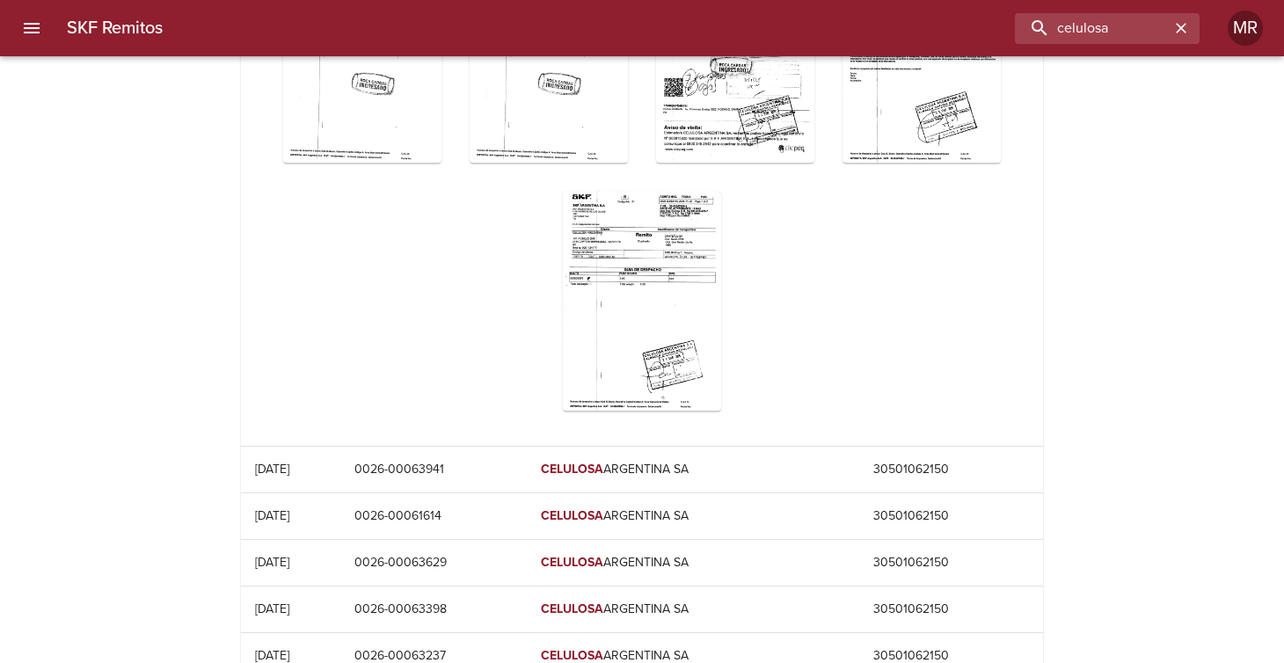
scroll to position [13381, 0]
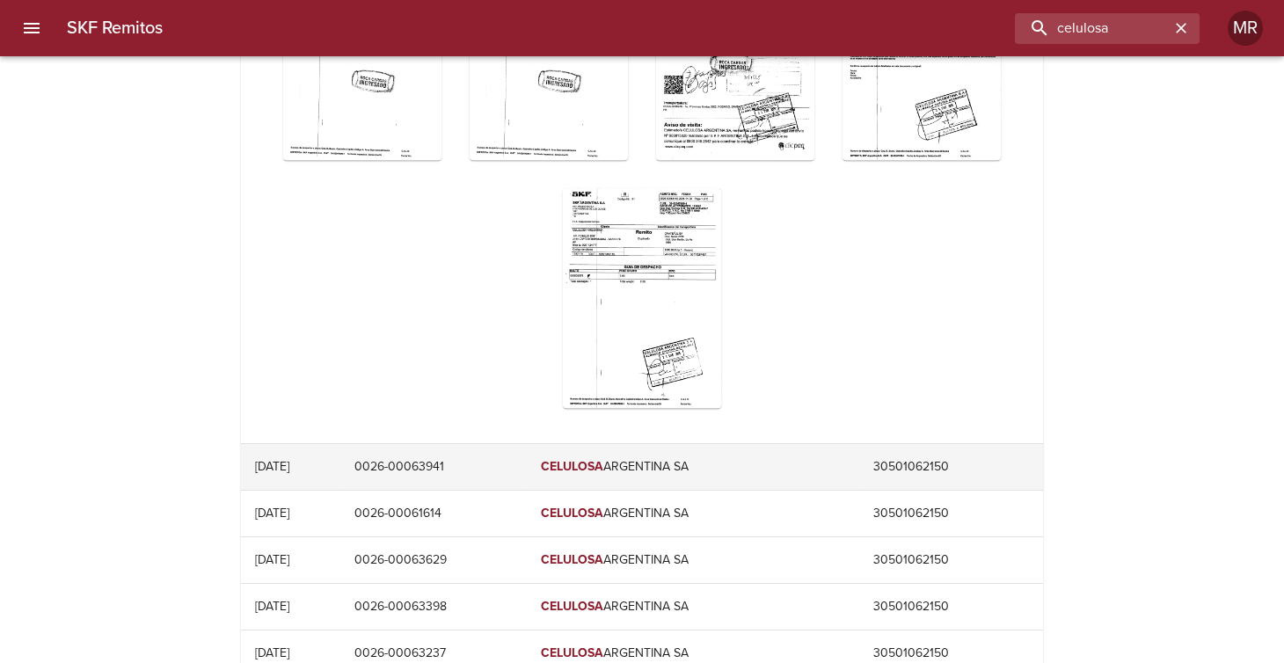
click at [490, 452] on td "0026-00063941" at bounding box center [432, 467] width 185 height 46
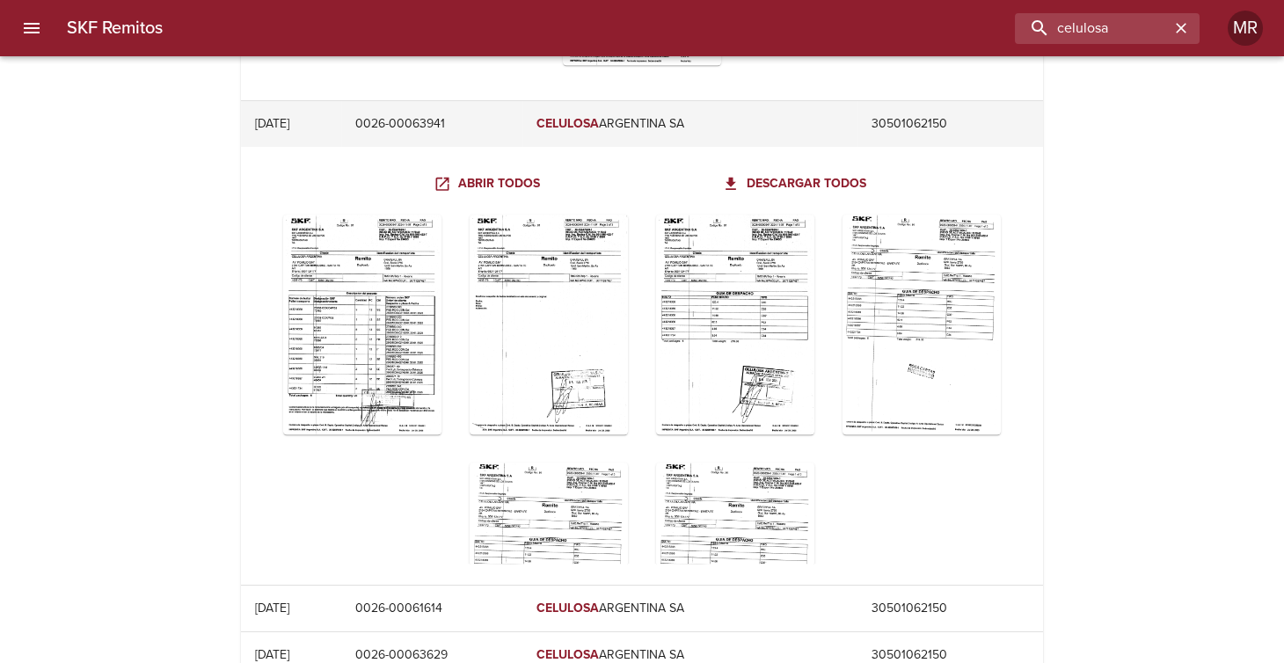
scroll to position [13733, 0]
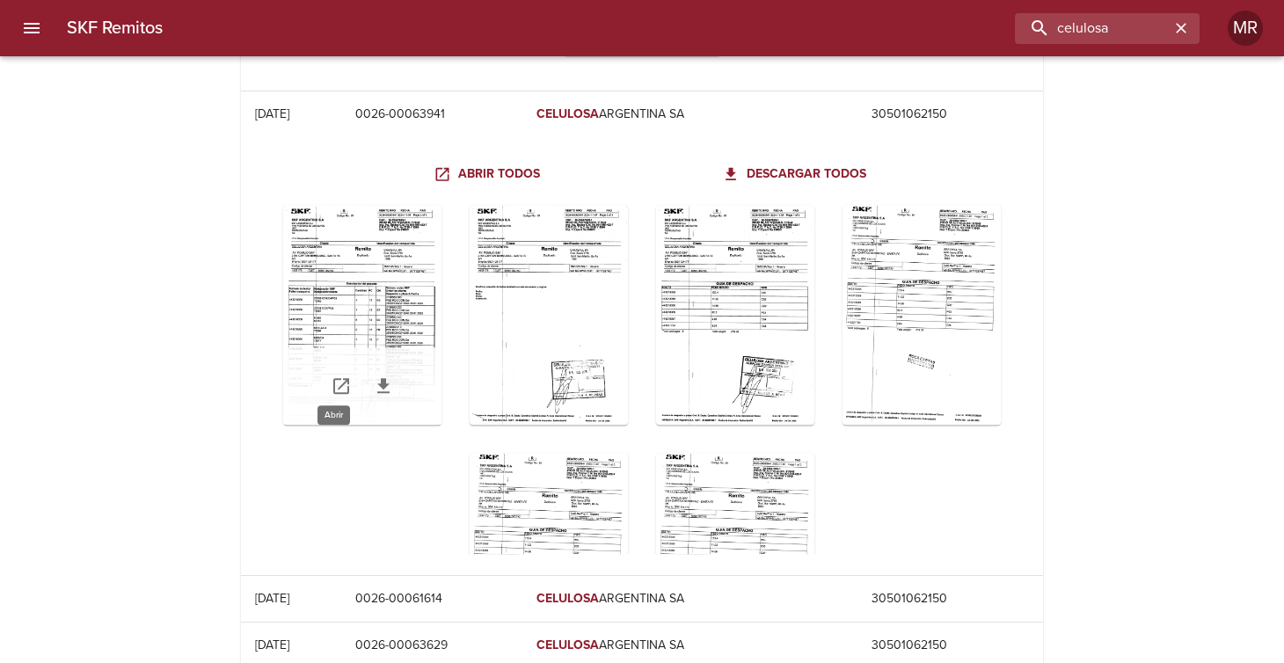
click at [337, 378] on icon "Table digitalización - SKF Remitos" at bounding box center [341, 386] width 16 height 16
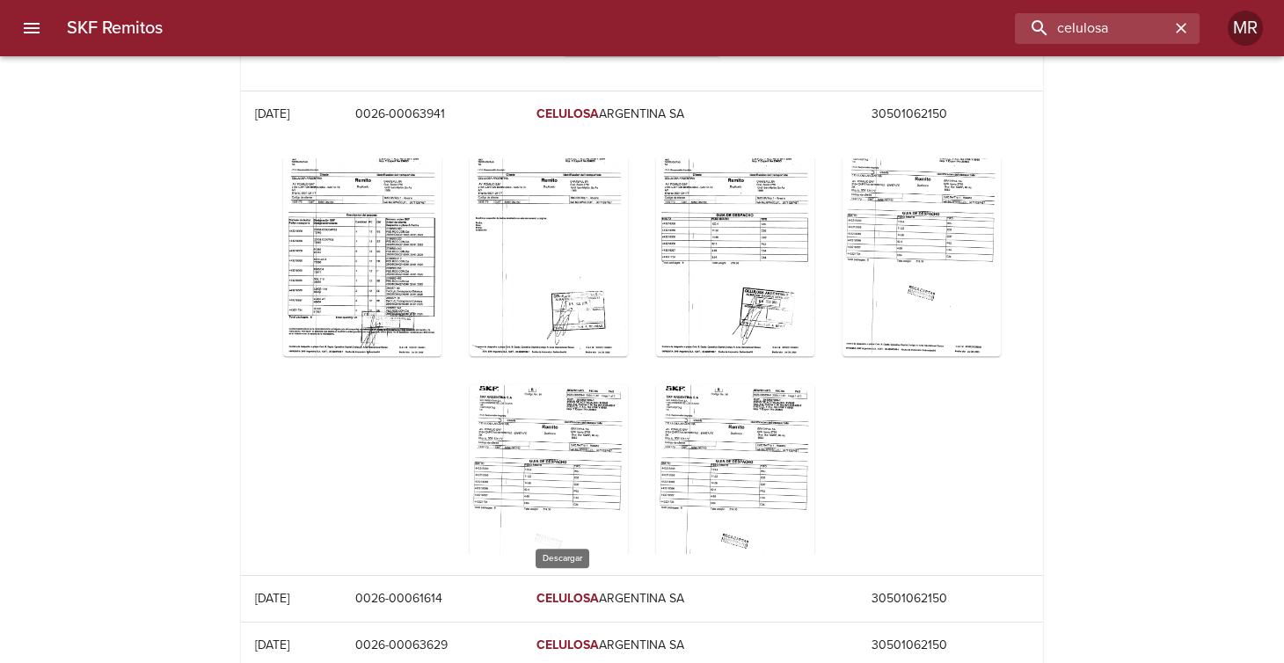
scroll to position [132, 0]
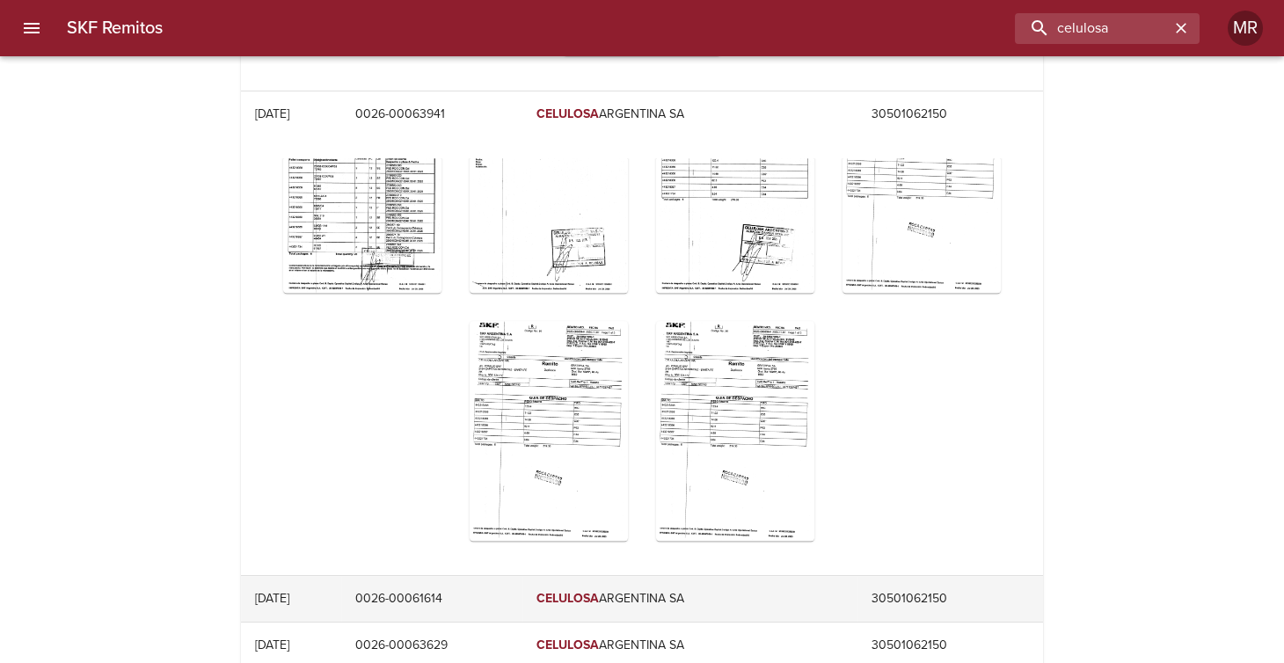
click at [474, 590] on td "0026-00061614" at bounding box center [431, 599] width 181 height 46
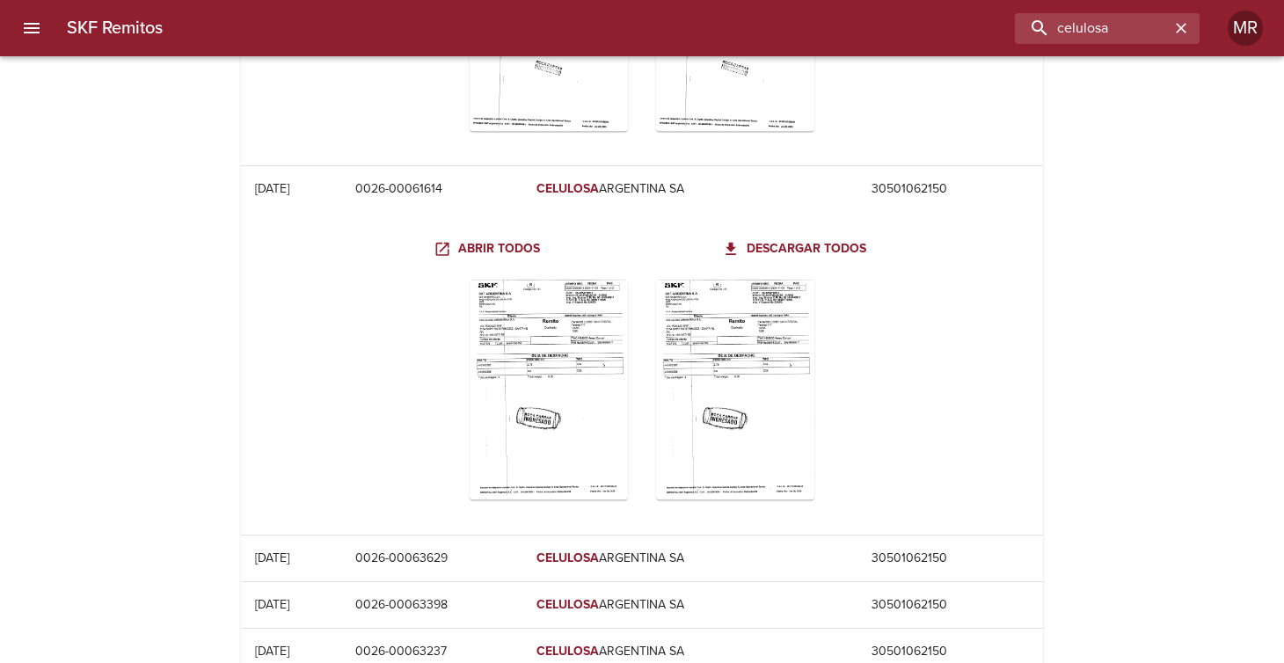
scroll to position [14173, 0]
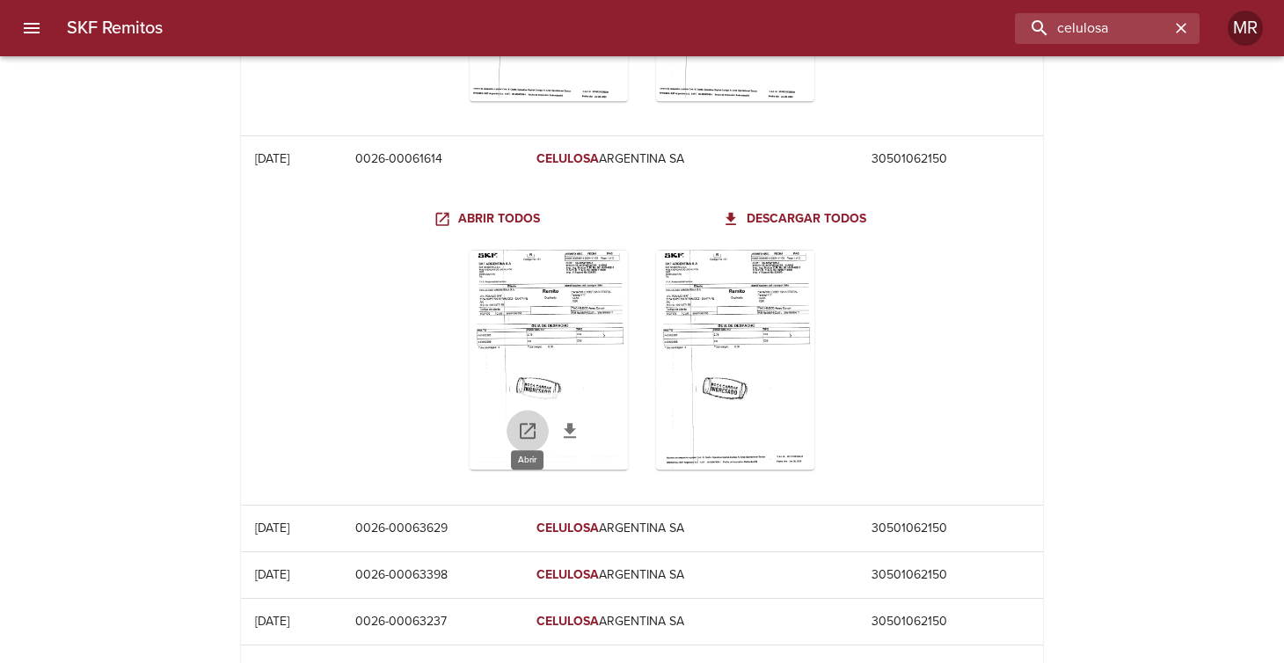
click at [531, 423] on icon "Table digitalización - SKF Remitos" at bounding box center [528, 431] width 16 height 16
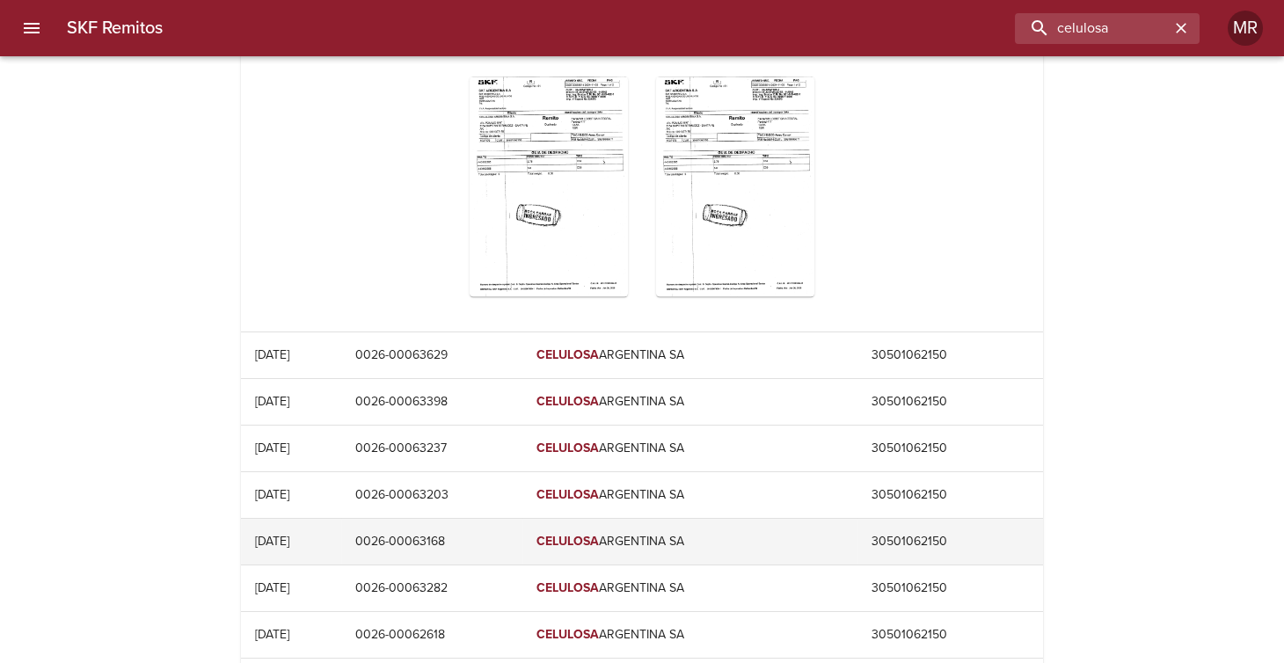
scroll to position [14348, 0]
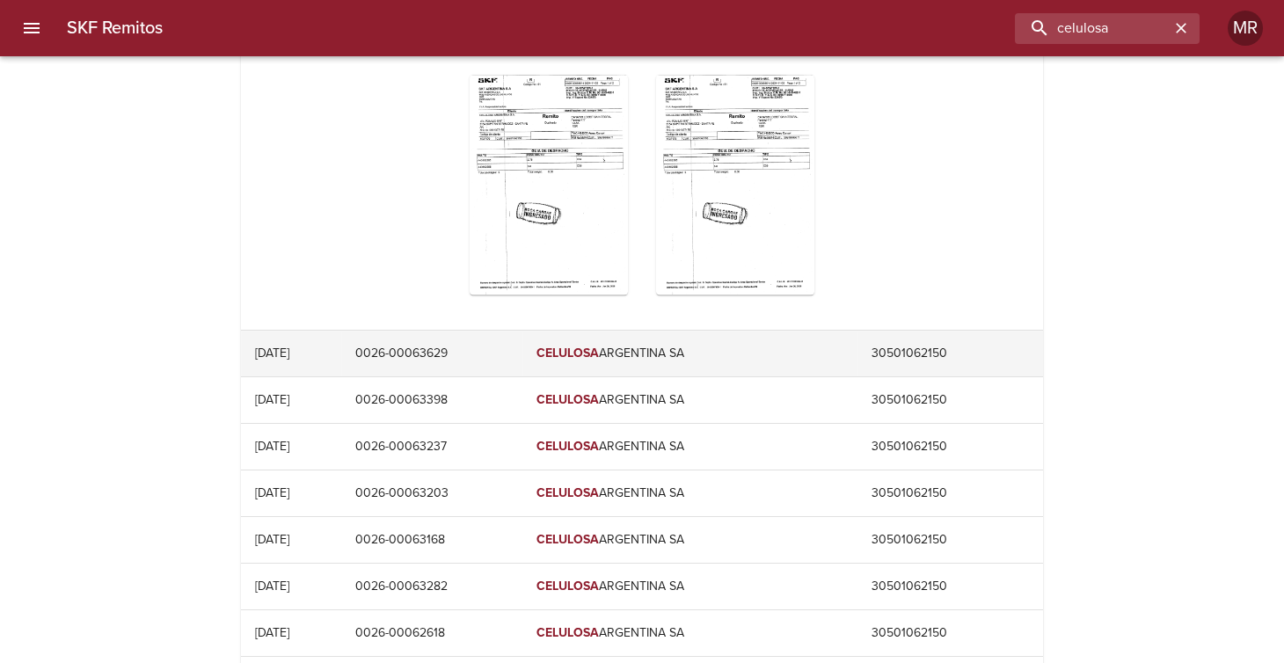
click at [494, 336] on td "0026-00063629" at bounding box center [431, 354] width 181 height 46
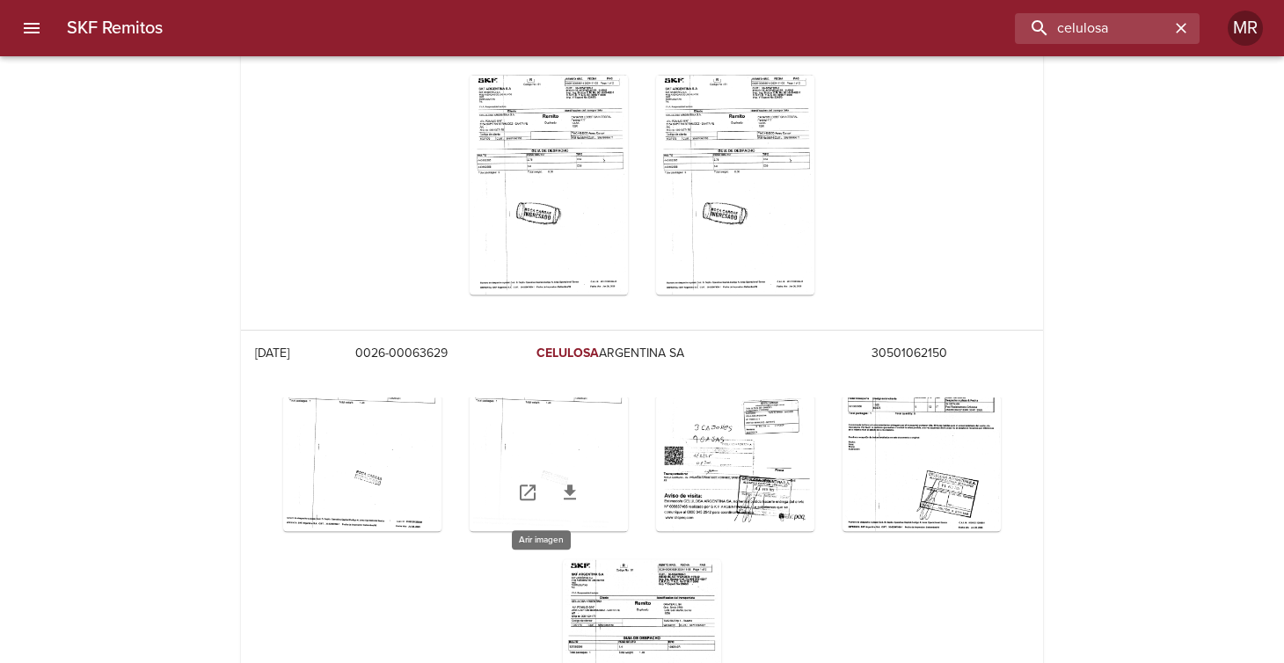
scroll to position [44, 0]
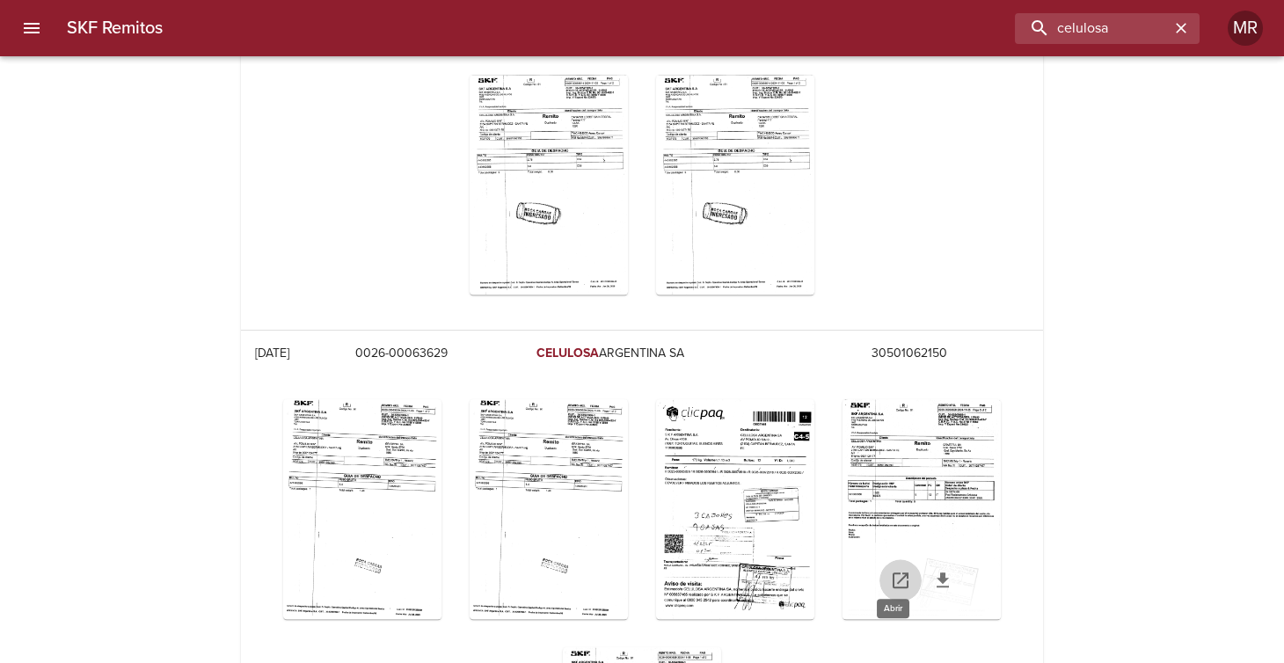
click at [896, 571] on icon "Table digitalización - SKF Remitos" at bounding box center [900, 580] width 21 height 21
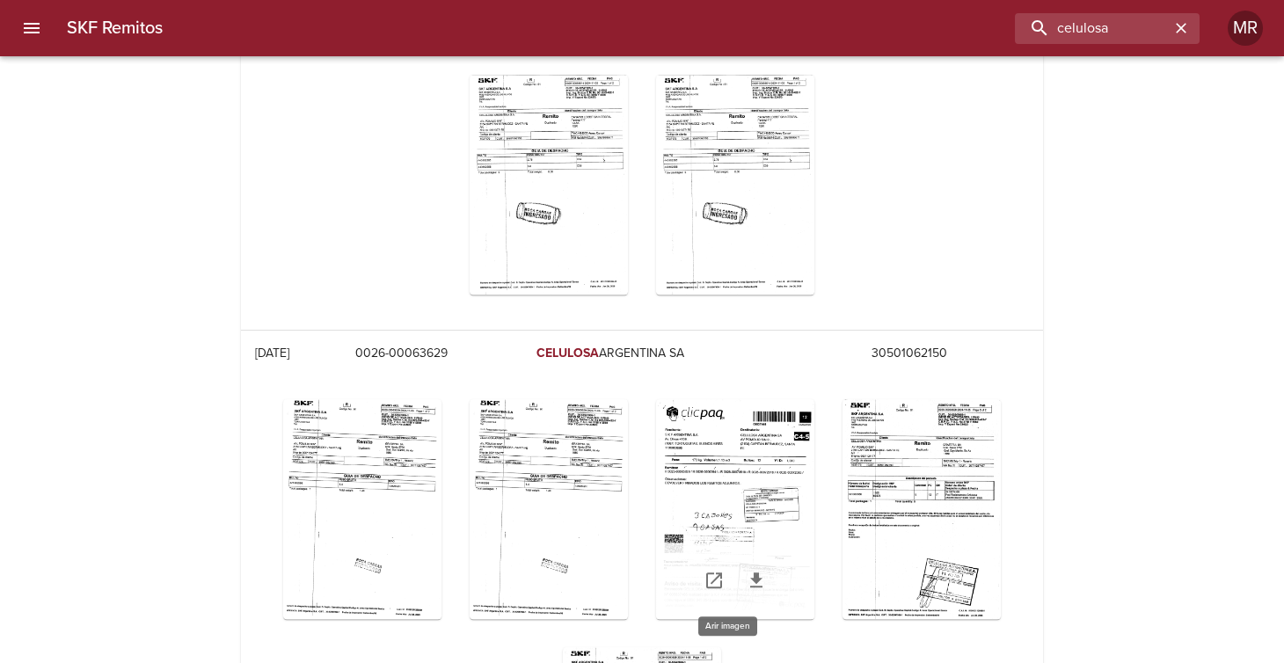
scroll to position [132, 0]
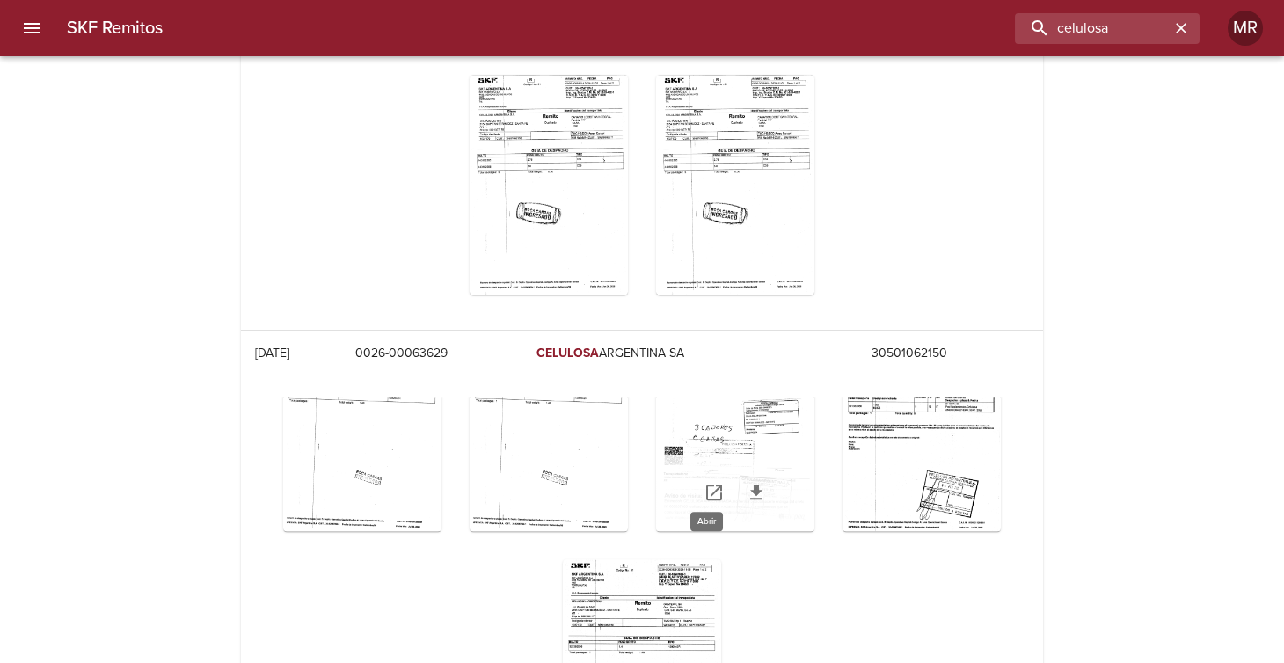
click at [703, 482] on icon "Table digitalización - SKF Remitos" at bounding box center [713, 492] width 21 height 21
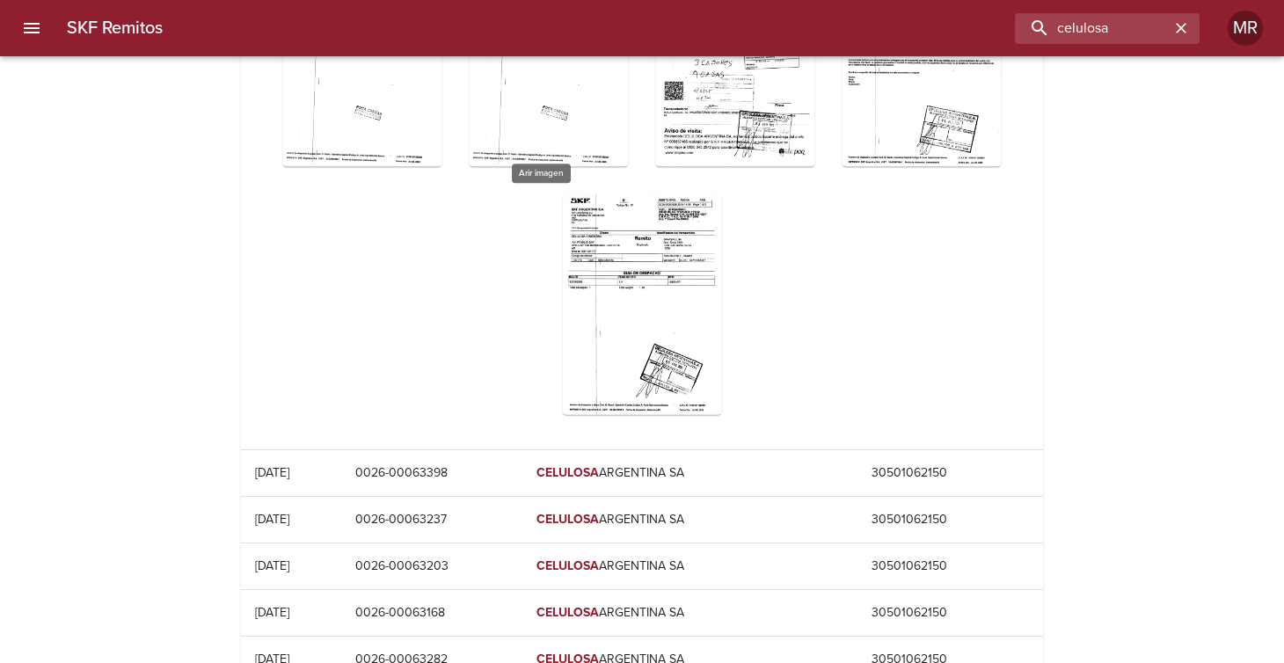
scroll to position [14787, 0]
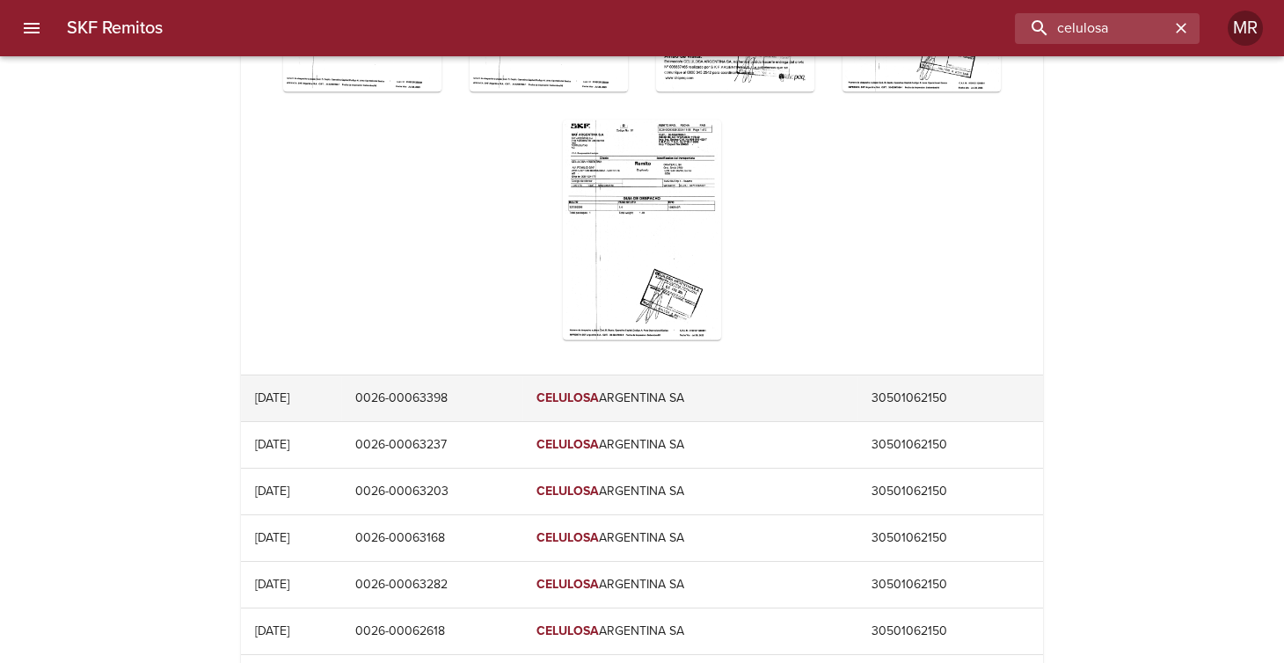
click at [497, 376] on td "0026-00063398" at bounding box center [431, 398] width 181 height 46
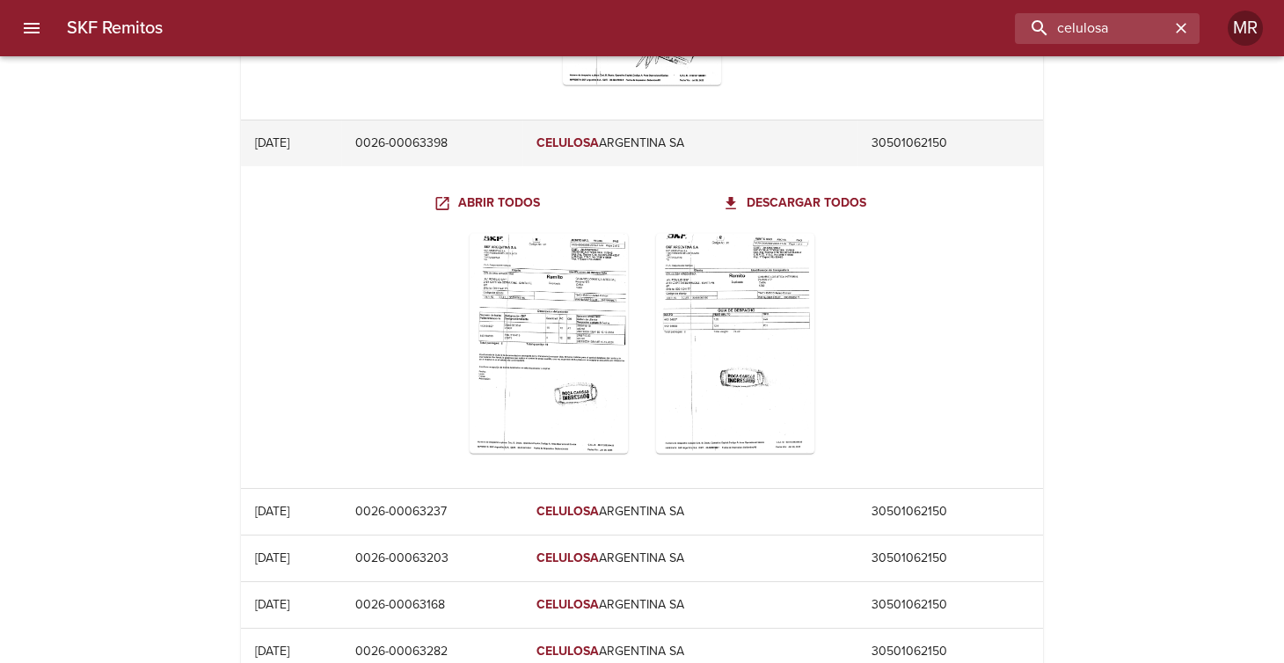
scroll to position [15139, 0]
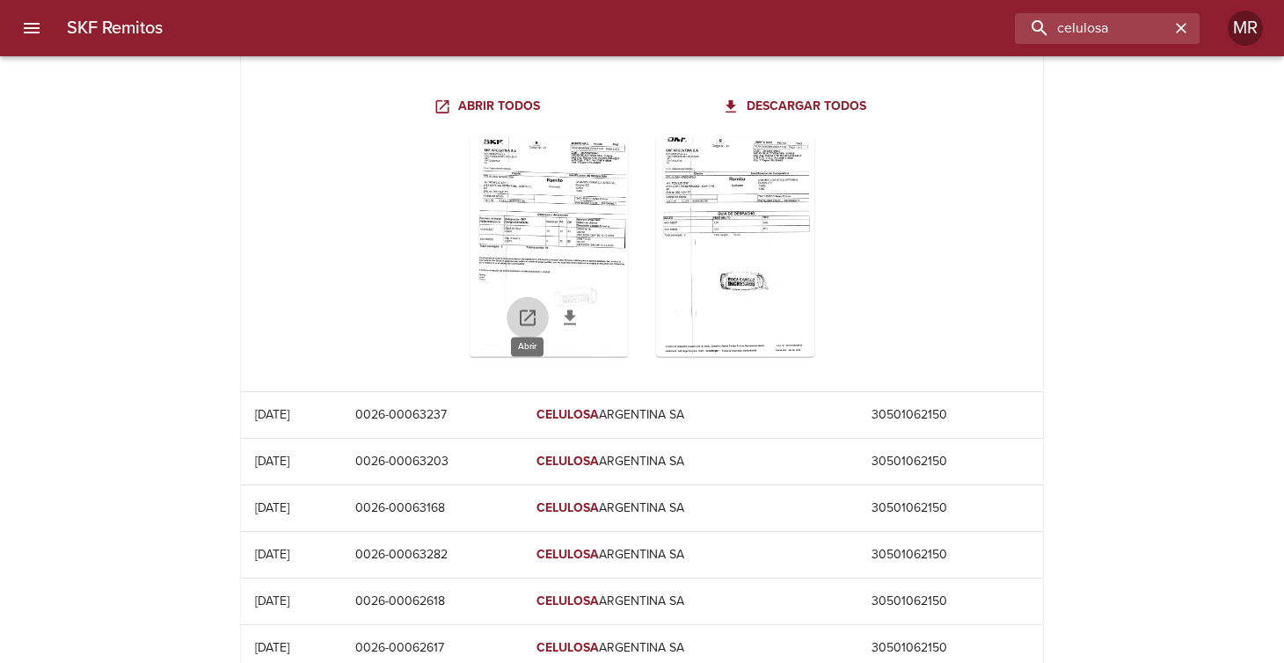
click at [529, 307] on icon "Table digitalización - SKF Remitos" at bounding box center [527, 317] width 21 height 21
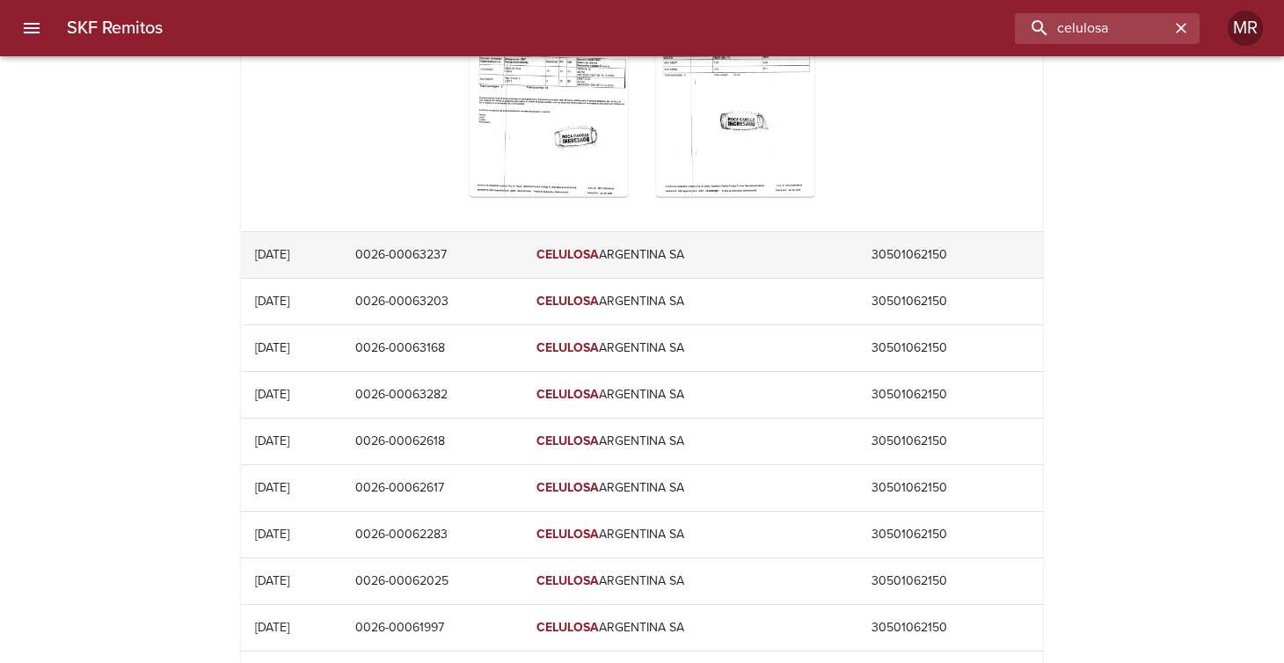
scroll to position [15315, 0]
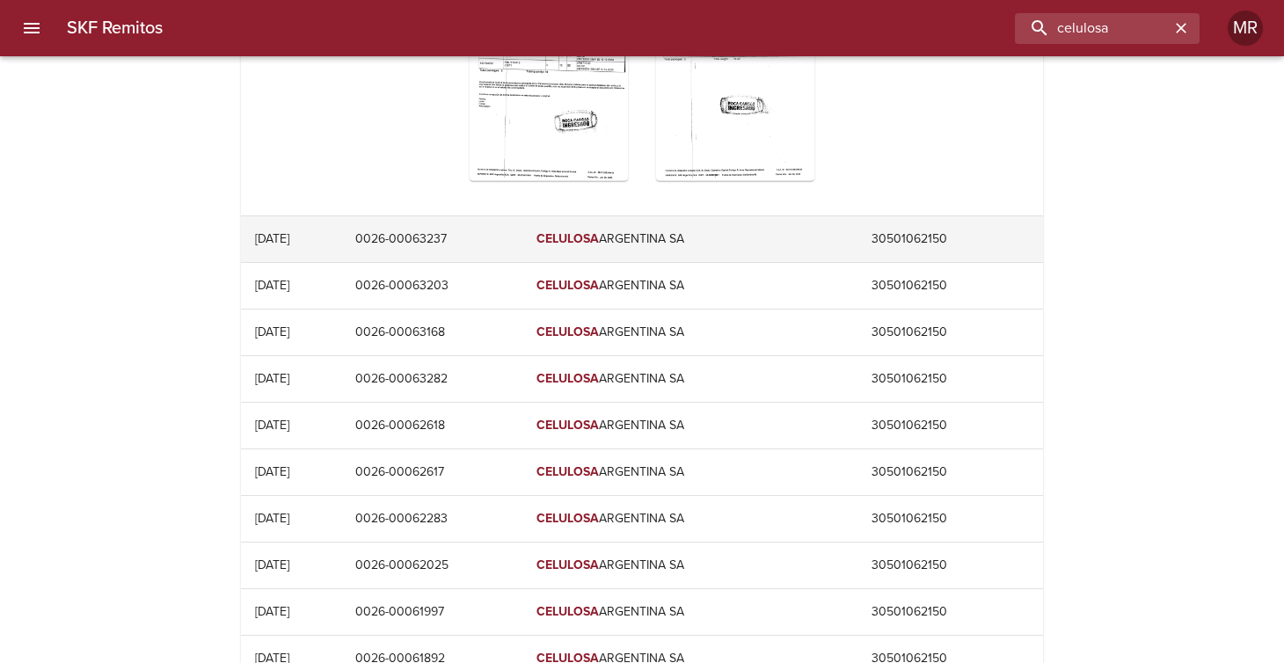
click at [482, 226] on td "0026-00063237" at bounding box center [431, 239] width 181 height 46
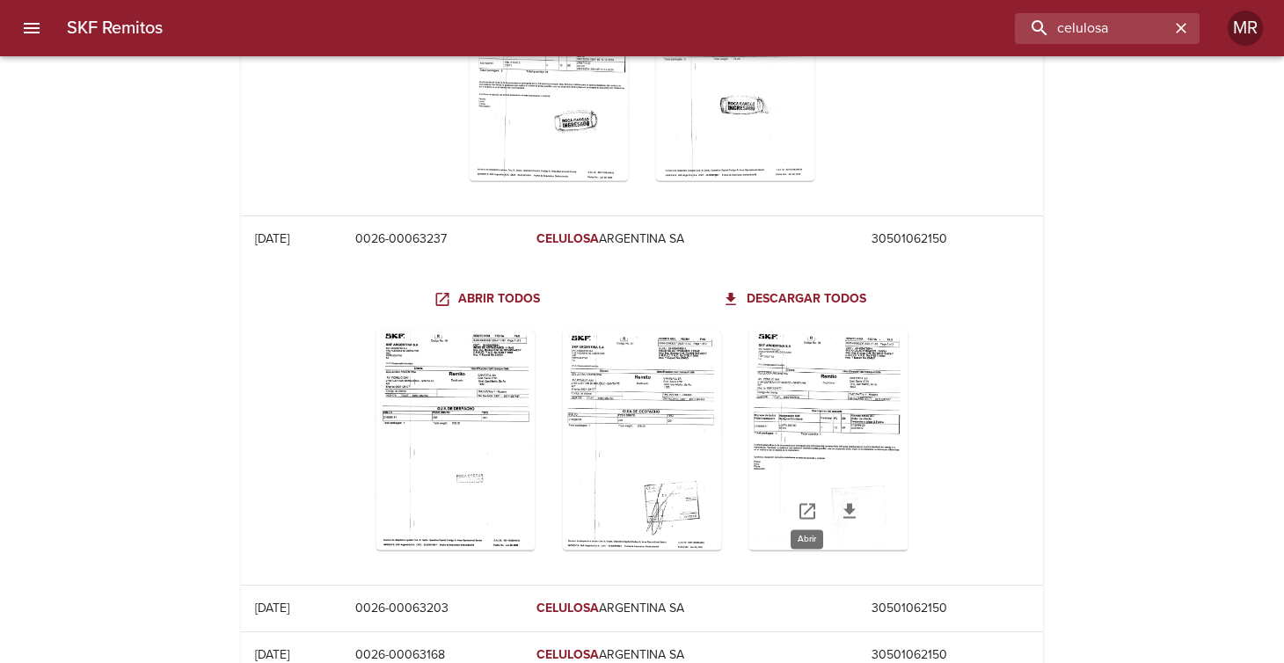
click at [803, 506] on link "Table digitalización - SKF Remitos" at bounding box center [807, 511] width 42 height 42
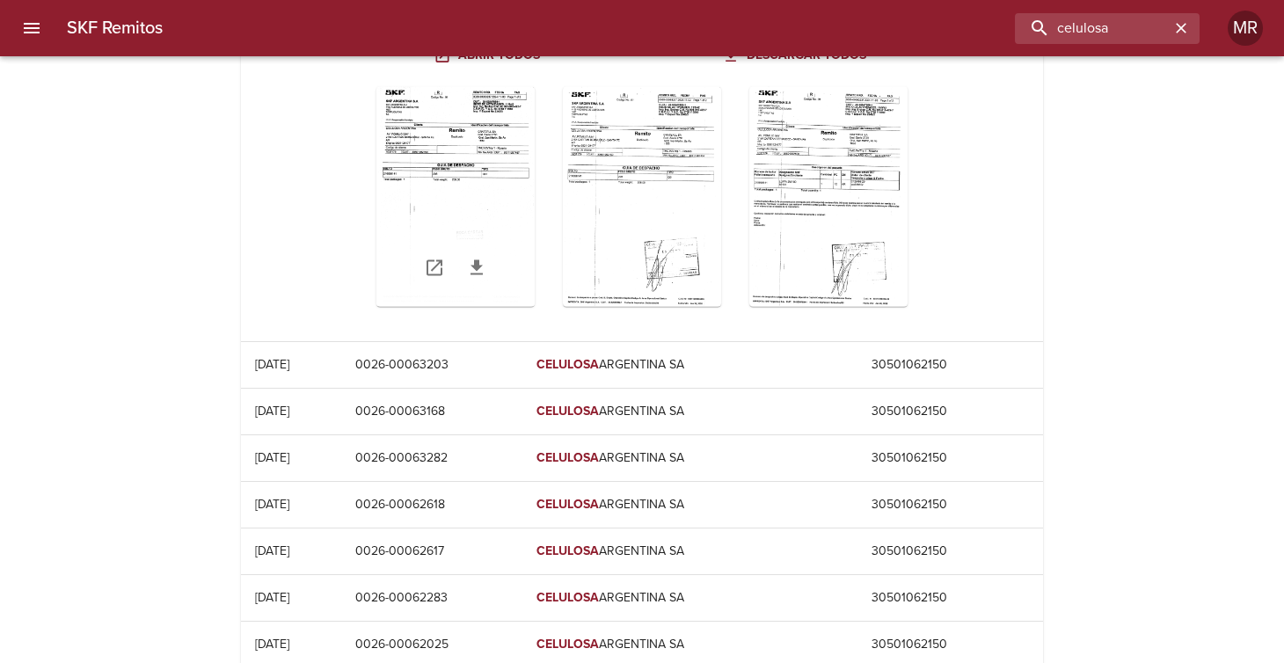
scroll to position [15578, 0]
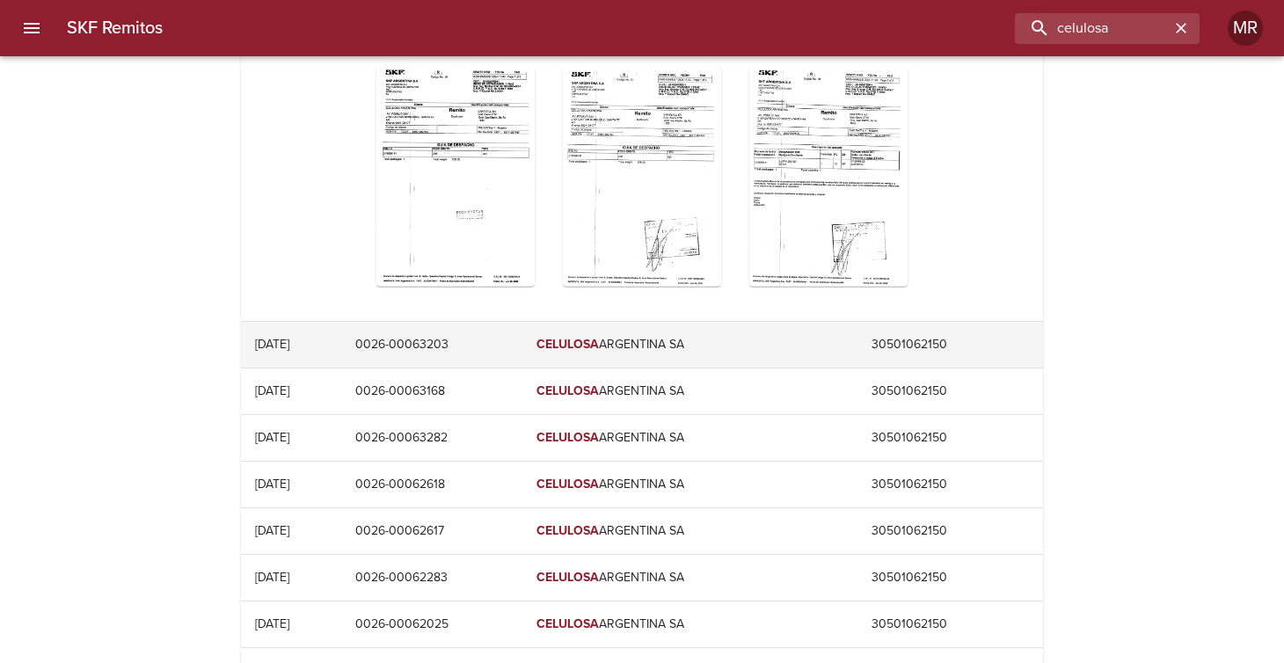
click at [468, 324] on td "0026-00063203" at bounding box center [431, 345] width 181 height 46
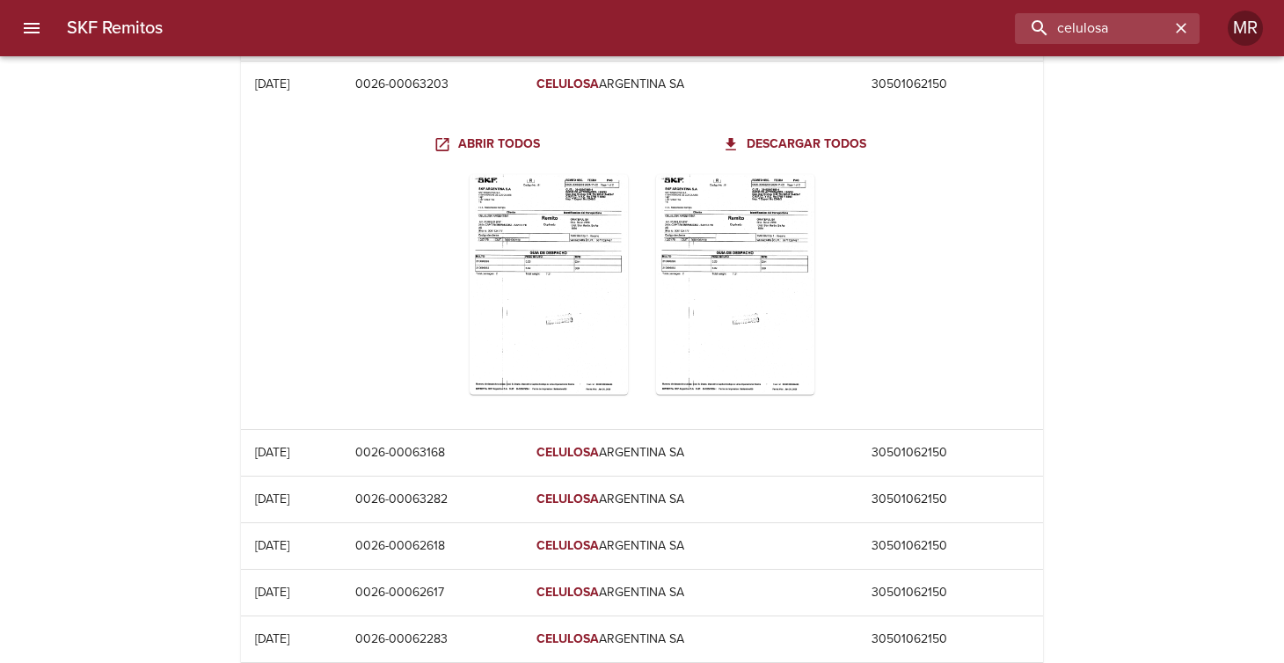
scroll to position [15843, 0]
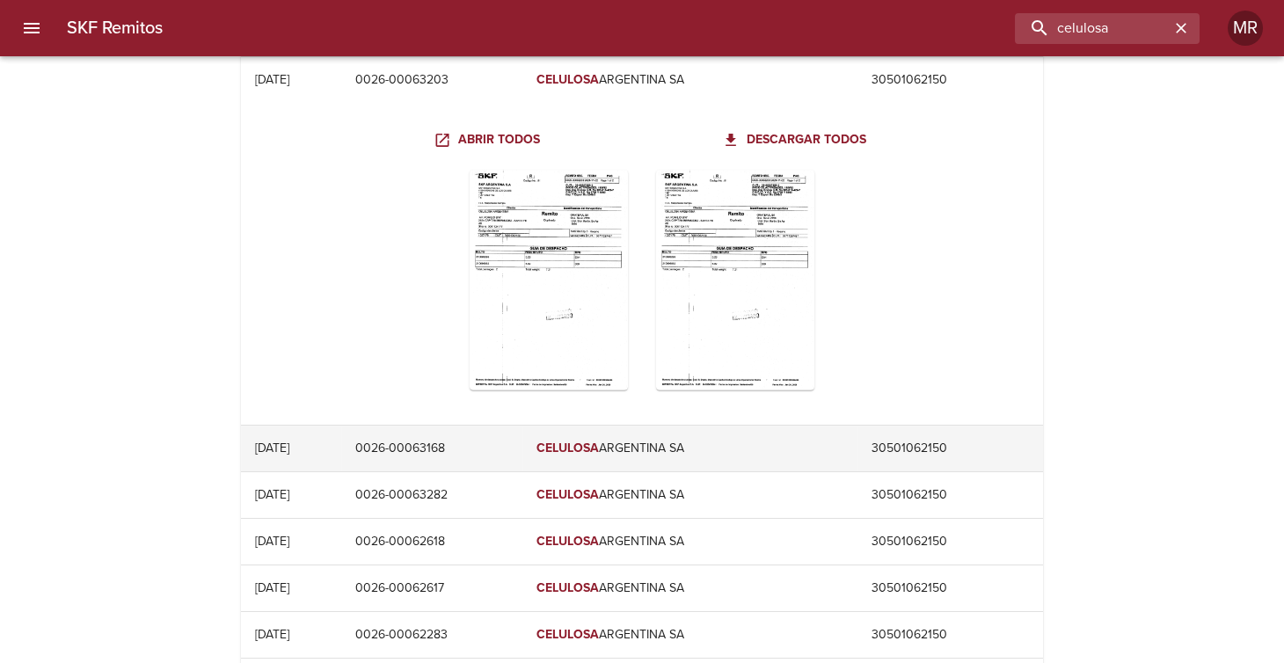
click at [460, 435] on td "0026-00063168" at bounding box center [431, 449] width 181 height 46
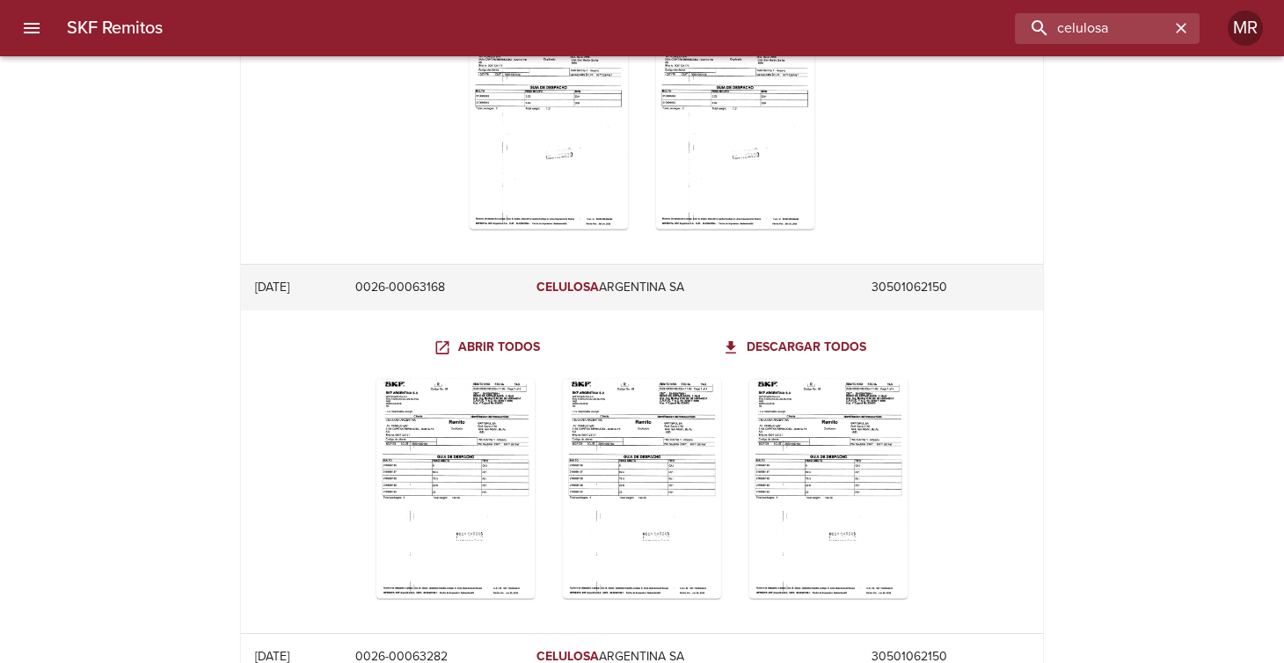
scroll to position [16194, 0]
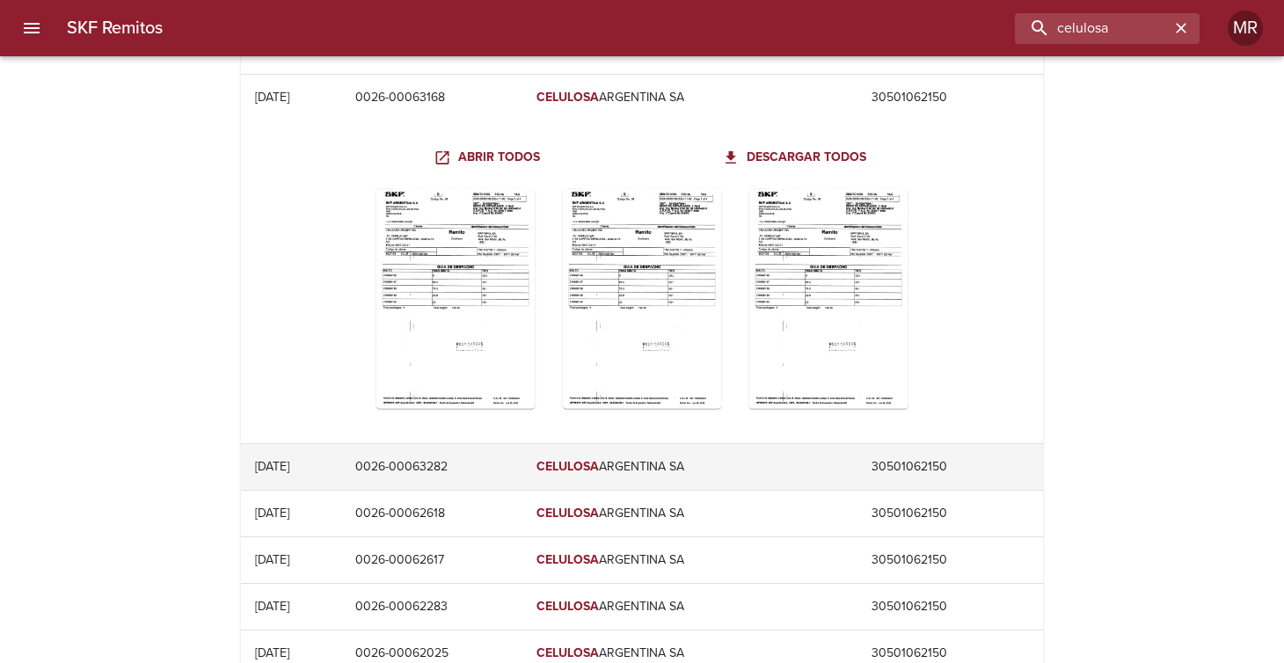
click at [468, 447] on td "0026-00063282" at bounding box center [431, 467] width 181 height 46
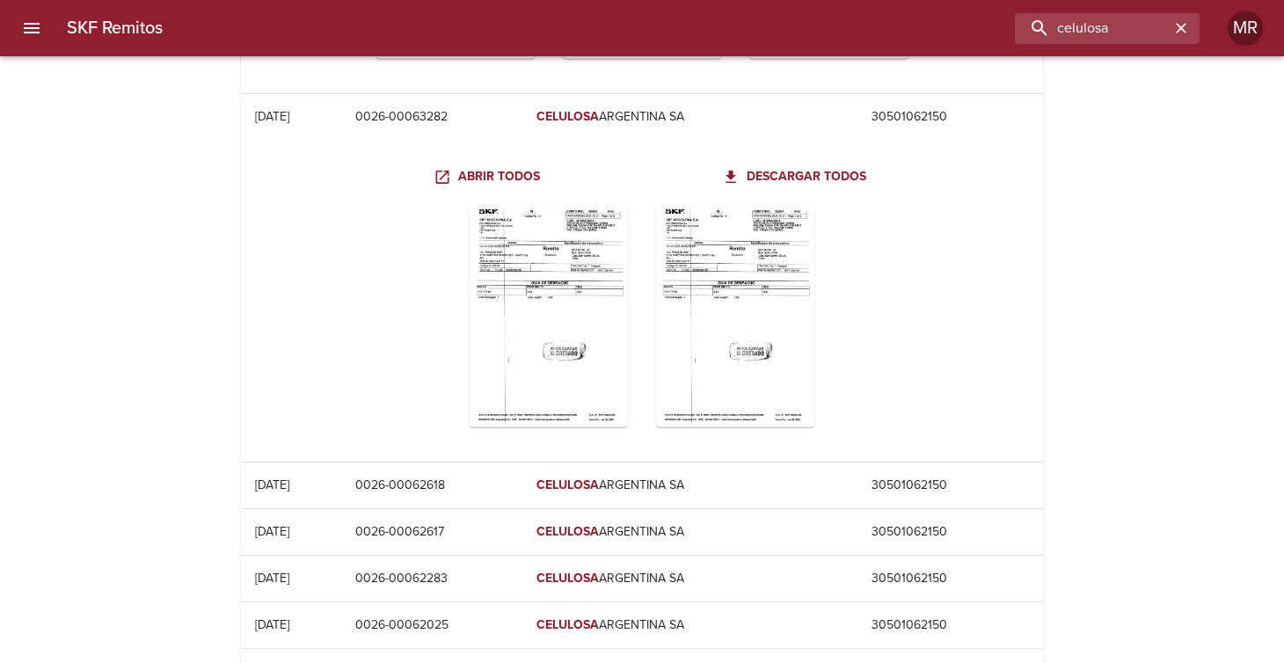
scroll to position [16545, 0]
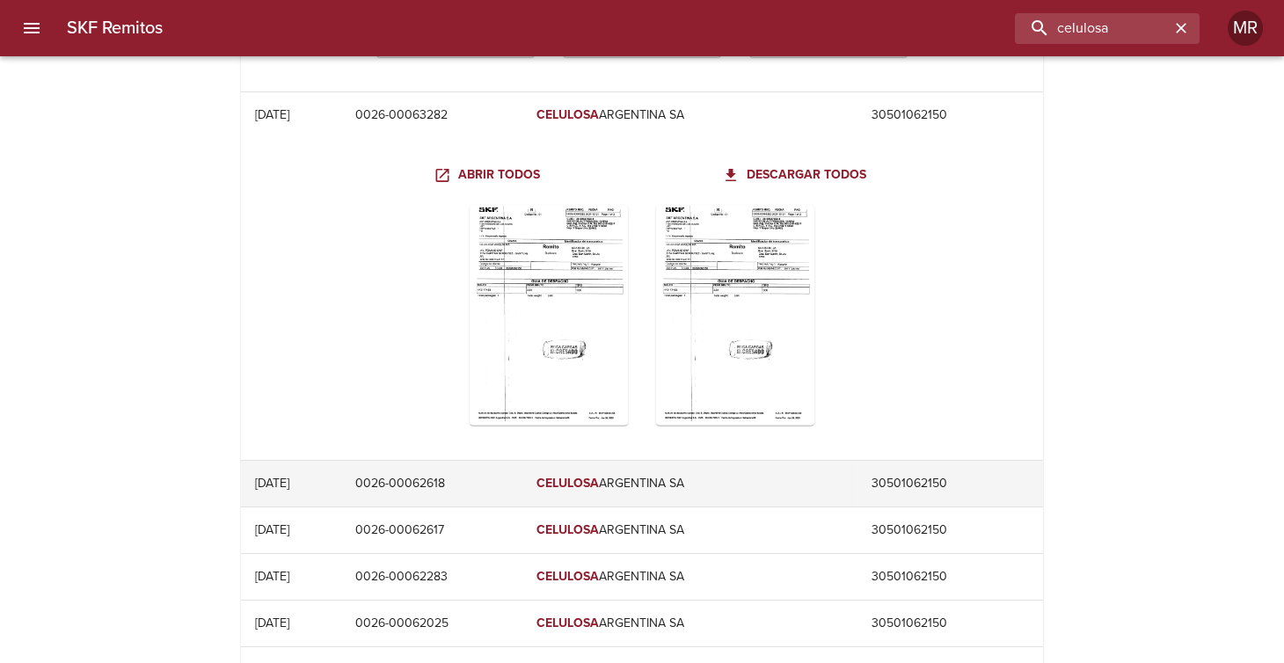
click at [469, 469] on td "0026-00062618" at bounding box center [431, 484] width 181 height 46
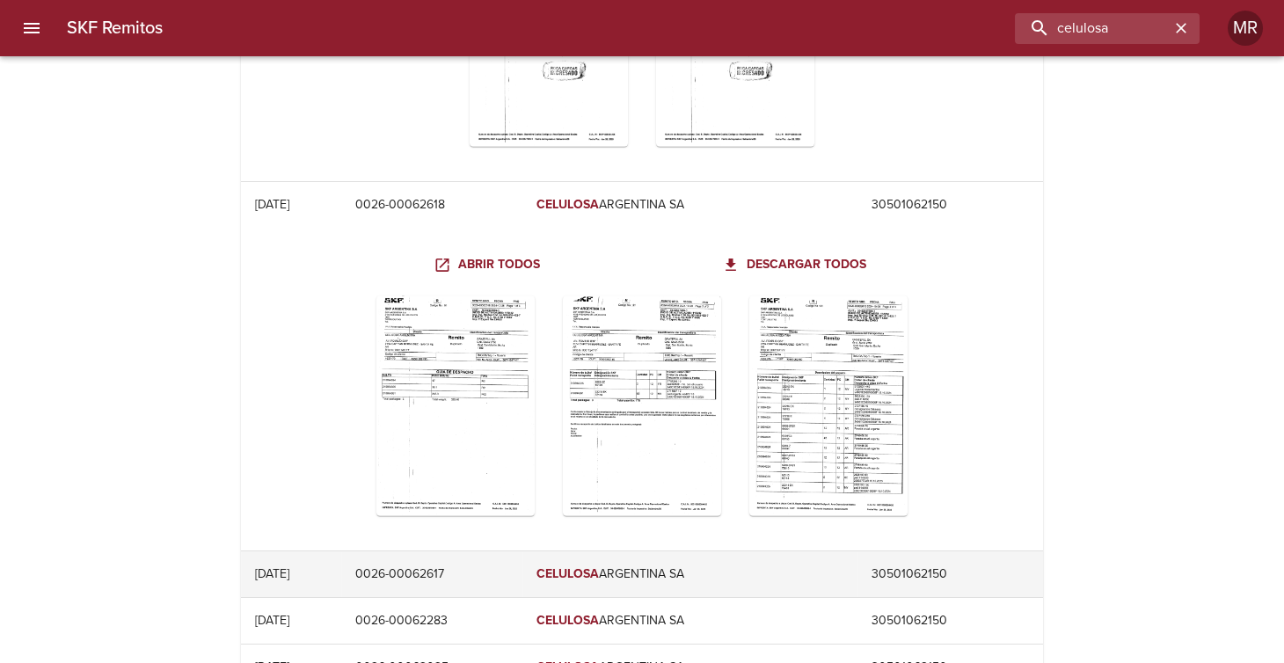
scroll to position [16897, 0]
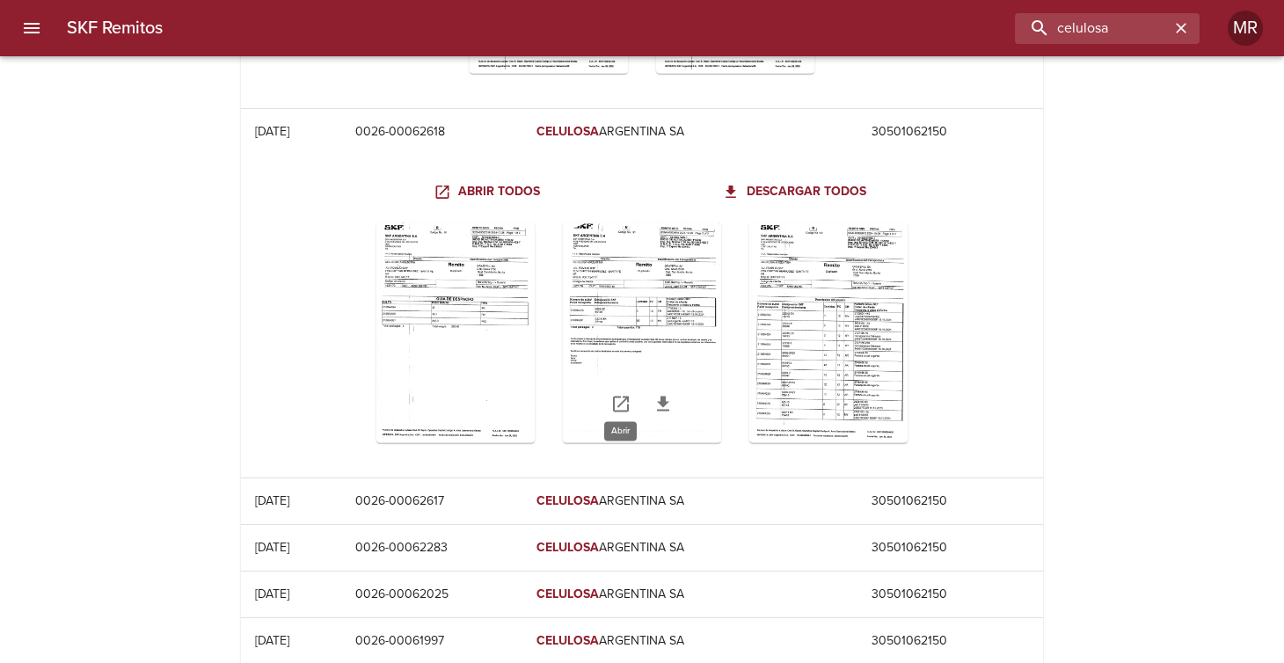
click at [620, 396] on icon "Table digitalización - SKF Remitos" at bounding box center [621, 404] width 16 height 16
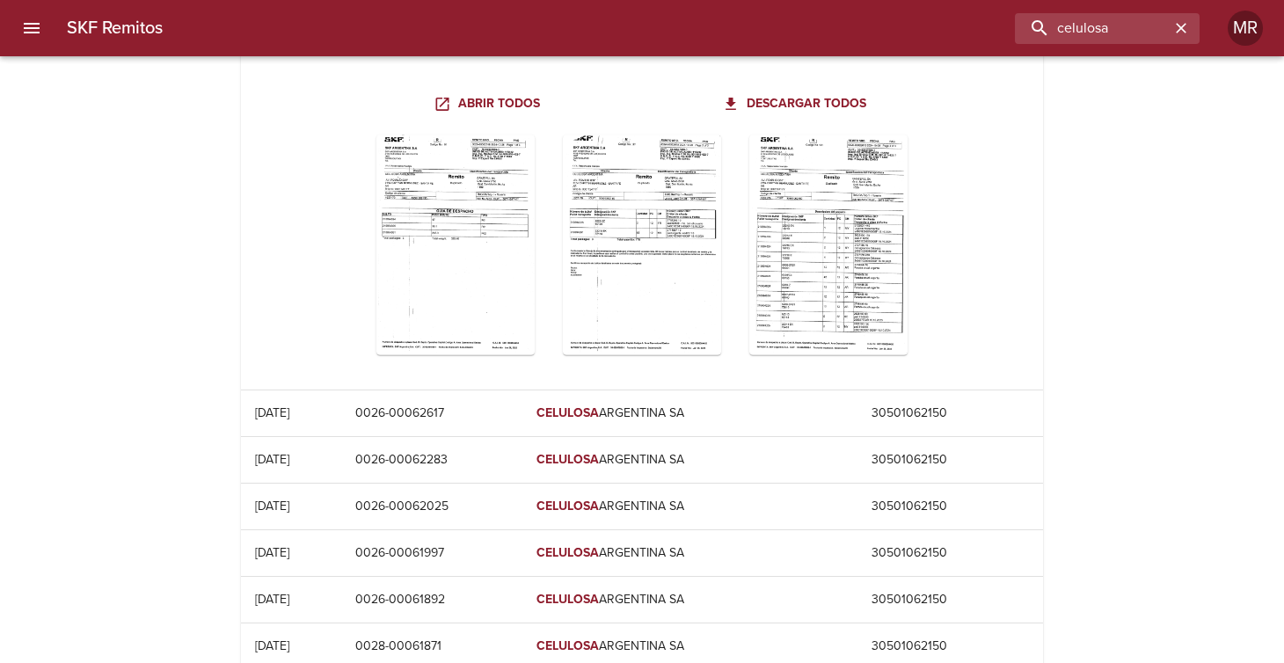
scroll to position [17074, 0]
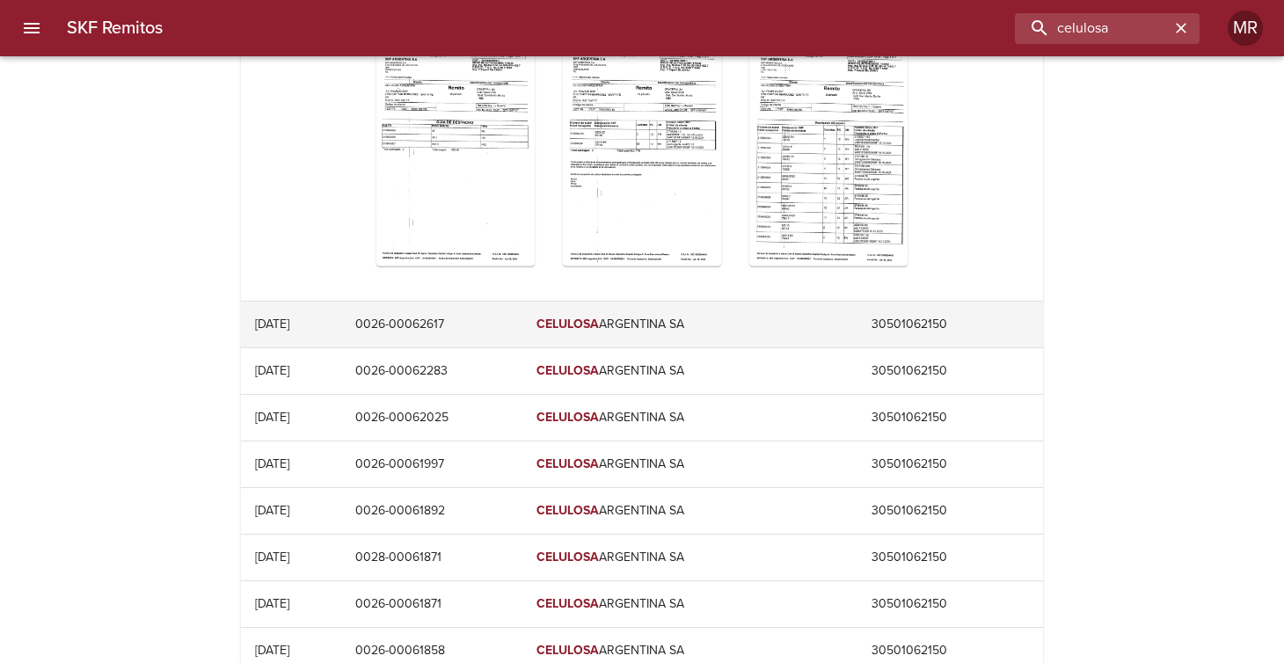
click at [485, 306] on td "0026-00062617" at bounding box center [431, 325] width 181 height 46
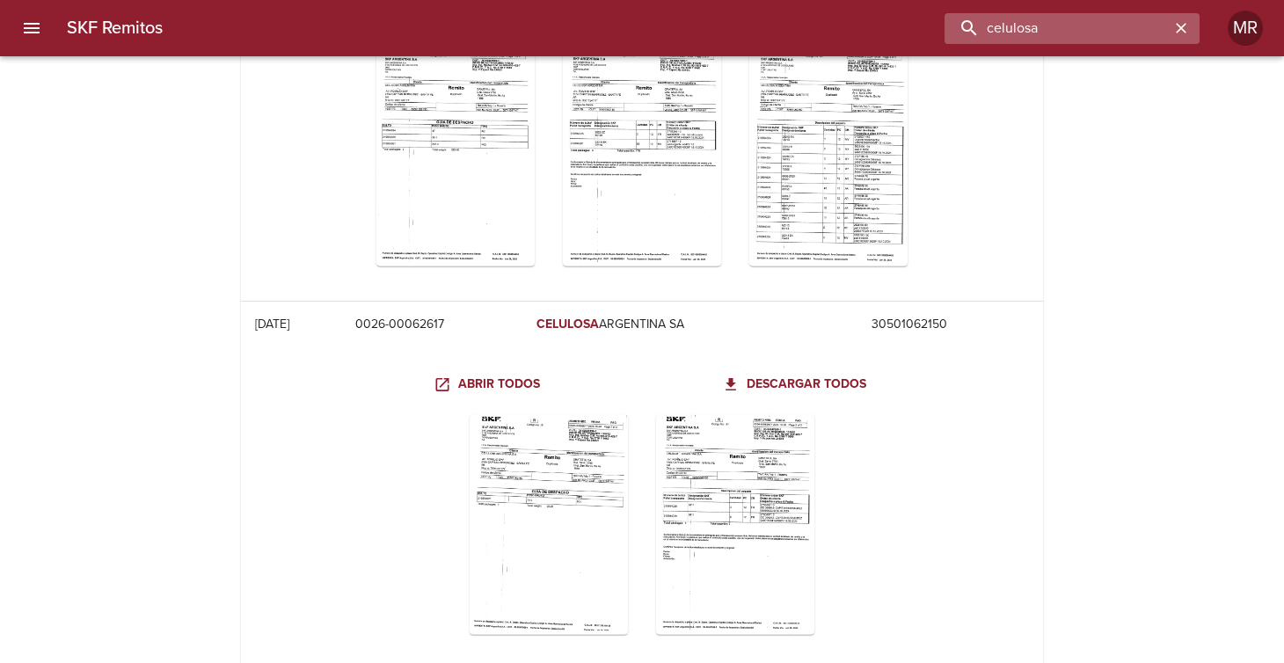
click at [1091, 31] on input "celulosa" at bounding box center [1056, 28] width 225 height 31
click at [1065, 36] on input "117778" at bounding box center [1056, 28] width 225 height 31
type input "118778"
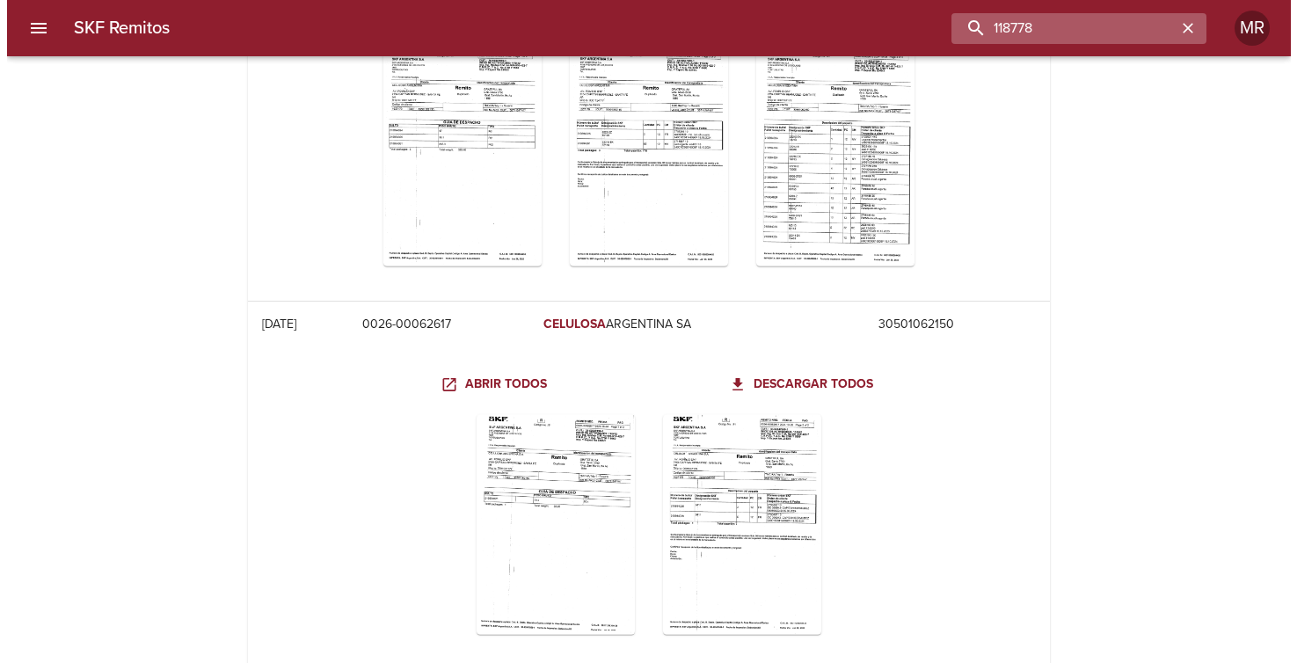
scroll to position [0, 0]
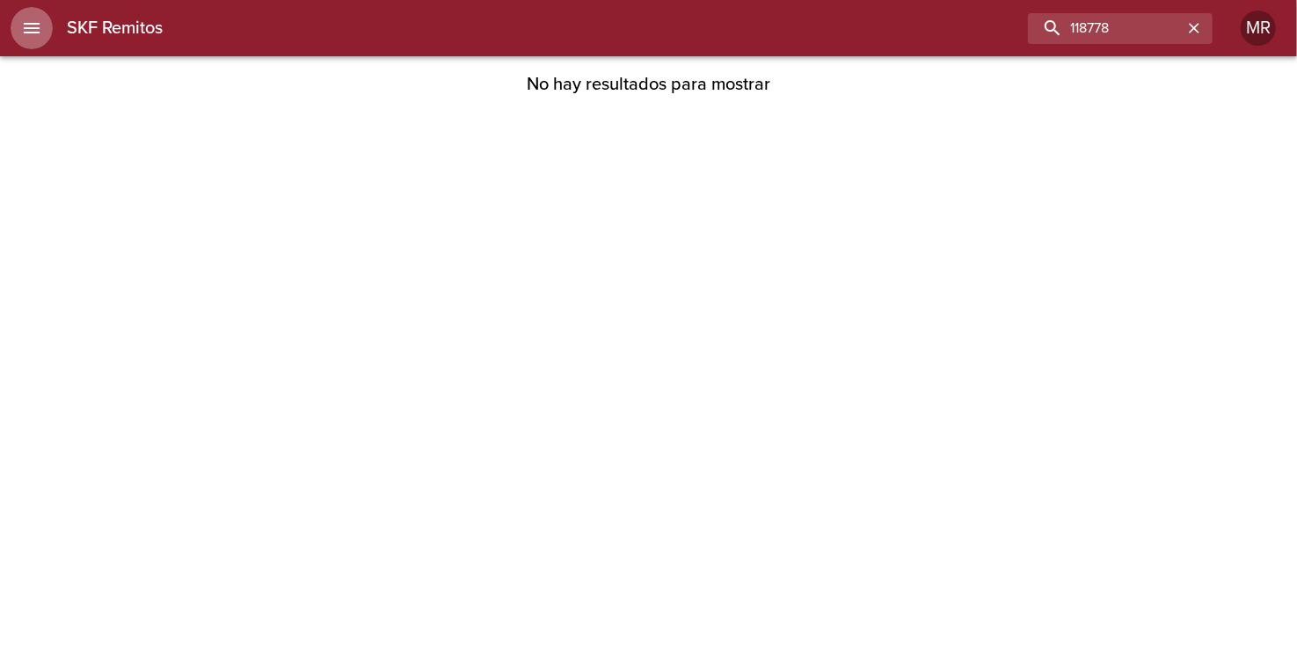
click at [39, 18] on icon "menu" at bounding box center [31, 28] width 21 height 21
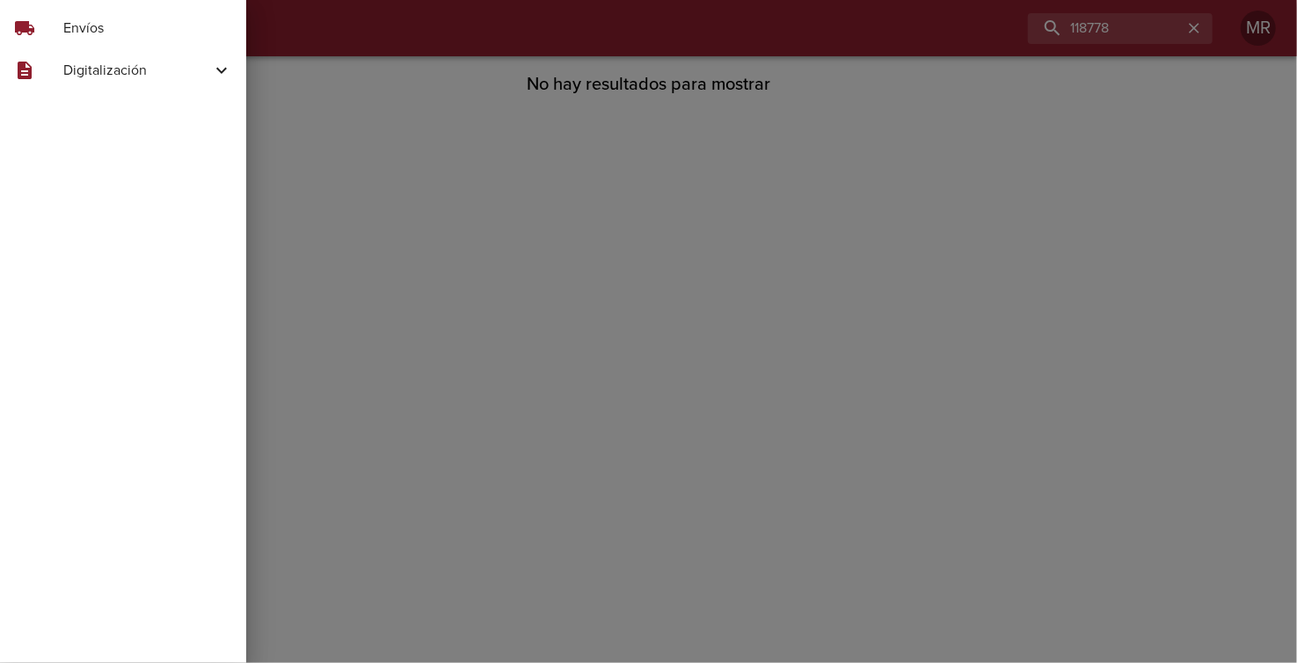
click at [95, 30] on span "Envíos" at bounding box center [147, 28] width 169 height 21
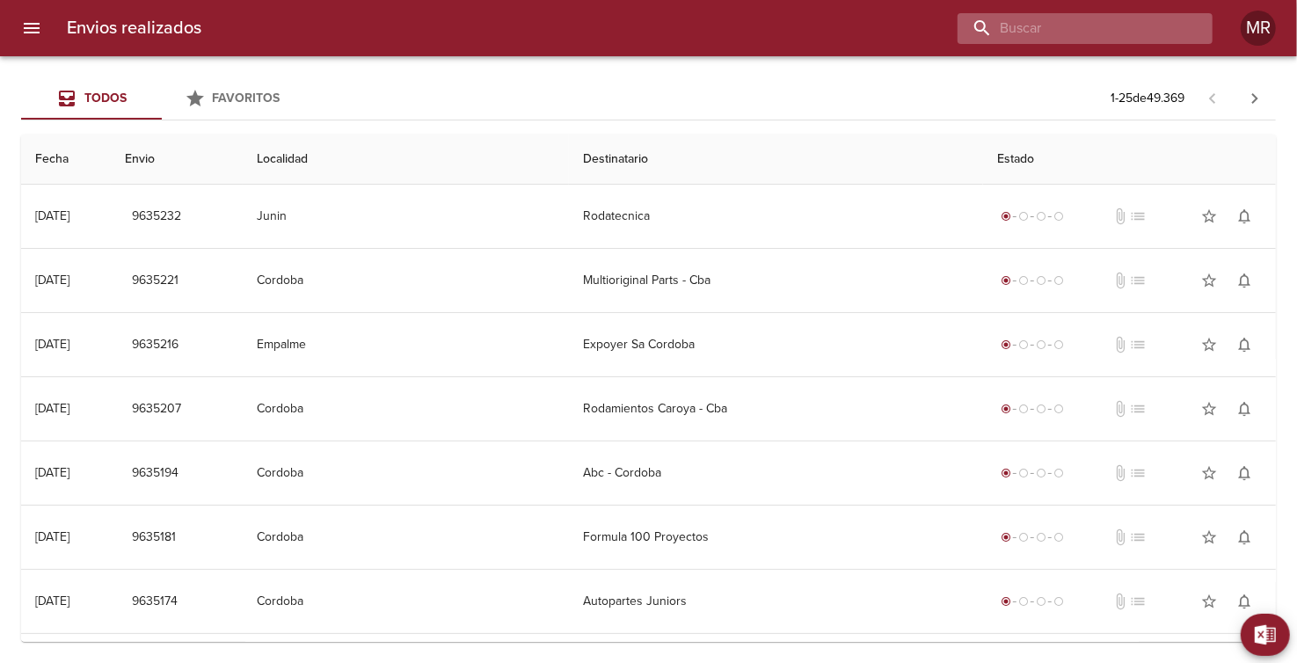
click at [1120, 36] on input "buscar" at bounding box center [1069, 28] width 225 height 31
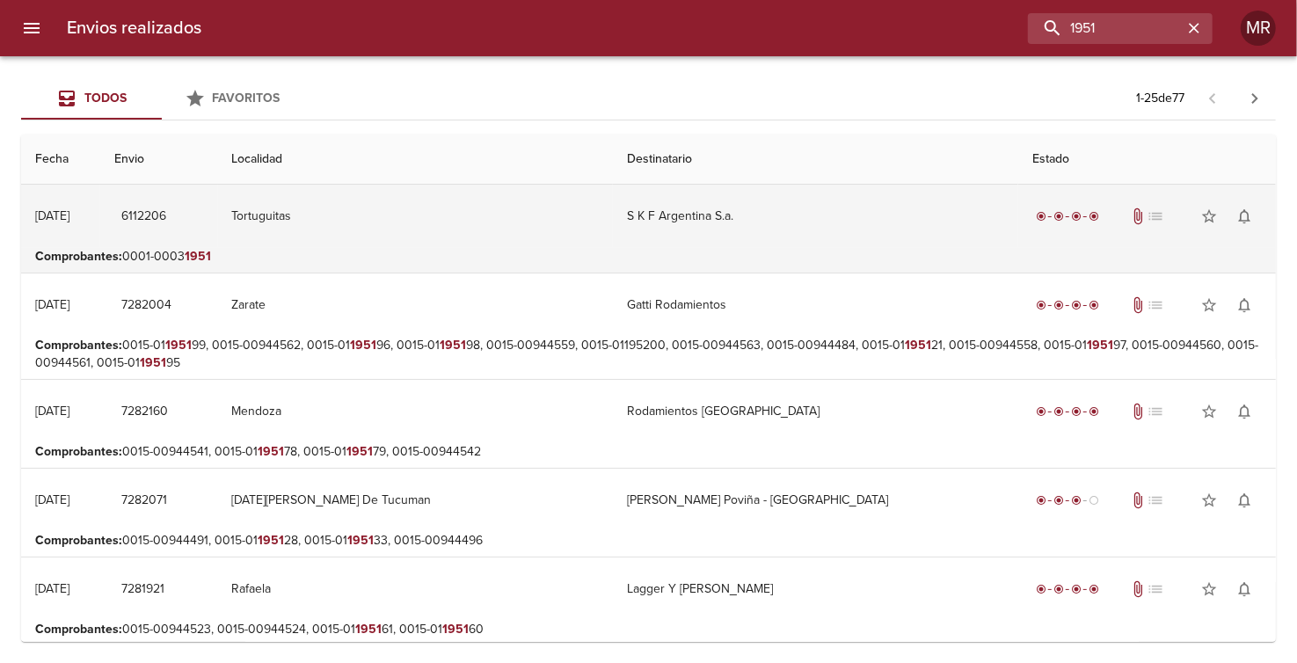
click at [378, 222] on td "Tortuguitas" at bounding box center [416, 216] width 396 height 63
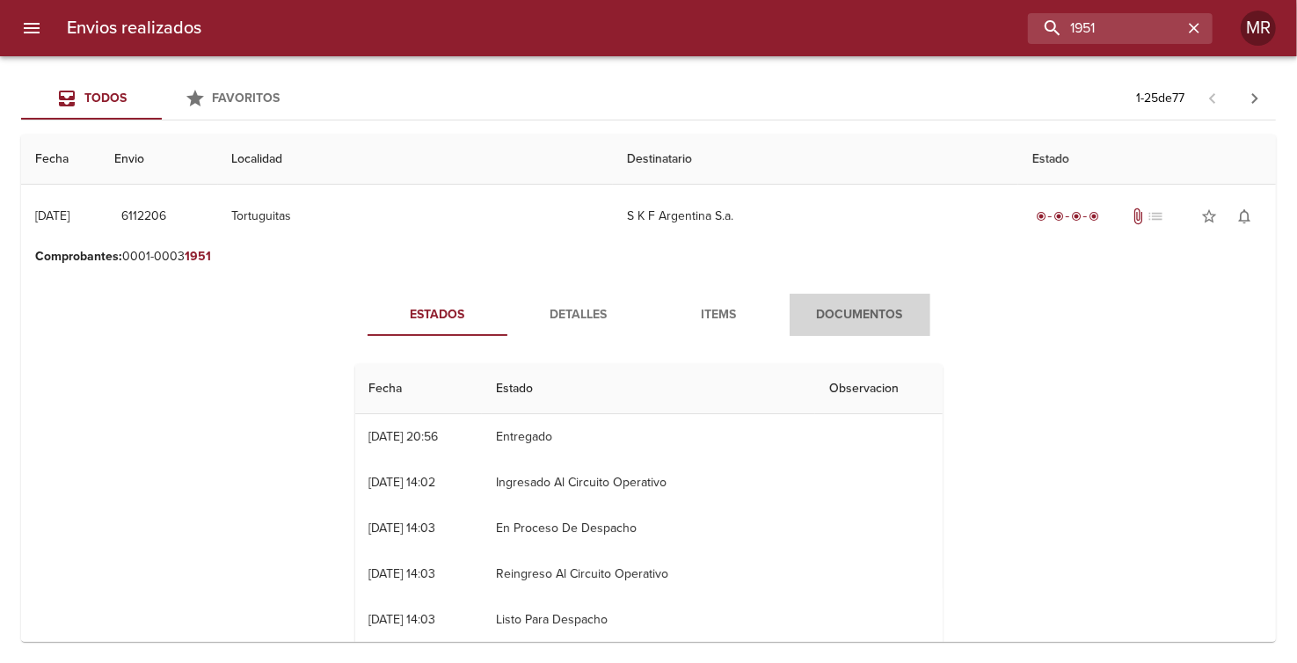
click at [836, 320] on span "Documentos" at bounding box center [860, 315] width 120 height 22
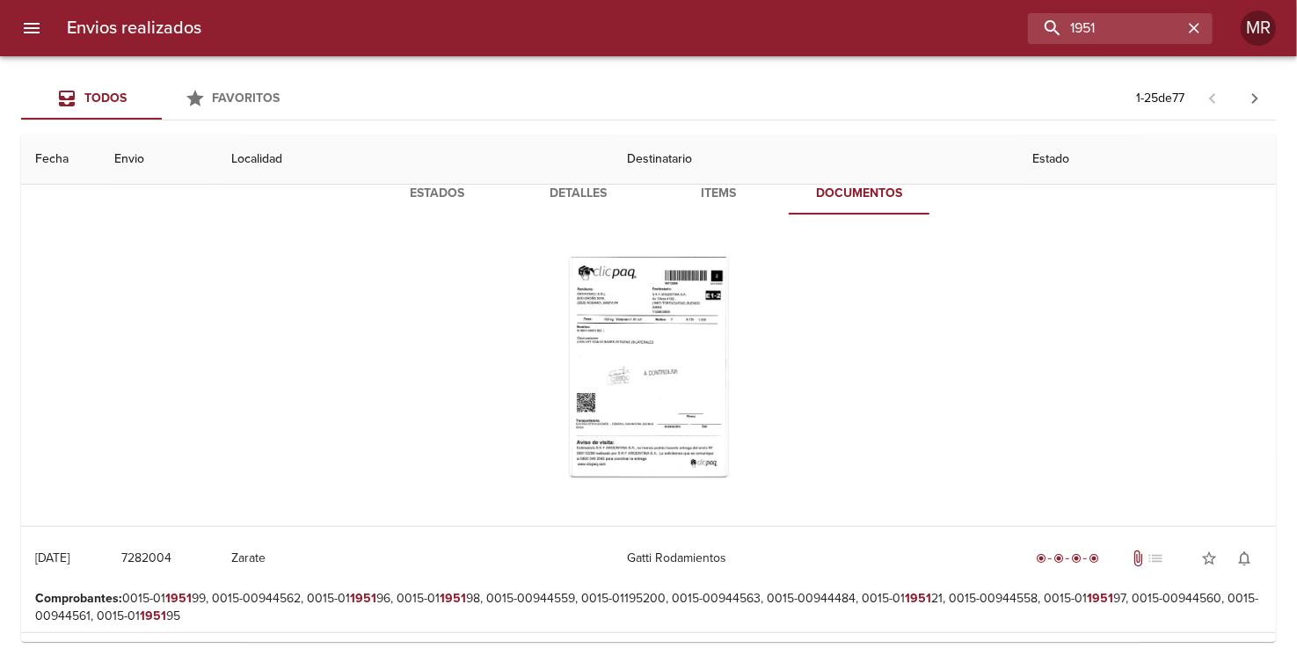
scroll to position [175, 0]
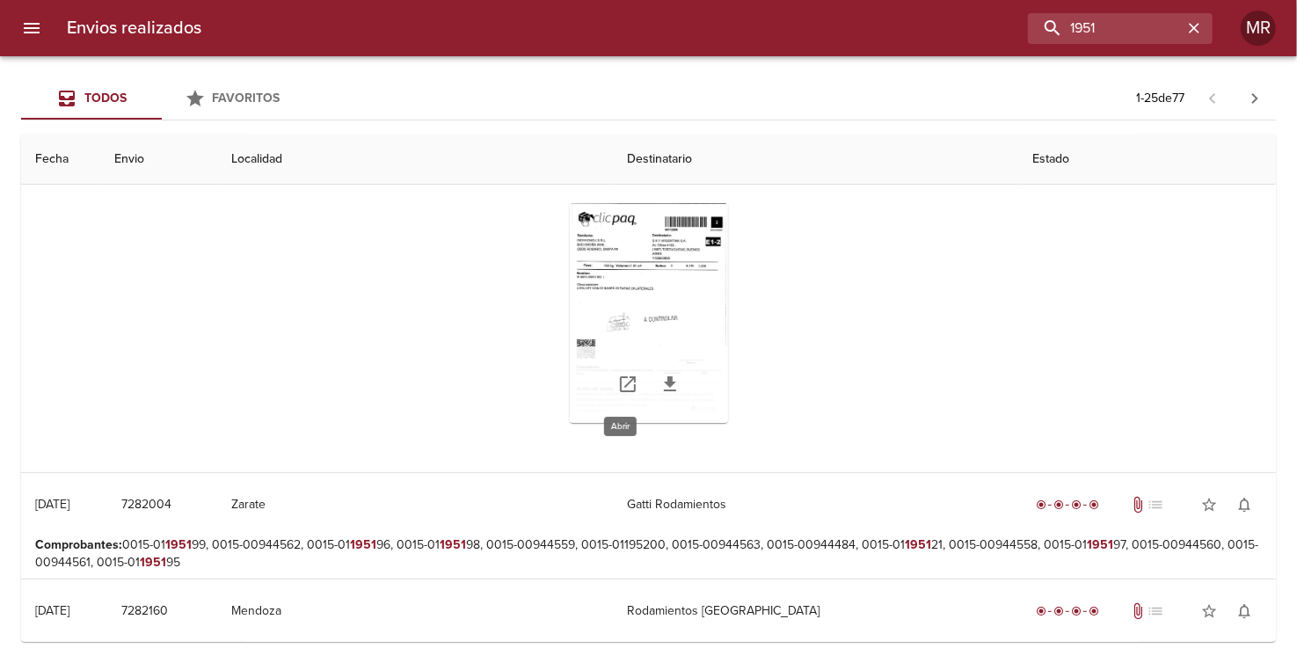
click at [617, 388] on icon "Tabla de envíos del cliente" at bounding box center [627, 384] width 21 height 21
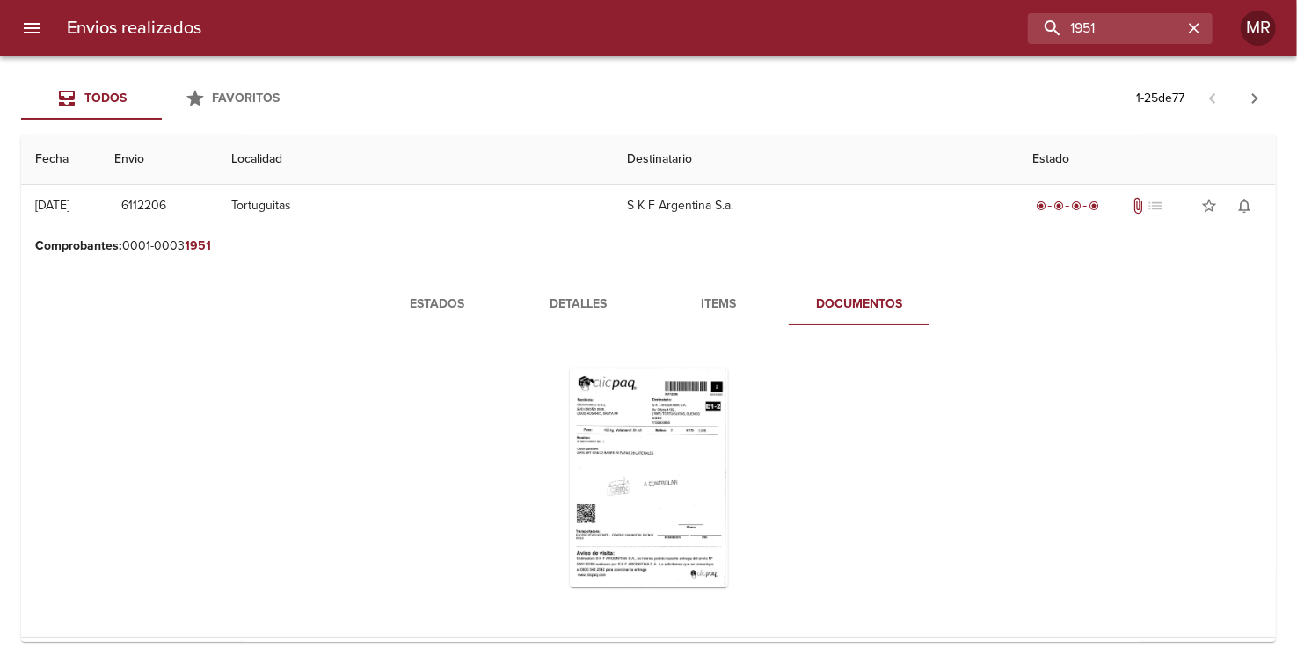
scroll to position [0, 0]
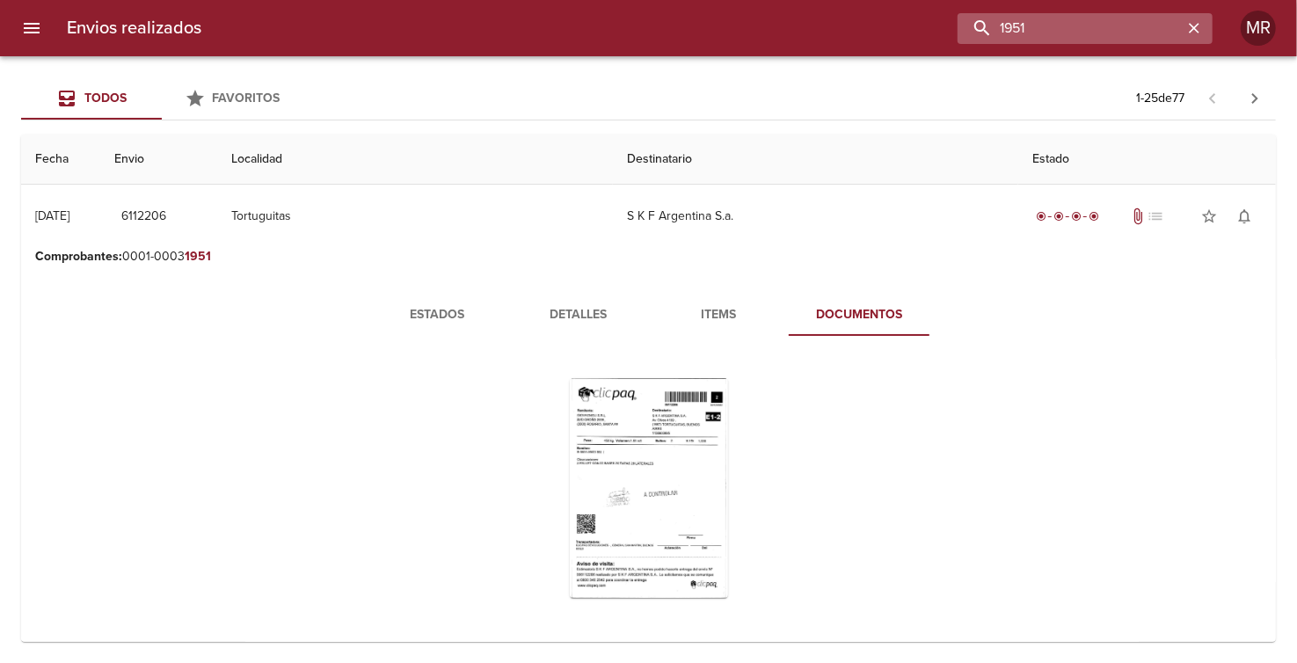
drag, startPoint x: 1102, startPoint y: 33, endPoint x: 965, endPoint y: 39, distance: 136.4
click at [969, 38] on input "1951" at bounding box center [1069, 28] width 225 height 31
type input "celu"
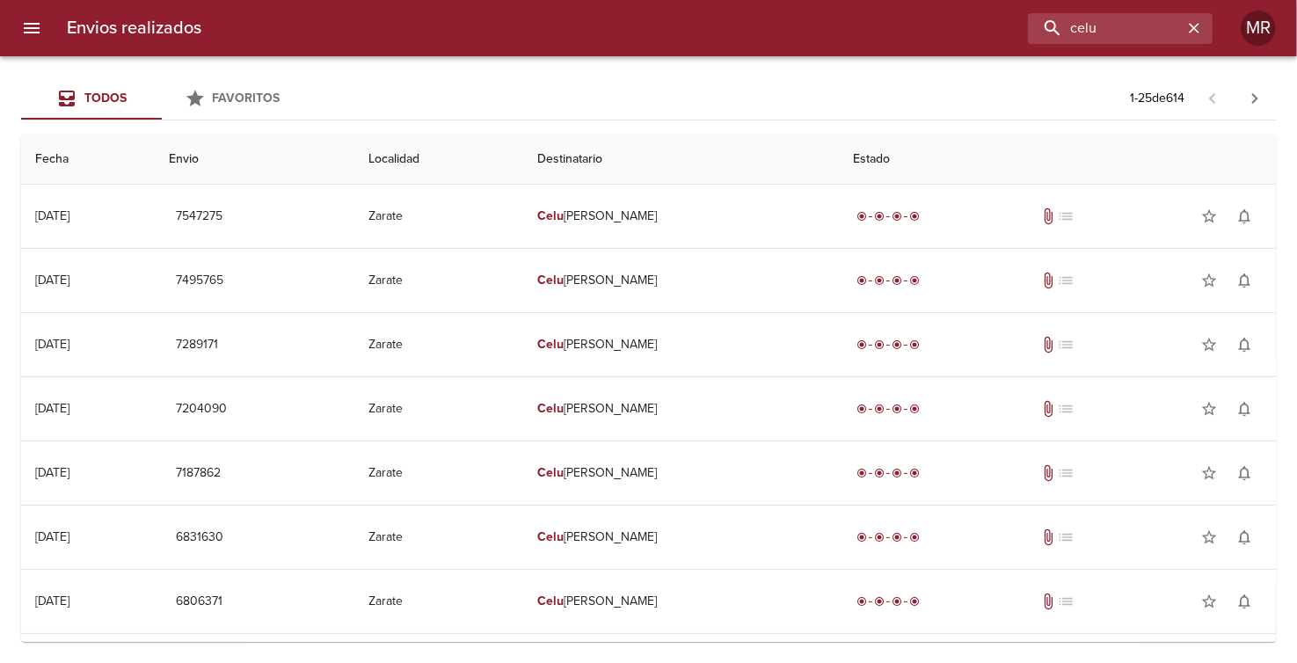
click at [236, 88] on div "Favoritos" at bounding box center [247, 99] width 68 height 22
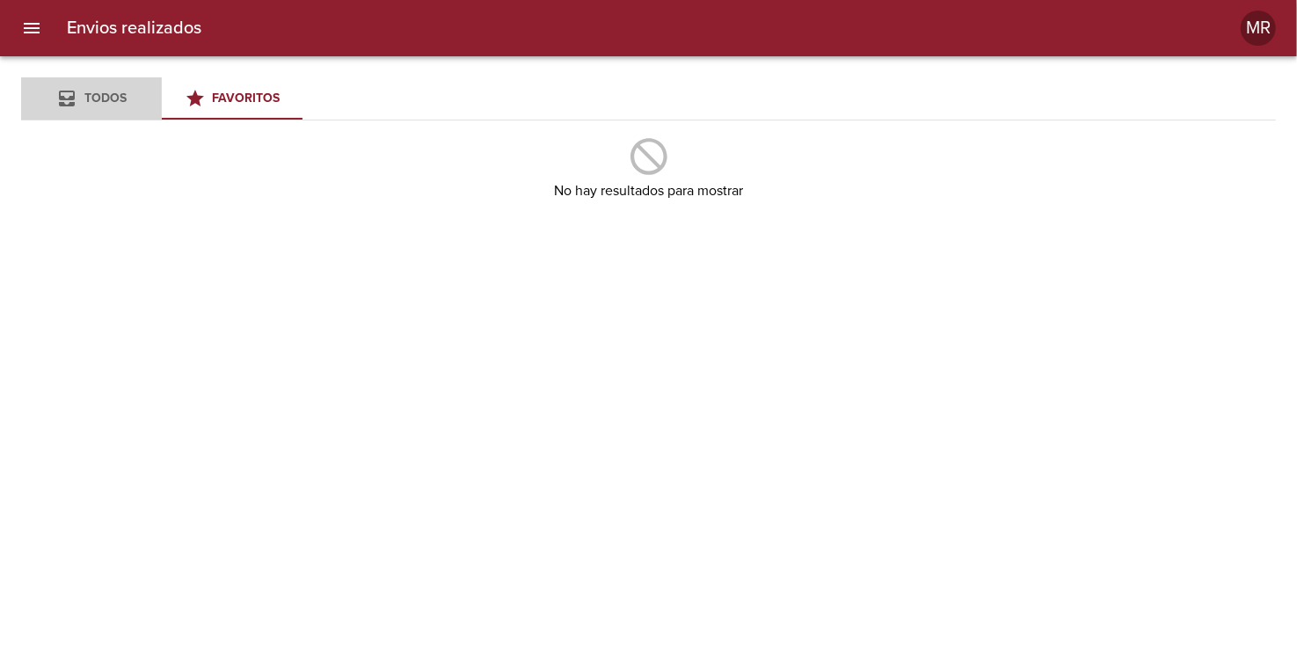
click at [101, 91] on span "Todos" at bounding box center [105, 98] width 42 height 15
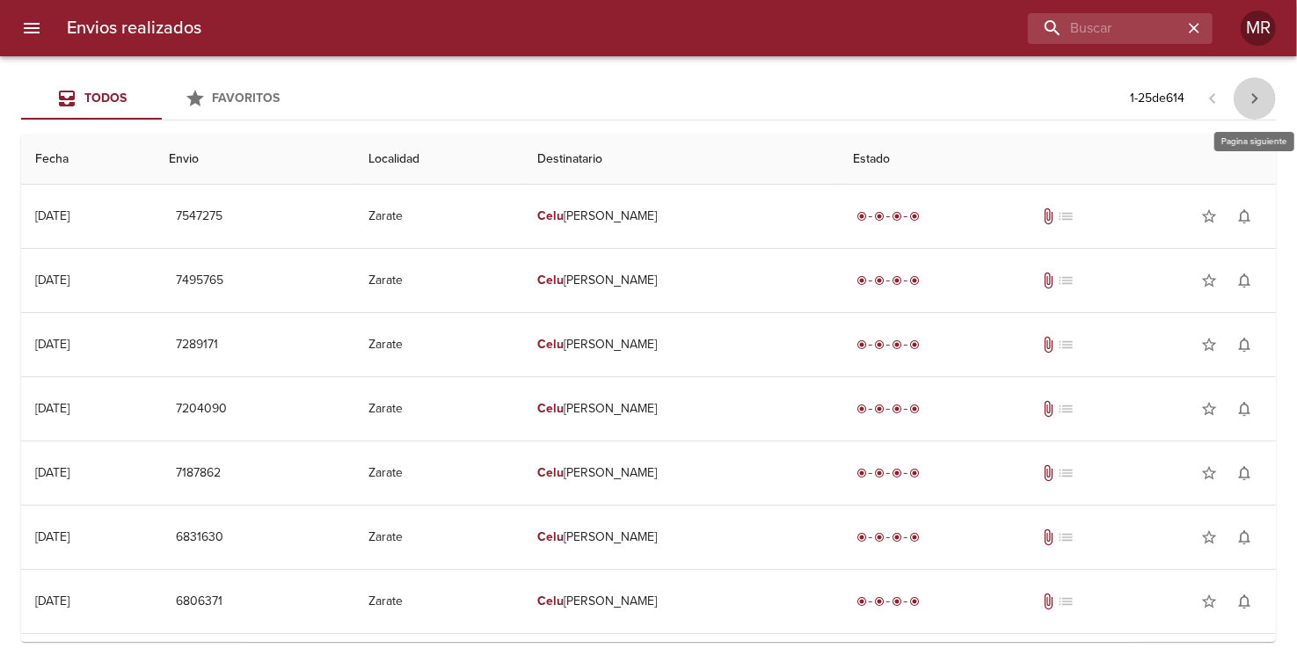
click at [1265, 100] on icon "button" at bounding box center [1254, 98] width 21 height 21
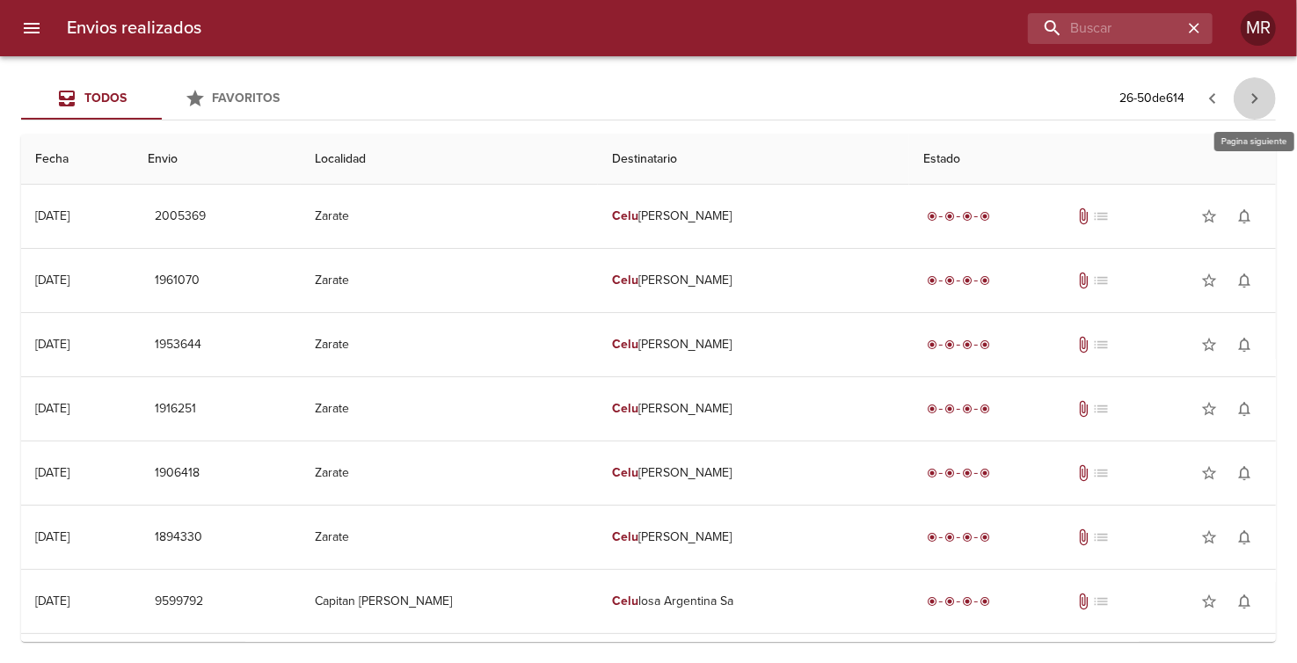
click at [1255, 98] on icon "button" at bounding box center [1255, 98] width 6 height 11
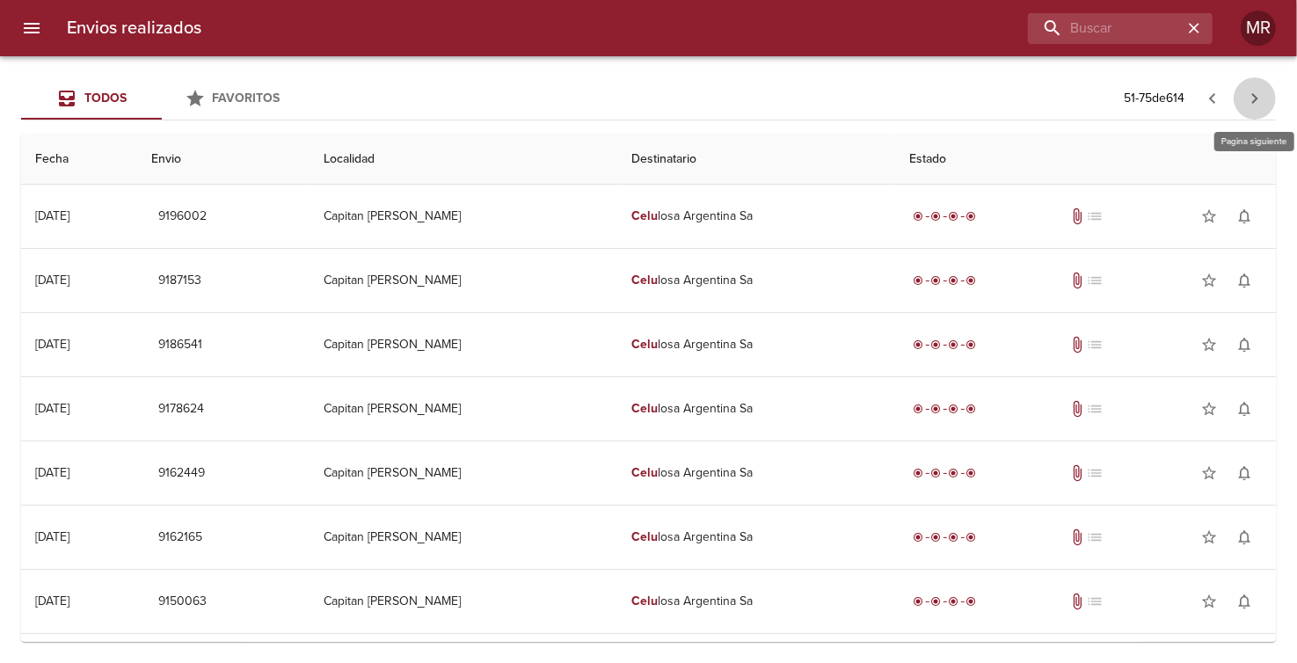
click at [1255, 98] on icon "button" at bounding box center [1255, 98] width 6 height 11
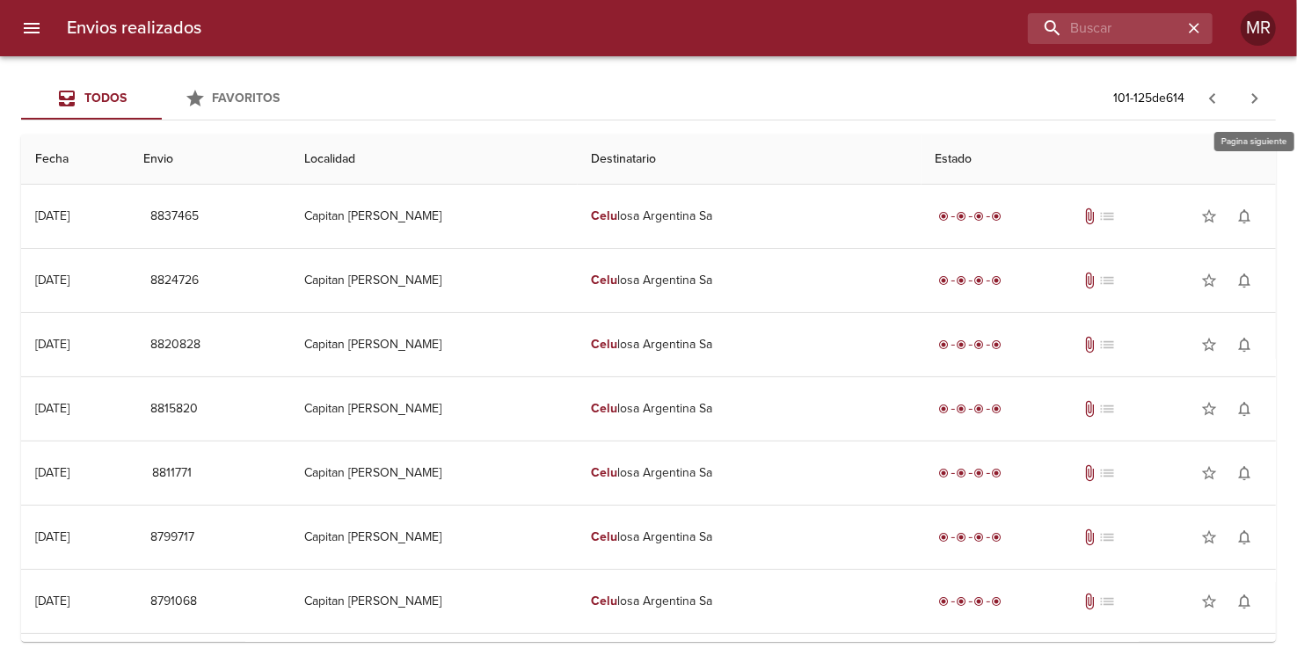
click at [1255, 98] on icon "button" at bounding box center [1255, 98] width 6 height 11
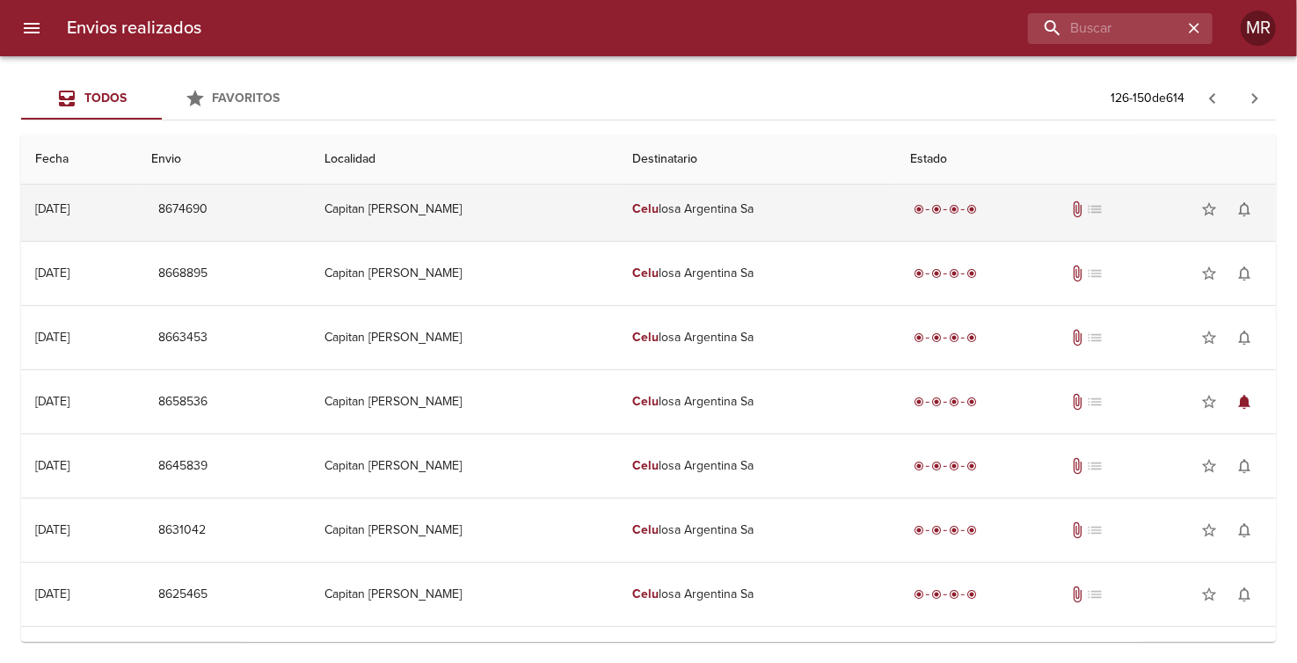
scroll to position [352, 0]
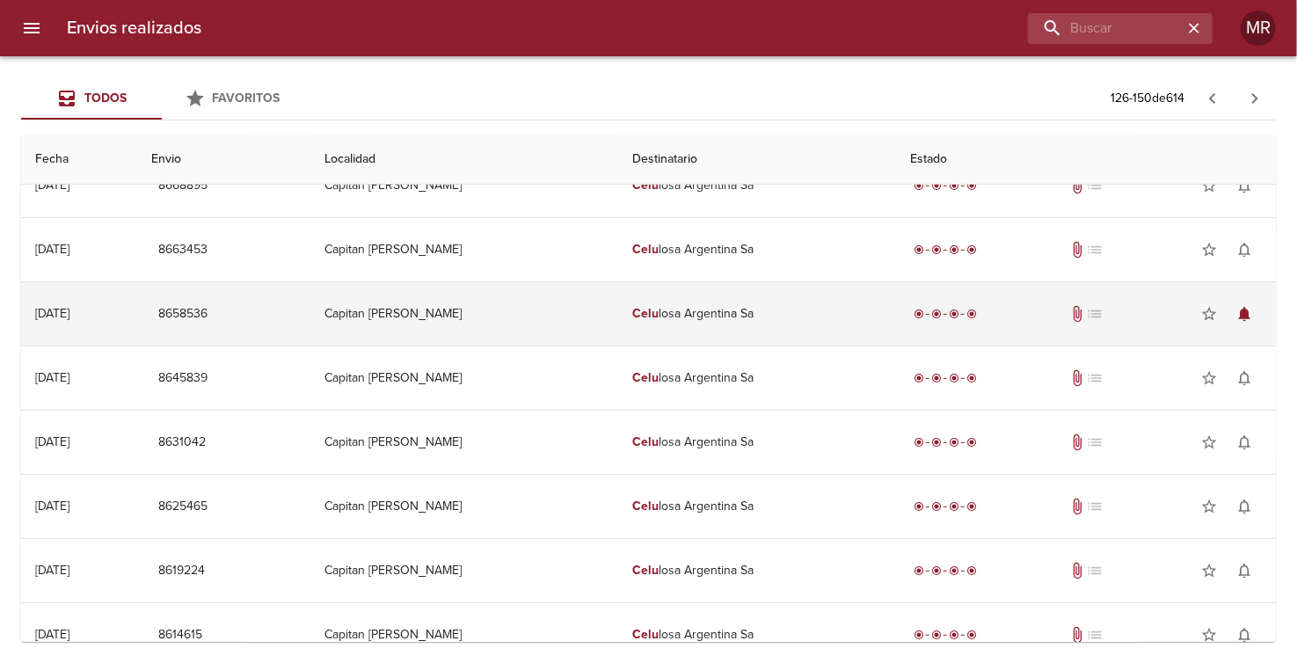
click at [445, 309] on td "Capitan [PERSON_NAME]" at bounding box center [463, 313] width 307 height 63
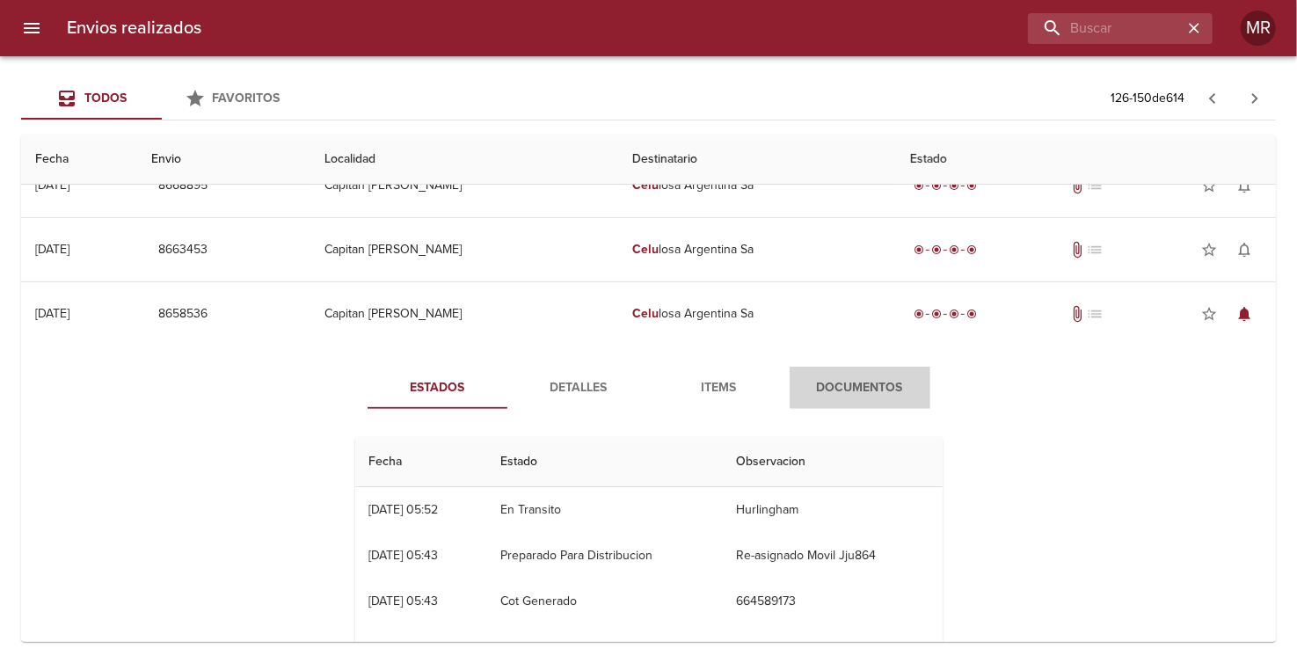
click at [876, 382] on span "Documentos" at bounding box center [860, 388] width 120 height 22
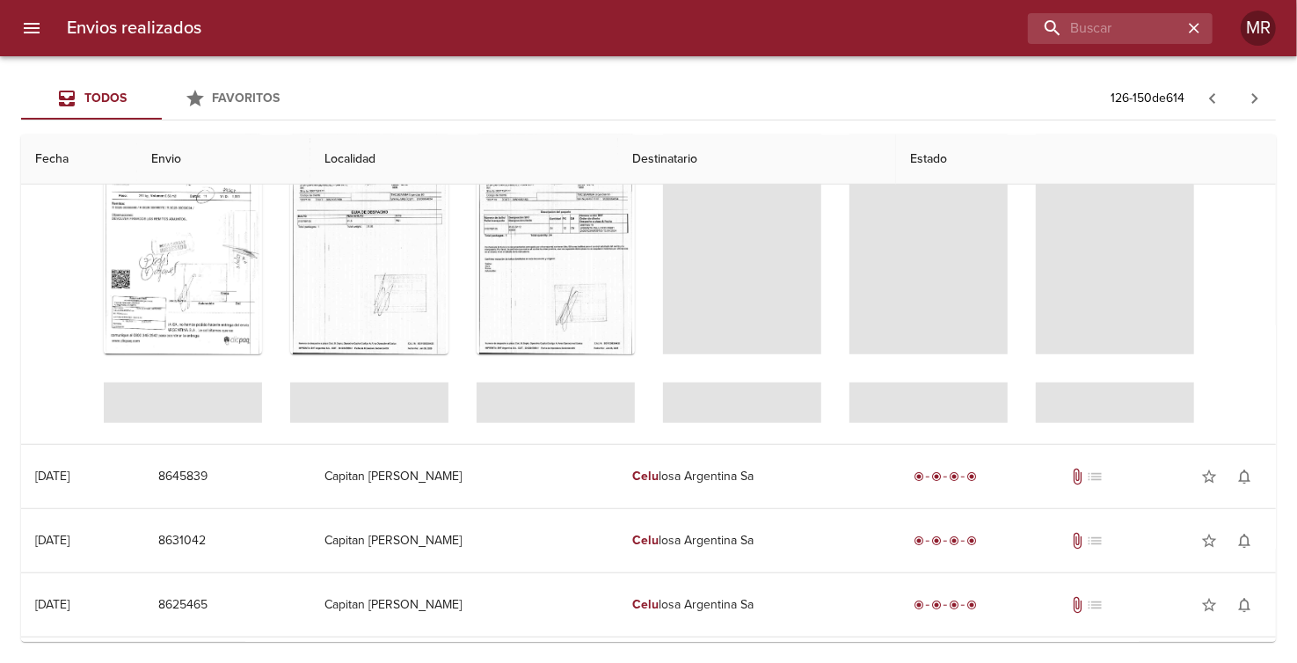
scroll to position [615, 0]
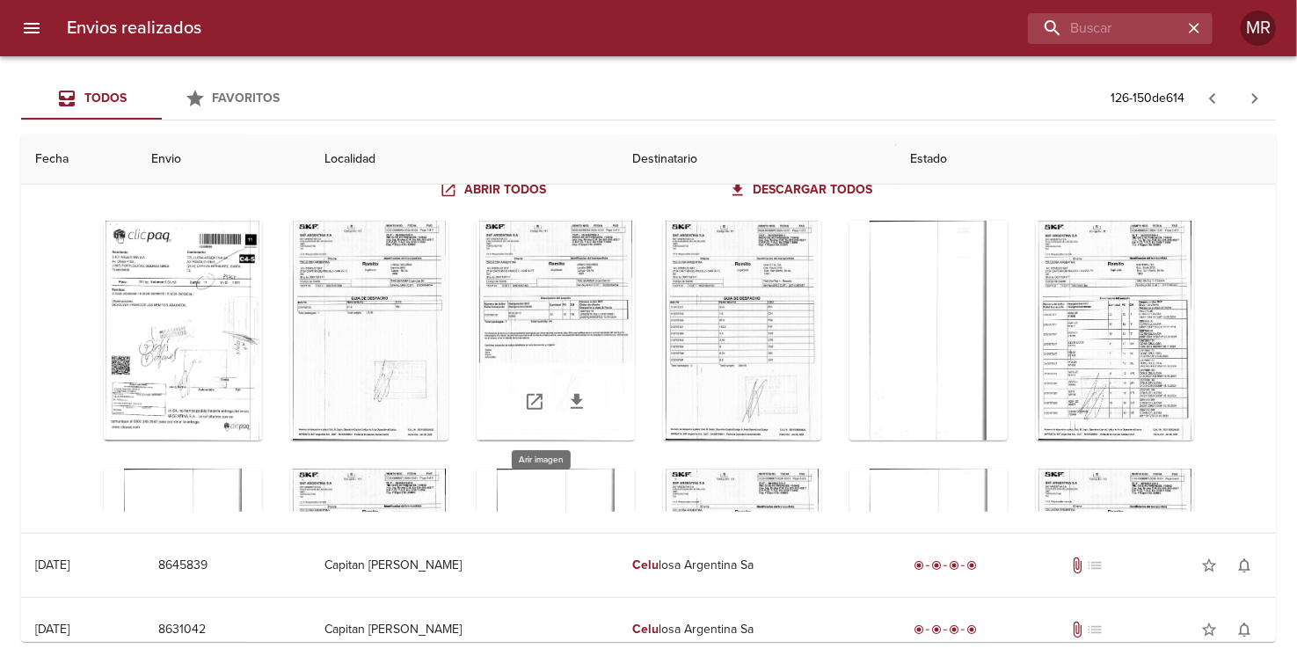
drag, startPoint x: 549, startPoint y: 353, endPoint x: 520, endPoint y: 393, distance: 49.1
click at [524, 393] on icon "Tabla de envíos del cliente" at bounding box center [534, 401] width 21 height 21
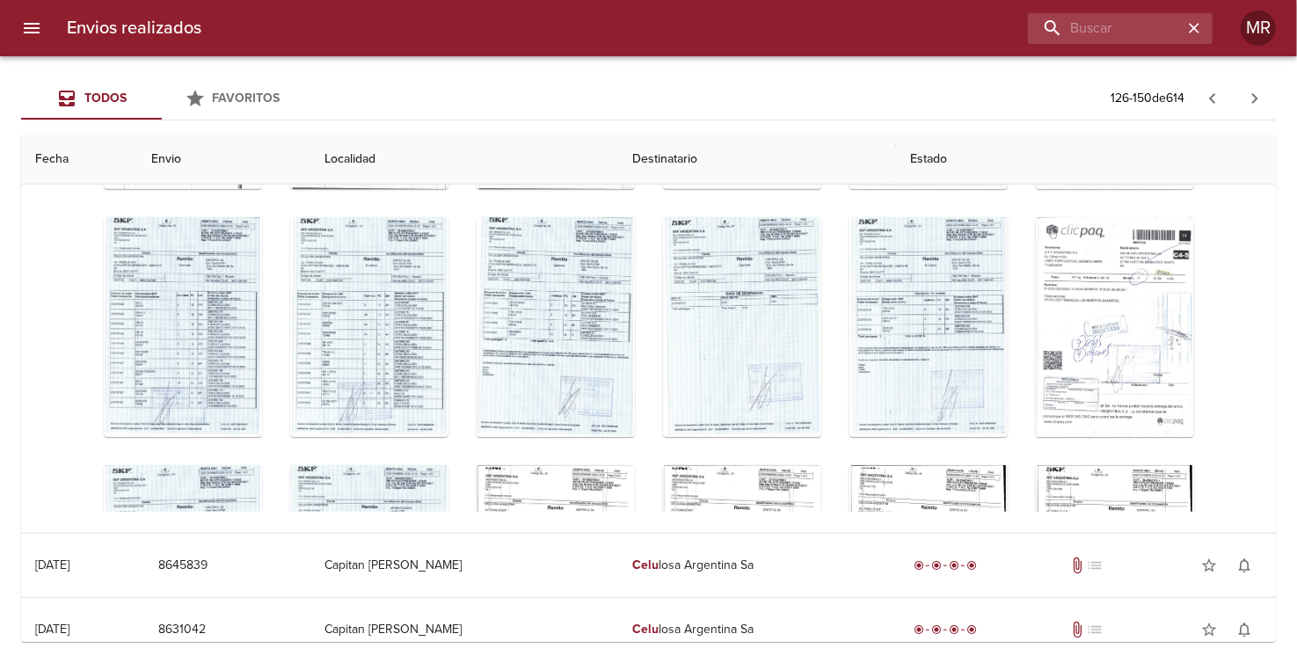
scroll to position [757, 0]
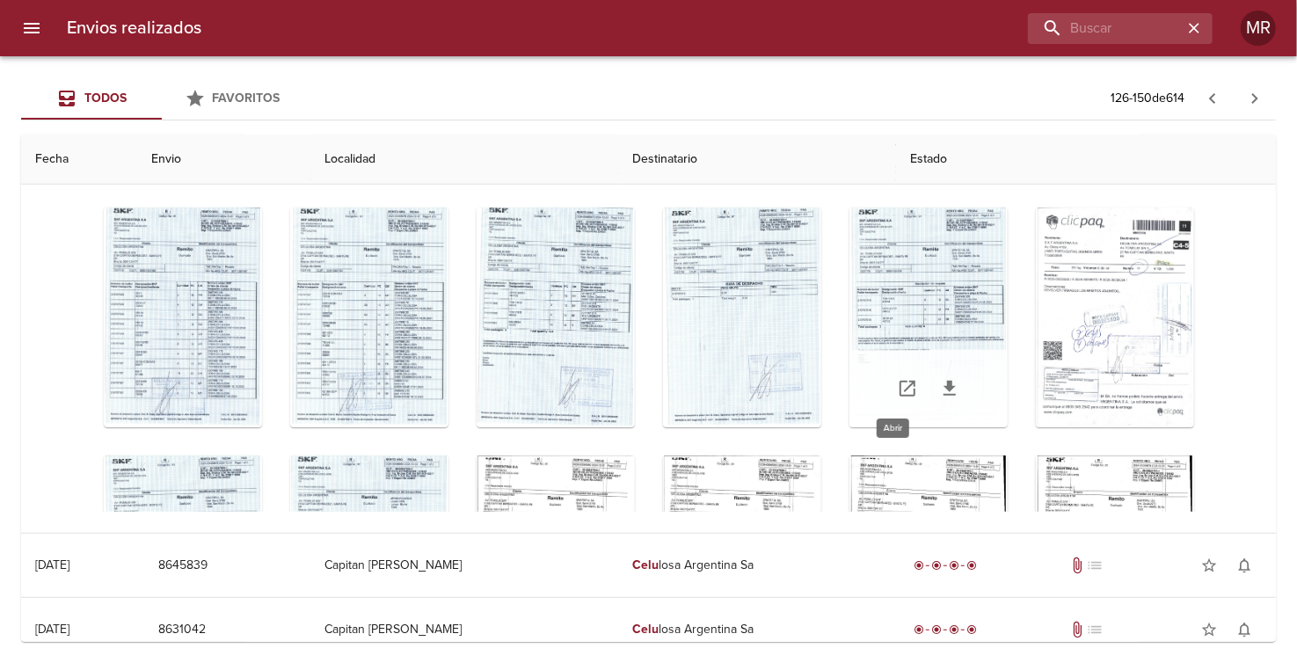
click at [897, 380] on icon "Tabla de envíos del cliente" at bounding box center [907, 388] width 21 height 21
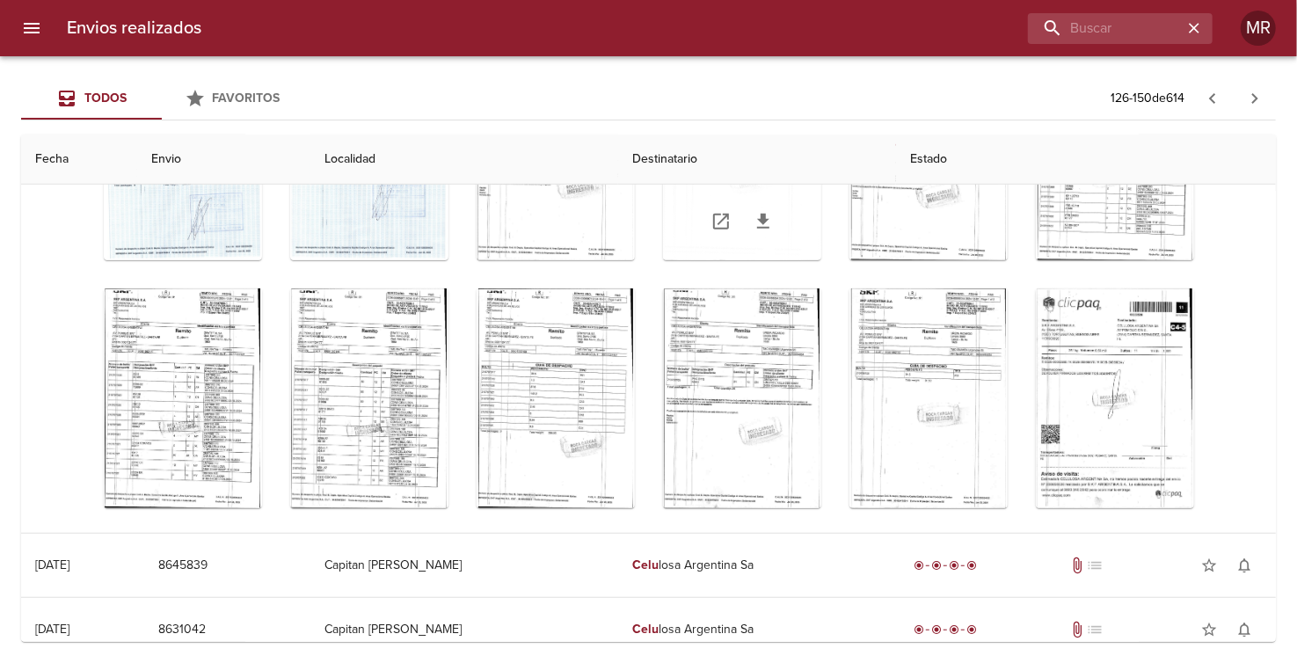
scroll to position [1182, 0]
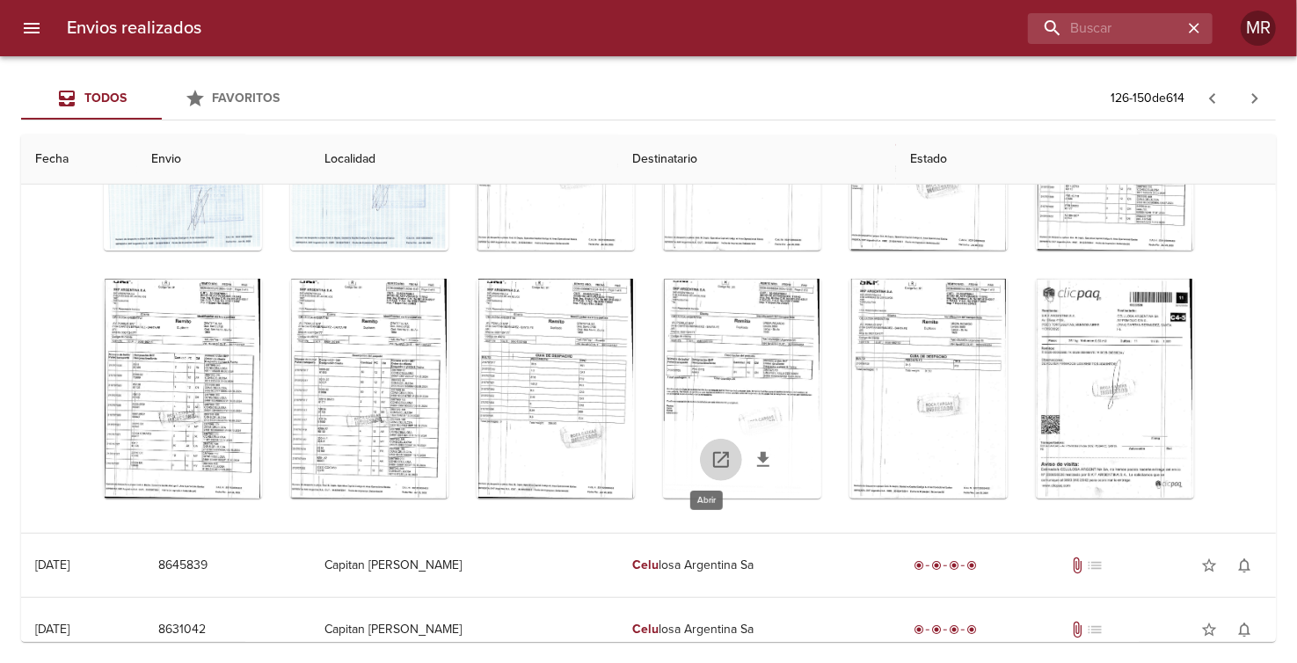
click at [711, 454] on icon "Tabla de envíos del cliente" at bounding box center [720, 459] width 21 height 21
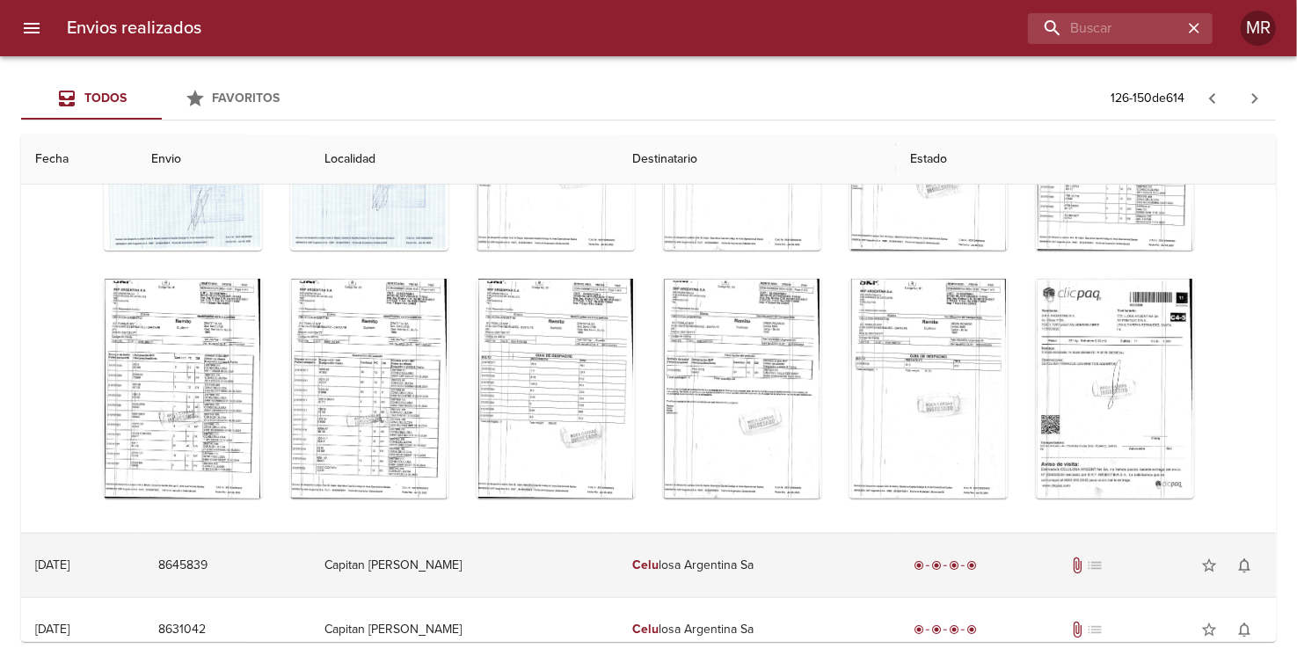
click at [447, 554] on td "Capitan [PERSON_NAME]" at bounding box center [463, 565] width 307 height 63
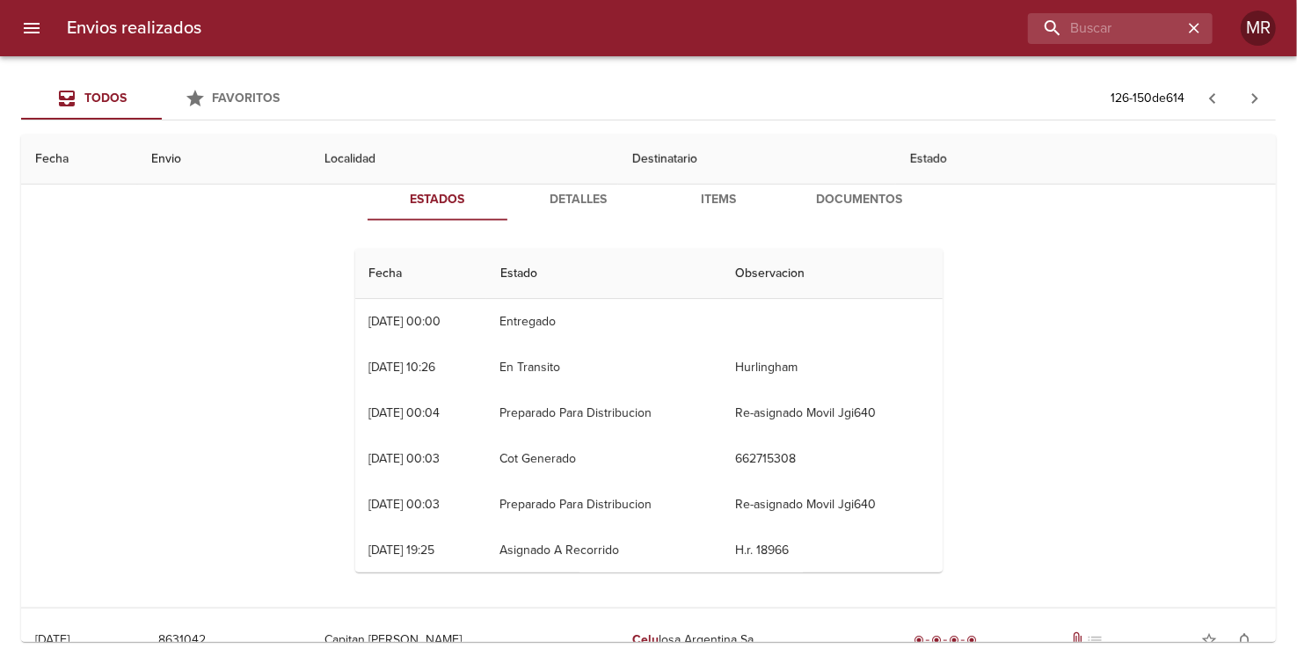
scroll to position [1055, 0]
click at [861, 194] on span "Documentos" at bounding box center [860, 199] width 120 height 22
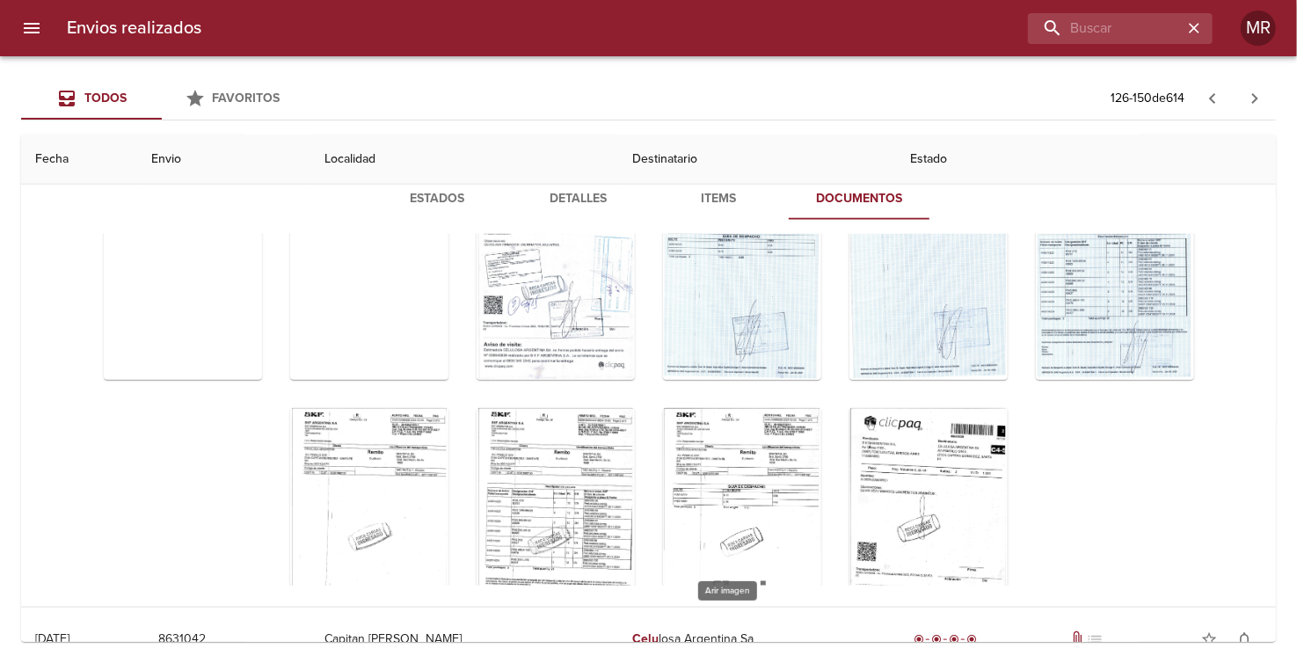
scroll to position [438, 0]
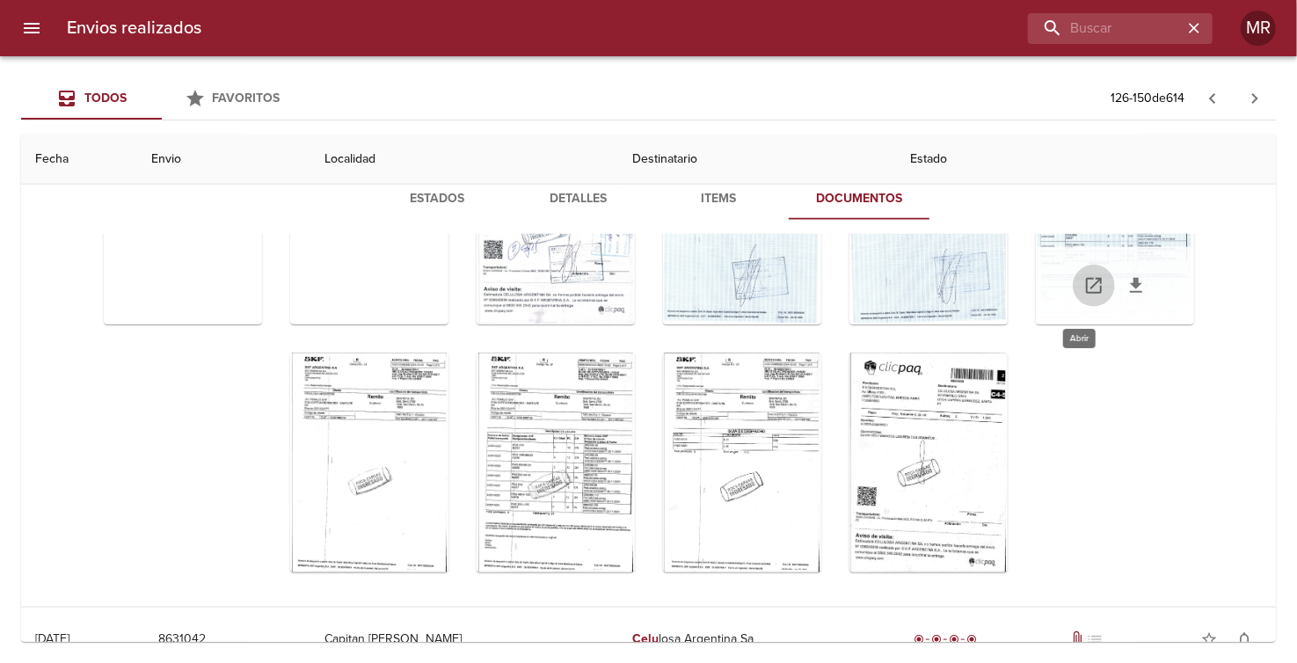
click at [1083, 287] on icon "Tabla de envíos del cliente" at bounding box center [1093, 285] width 21 height 21
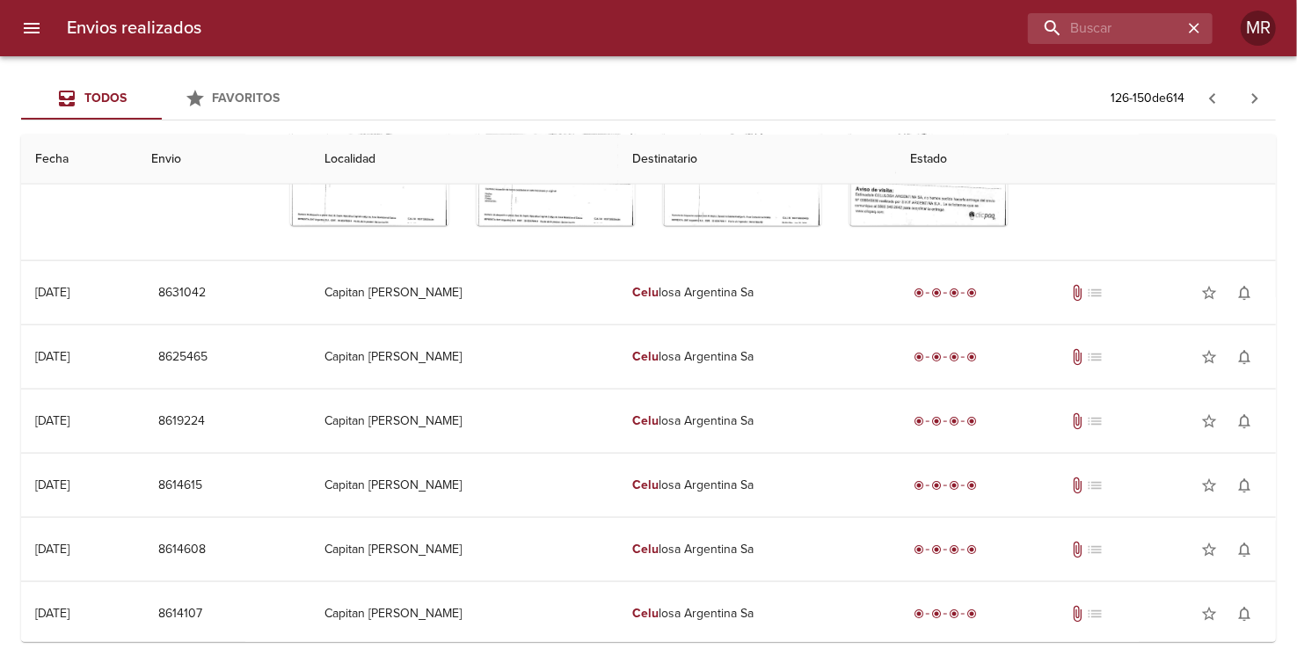
scroll to position [1318, 0]
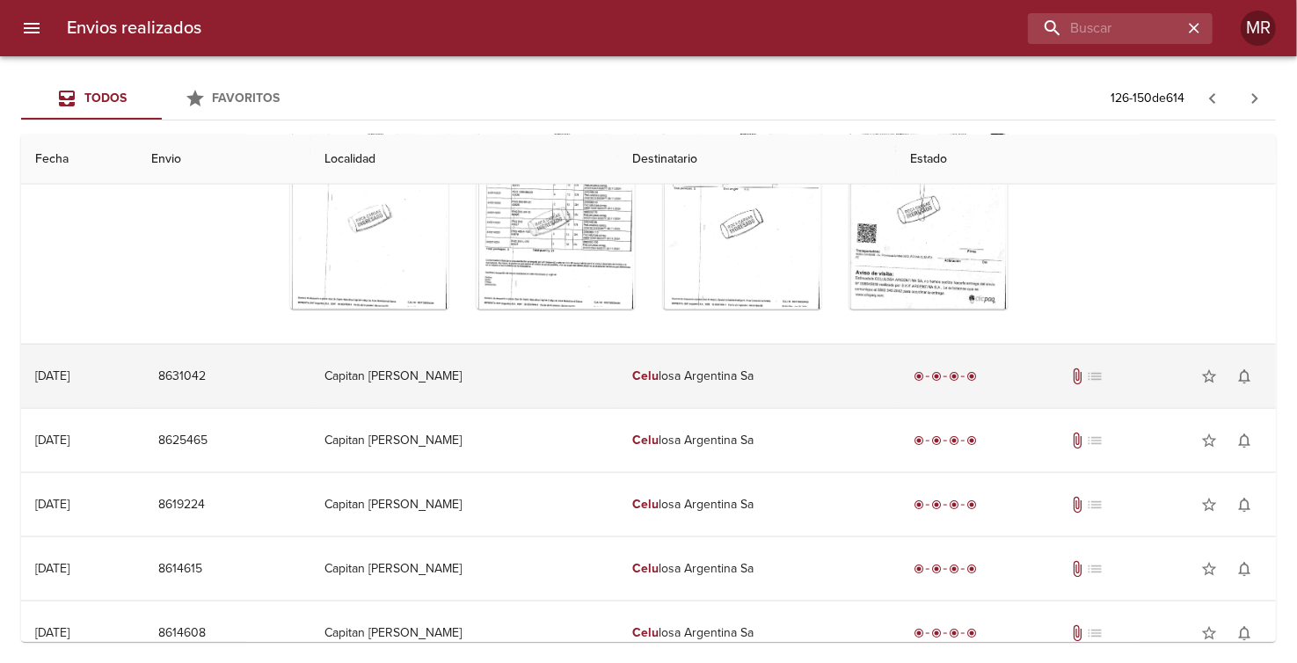
click at [440, 379] on td "Capitan [PERSON_NAME]" at bounding box center [463, 376] width 307 height 63
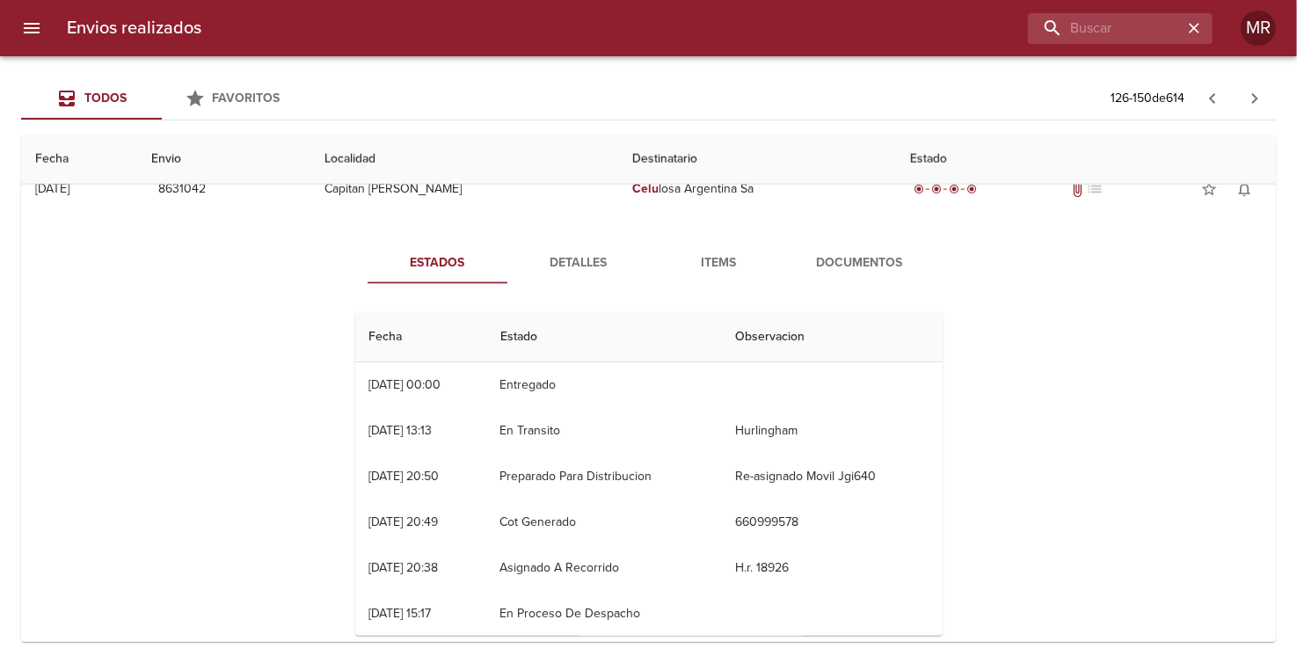
scroll to position [1495, 0]
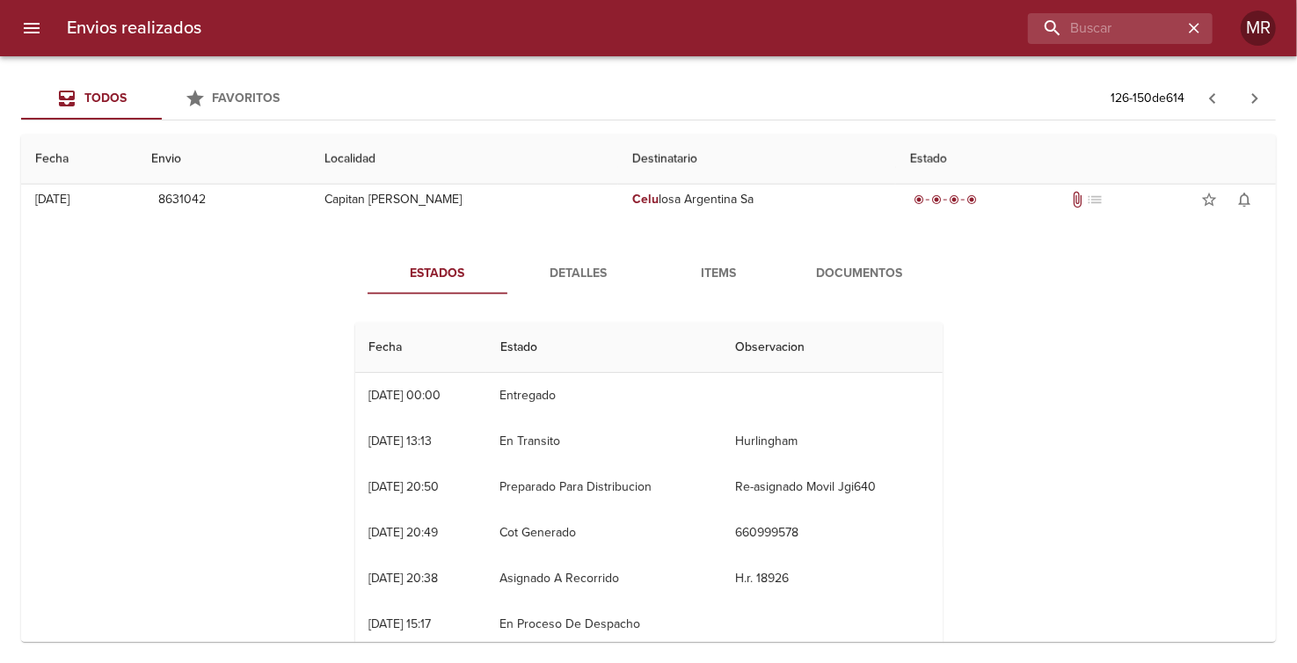
click at [847, 267] on span "Documentos" at bounding box center [860, 274] width 120 height 22
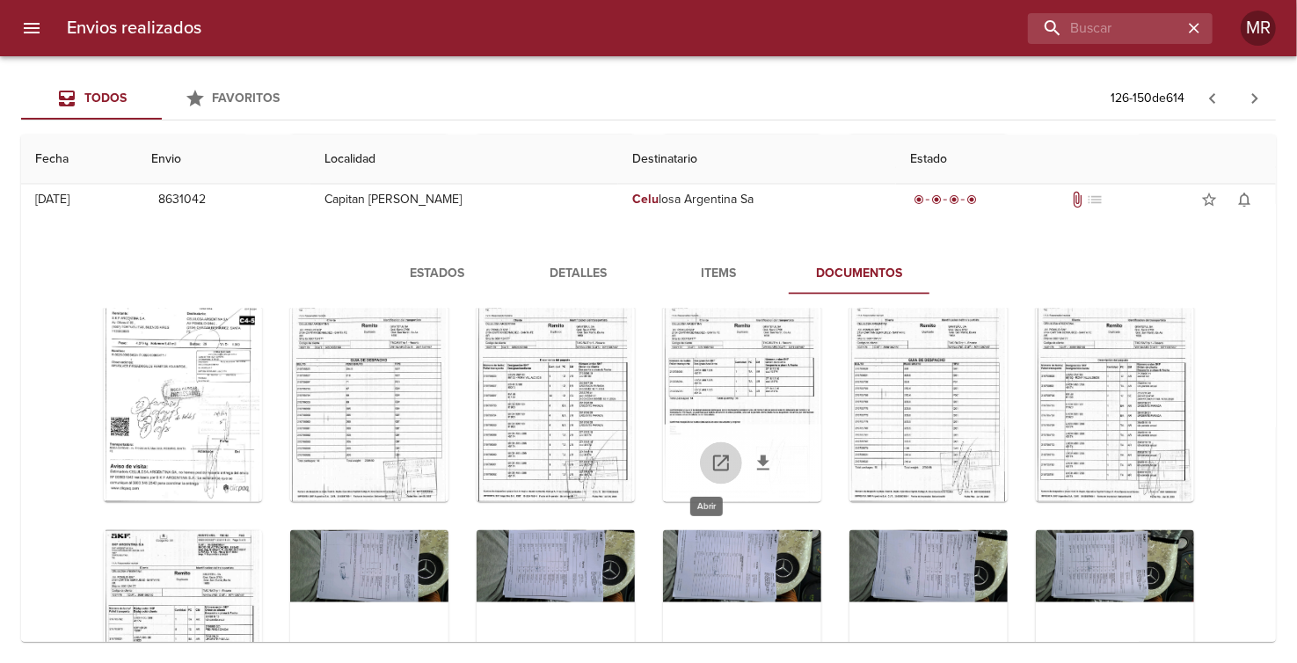
scroll to position [84, 0]
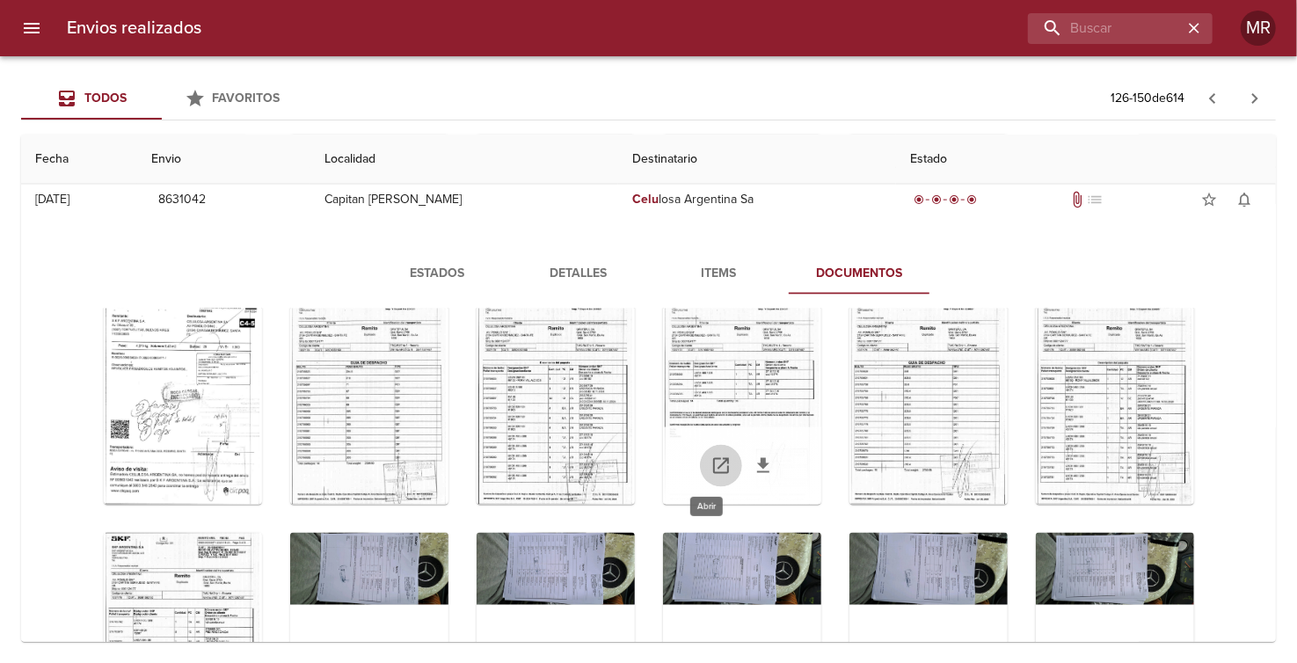
click at [710, 464] on icon "Tabla de envíos del cliente" at bounding box center [720, 465] width 21 height 21
